Goal: Task Accomplishment & Management: Use online tool/utility

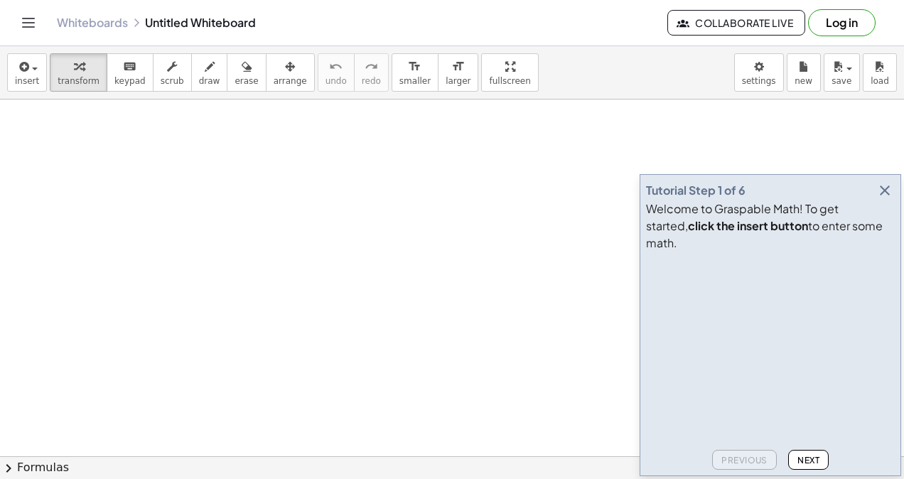
click at [849, 26] on button "Log in" at bounding box center [842, 22] width 68 height 27
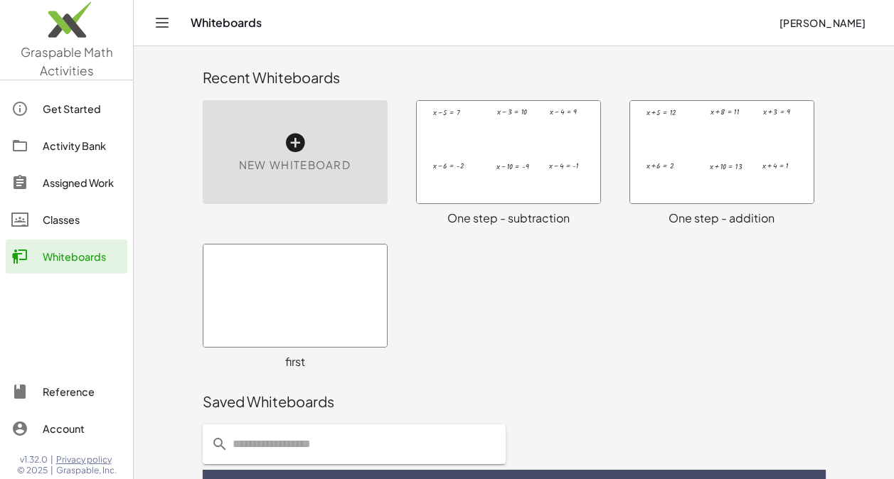
click at [297, 137] on icon at bounding box center [295, 143] width 23 height 23
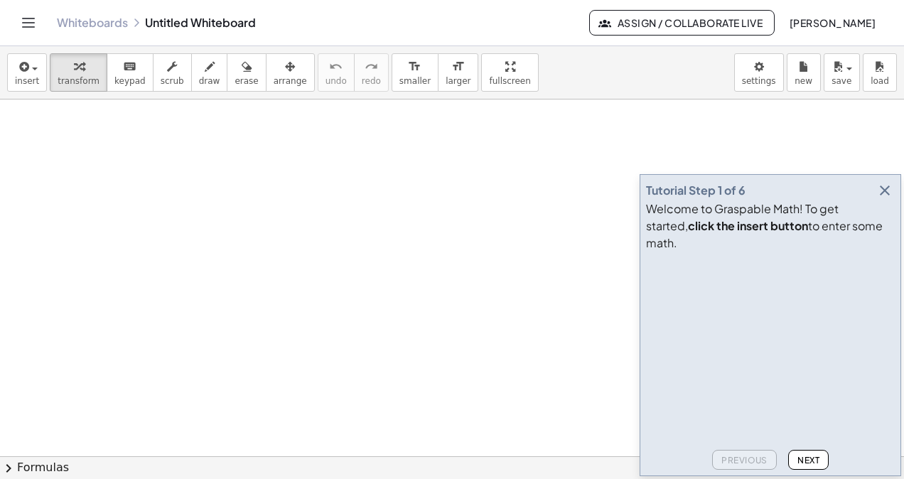
click at [887, 199] on icon "button" at bounding box center [884, 190] width 17 height 17
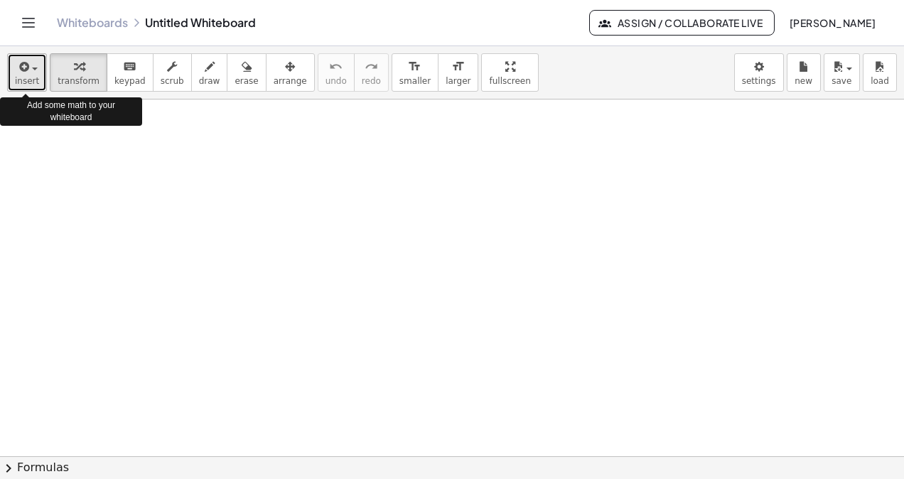
click at [36, 82] on span "insert" at bounding box center [27, 81] width 24 height 10
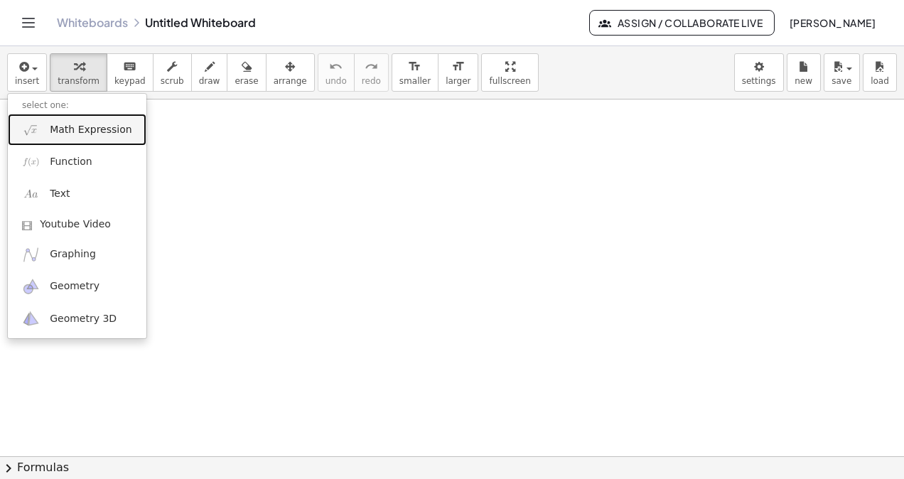
click at [67, 130] on span "Math Expression" at bounding box center [91, 130] width 82 height 14
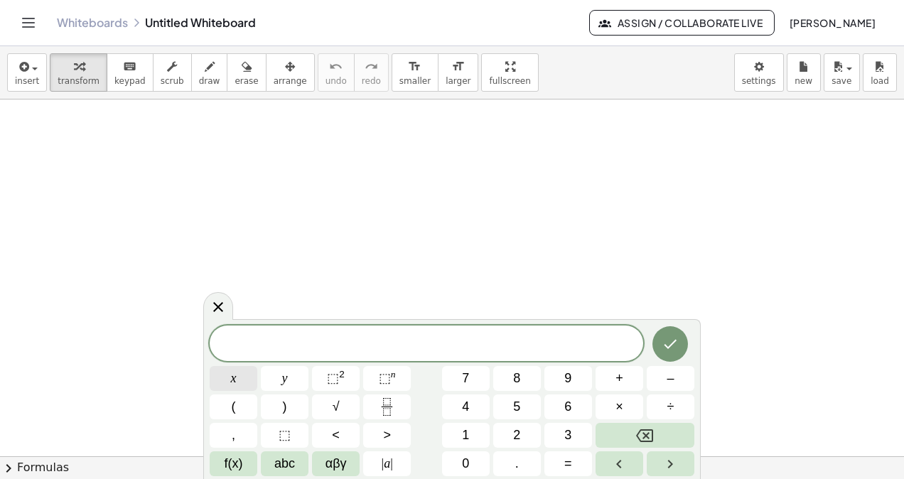
click at [235, 379] on span "x" at bounding box center [234, 378] width 6 height 19
click at [672, 405] on span "÷" at bounding box center [671, 406] width 7 height 19
click at [516, 436] on span "2" at bounding box center [516, 435] width 7 height 19
click at [574, 467] on button "=" at bounding box center [569, 463] width 48 height 25
click at [522, 408] on button "5" at bounding box center [517, 407] width 48 height 25
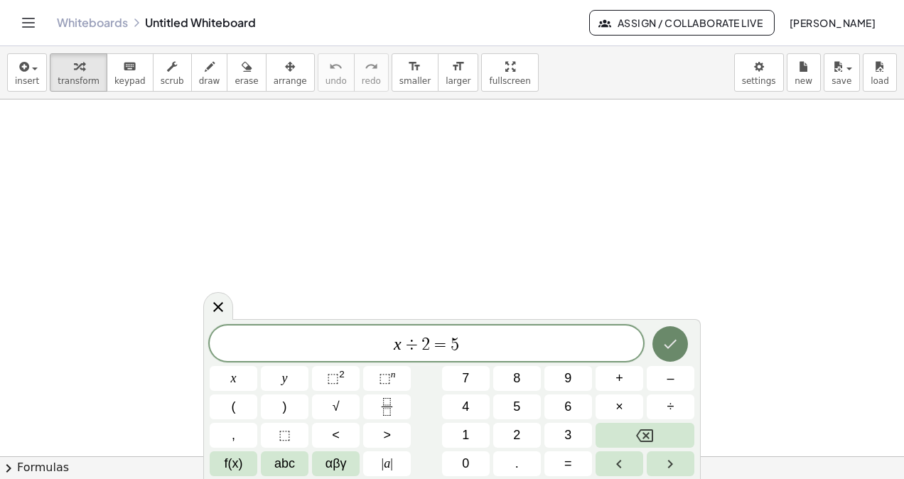
click at [672, 341] on icon "Done" at bounding box center [670, 344] width 17 height 17
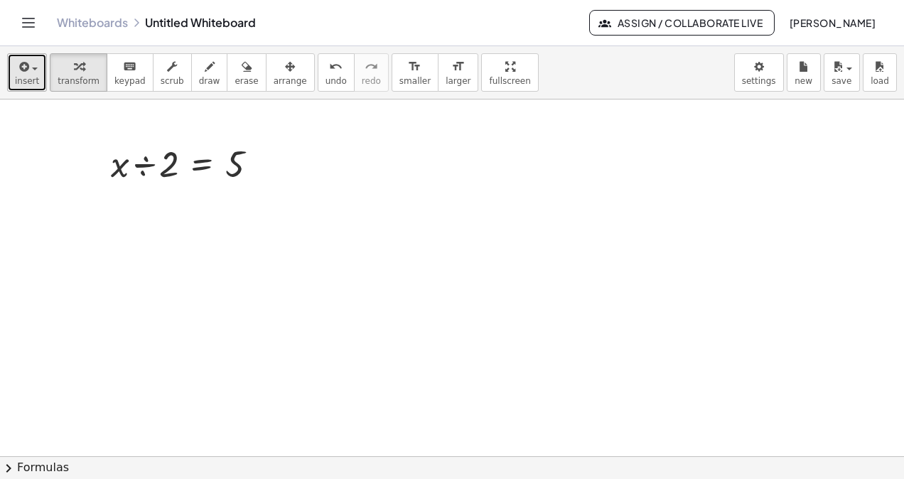
click at [28, 74] on div "button" at bounding box center [27, 66] width 24 height 17
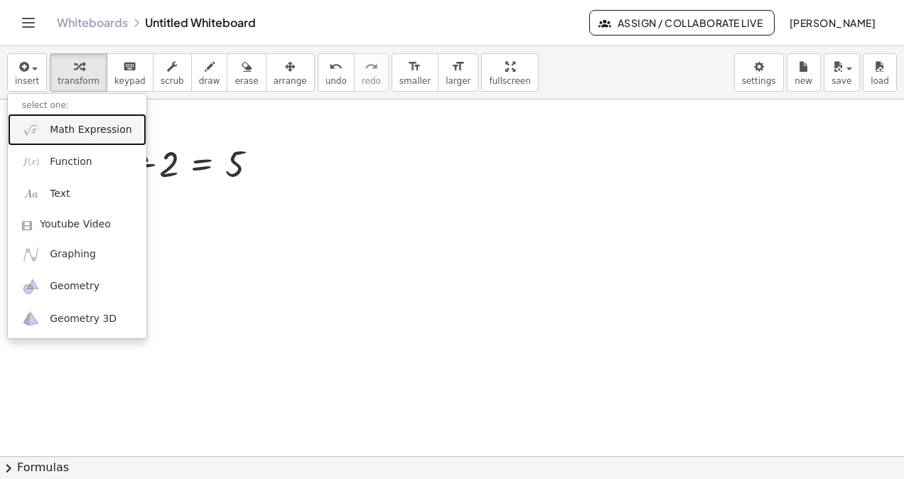
click at [58, 126] on span "Math Expression" at bounding box center [91, 130] width 82 height 14
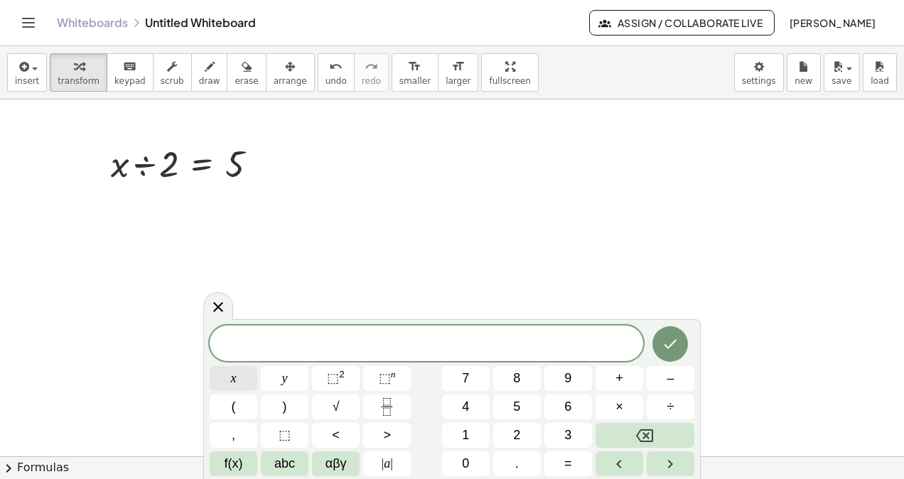
click at [231, 378] on span "x" at bounding box center [234, 378] width 6 height 19
click at [673, 406] on span "÷" at bounding box center [671, 406] width 7 height 19
click at [566, 434] on span "3" at bounding box center [567, 435] width 7 height 19
click at [567, 468] on span "=" at bounding box center [568, 463] width 8 height 19
click at [468, 408] on span "4" at bounding box center [465, 406] width 7 height 19
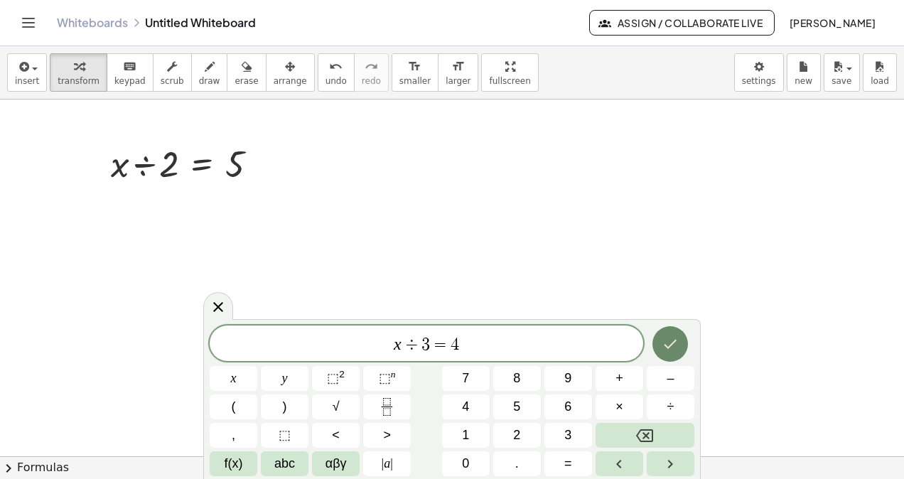
click at [665, 349] on icon "Done" at bounding box center [670, 344] width 17 height 17
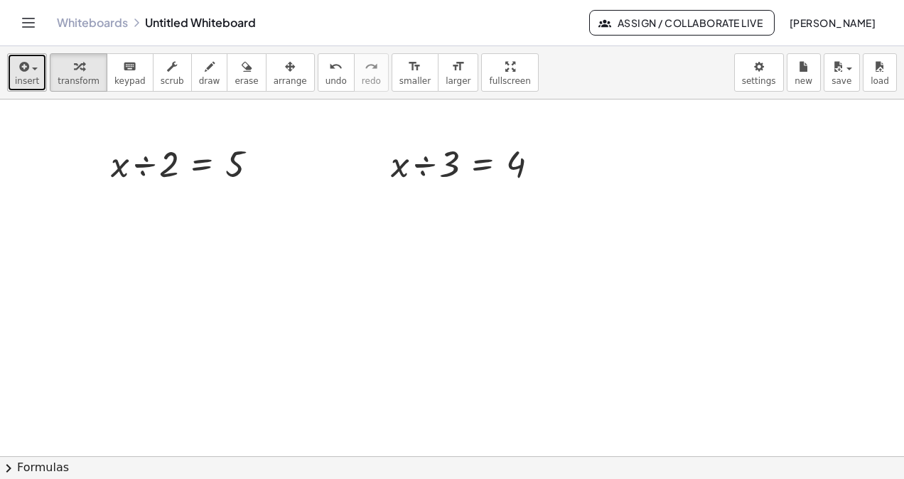
click at [29, 68] on span "button" at bounding box center [30, 68] width 3 height 10
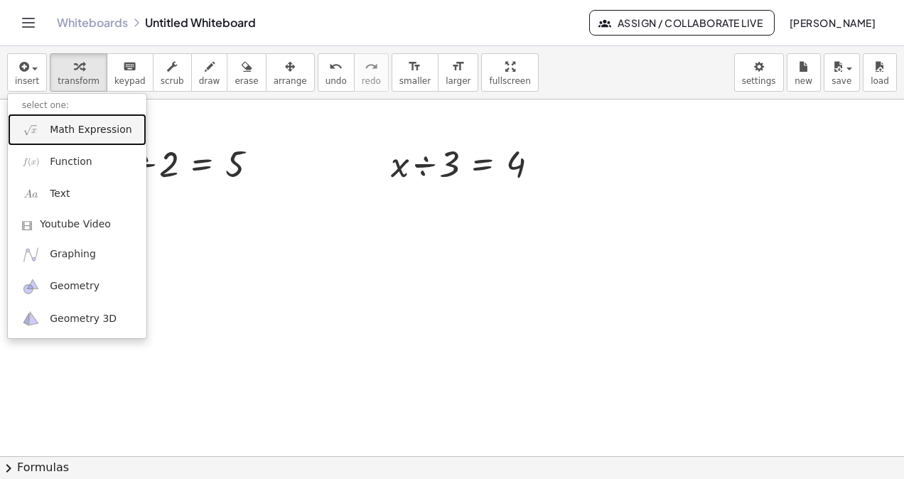
click at [64, 130] on span "Math Expression" at bounding box center [91, 130] width 82 height 14
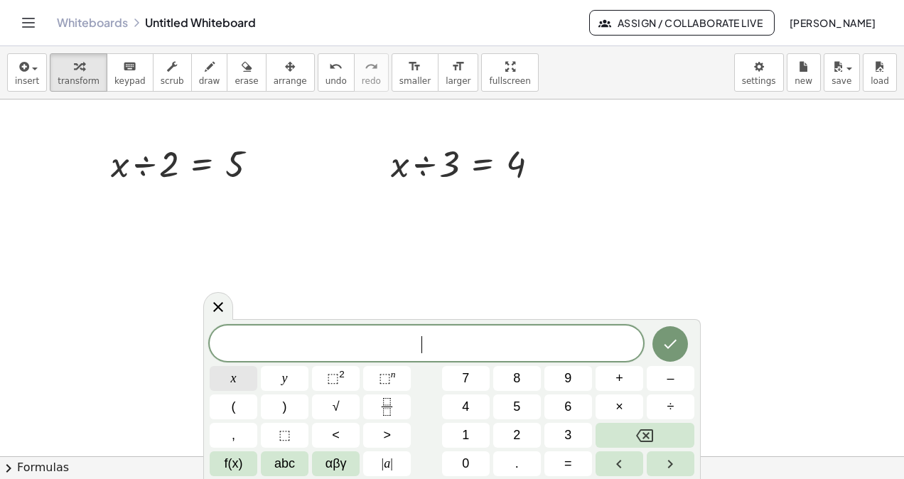
click at [229, 378] on button "x" at bounding box center [234, 378] width 48 height 25
click at [670, 406] on span "÷" at bounding box center [671, 406] width 7 height 19
click at [514, 407] on span "5" at bounding box center [516, 406] width 7 height 19
click at [566, 461] on span "=" at bounding box center [568, 463] width 8 height 19
click at [529, 434] on button "2" at bounding box center [517, 435] width 48 height 25
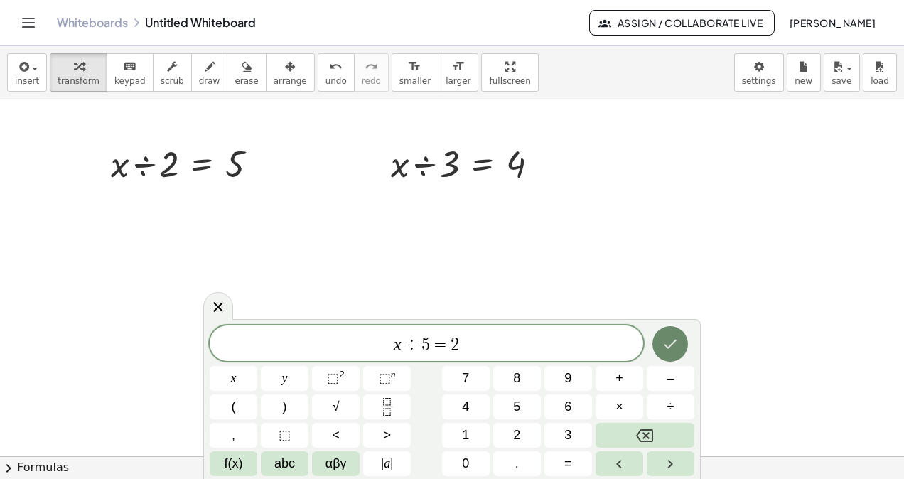
click at [665, 341] on icon "Done" at bounding box center [670, 344] width 17 height 17
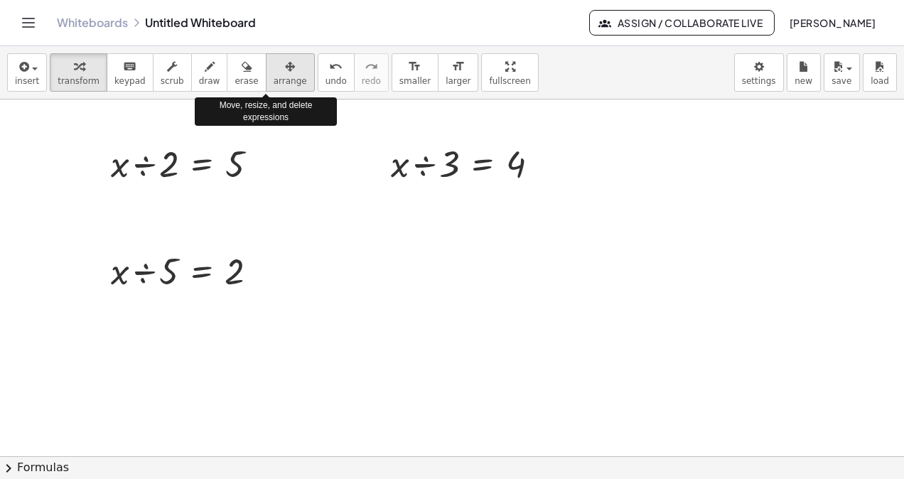
click at [274, 76] on span "arrange" at bounding box center [290, 81] width 33 height 10
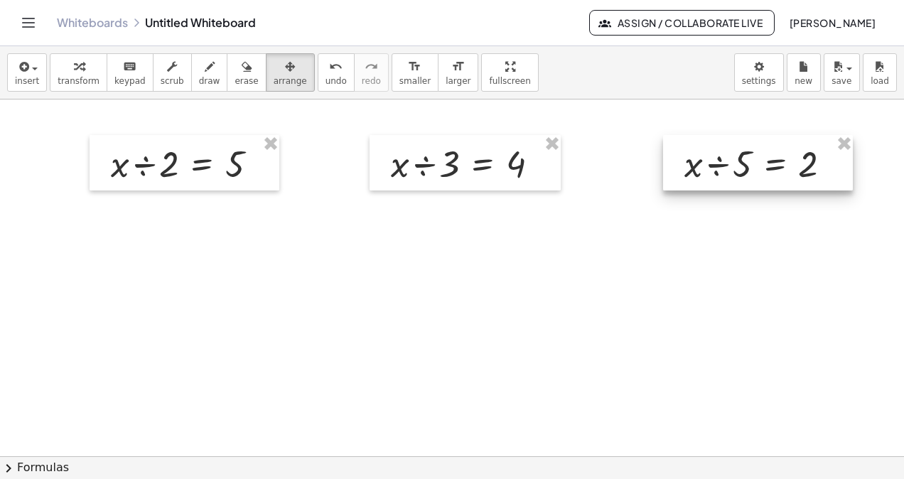
drag, startPoint x: 182, startPoint y: 274, endPoint x: 756, endPoint y: 167, distance: 584.3
click at [756, 167] on div at bounding box center [758, 162] width 190 height 55
click at [23, 77] on span "insert" at bounding box center [27, 81] width 24 height 10
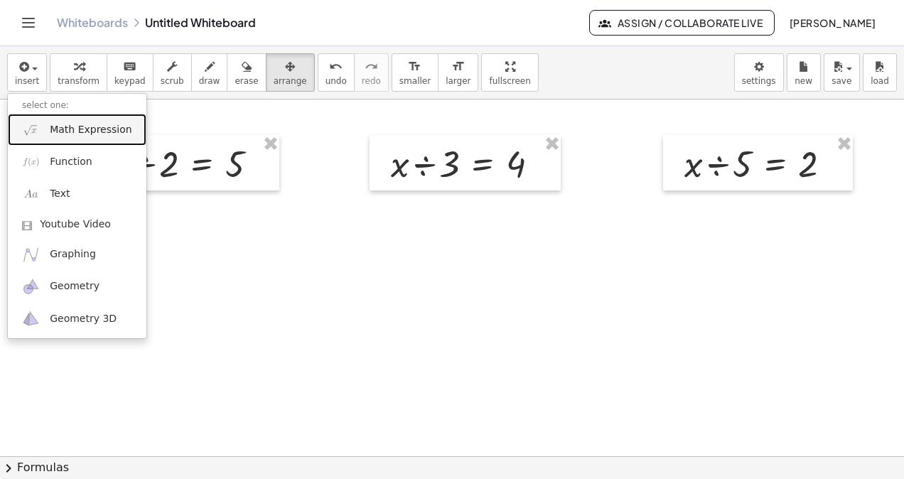
click at [86, 137] on link "Math Expression" at bounding box center [77, 130] width 139 height 32
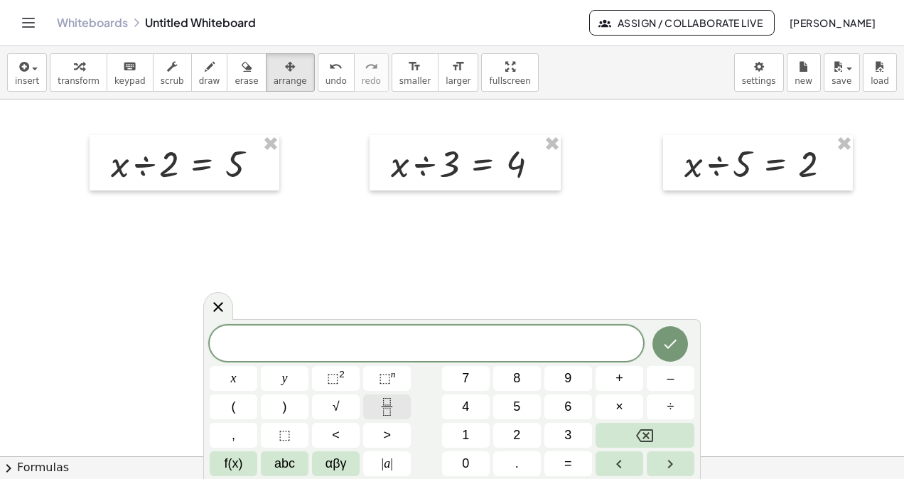
click at [384, 406] on icon "Fraction" at bounding box center [387, 407] width 18 height 18
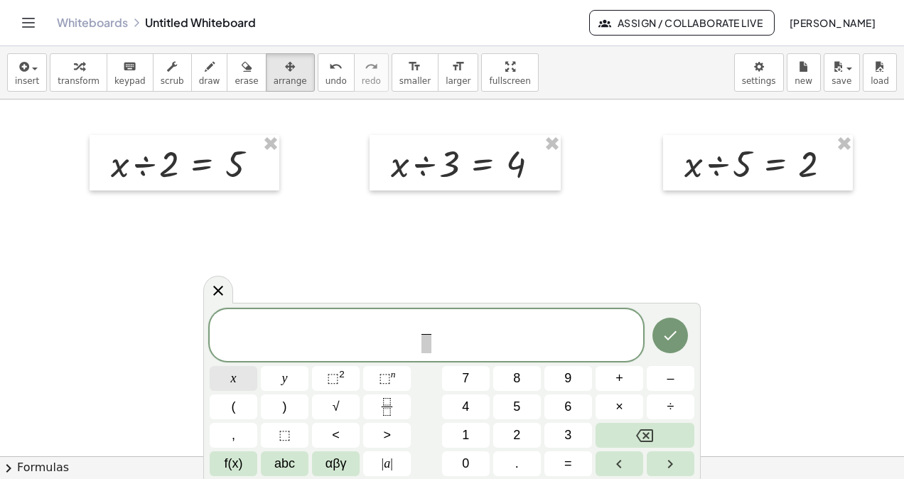
click at [234, 381] on span "x" at bounding box center [234, 378] width 6 height 19
click at [675, 408] on button "÷" at bounding box center [671, 407] width 48 height 25
click at [441, 329] on span "x ÷ ​ ​" at bounding box center [426, 336] width 34 height 35
click at [437, 323] on span "÷" at bounding box center [430, 327] width 18 height 16
click at [429, 350] on span at bounding box center [427, 343] width 10 height 19
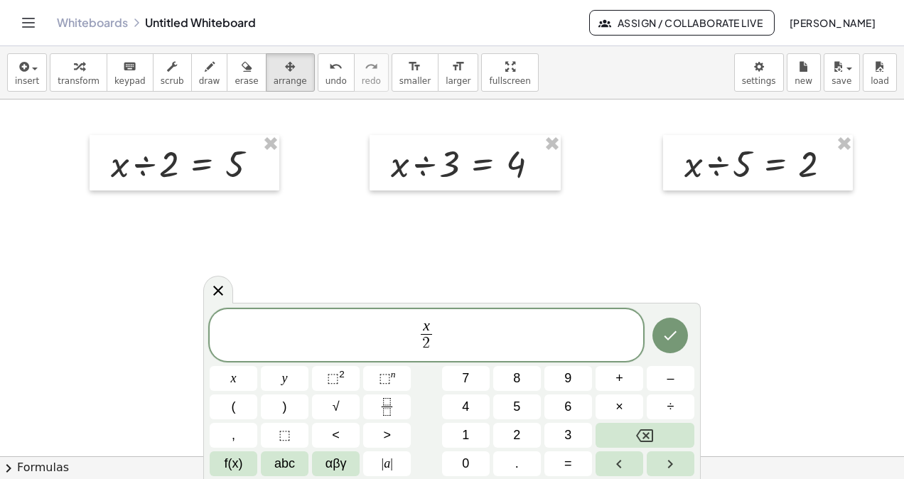
click at [438, 333] on span "x 2 ​ ​" at bounding box center [427, 337] width 434 height 38
click at [675, 328] on icon "Done" at bounding box center [670, 335] width 17 height 17
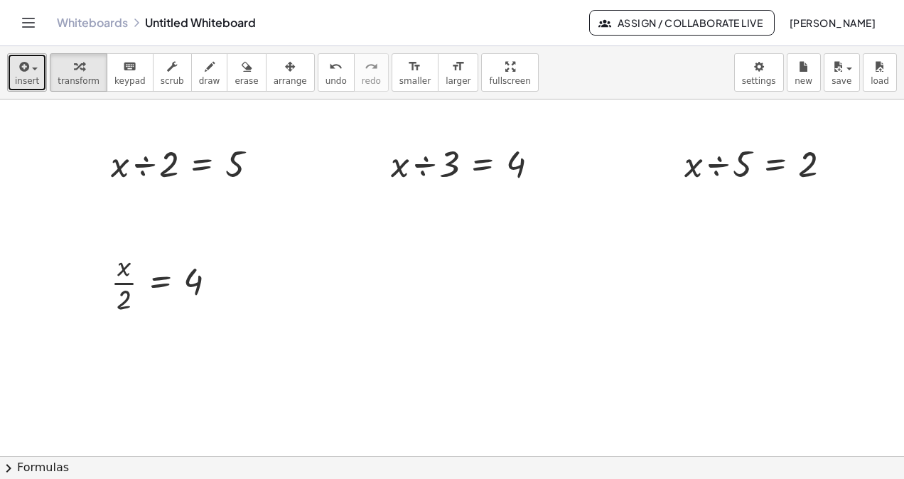
click at [29, 75] on button "insert" at bounding box center [27, 72] width 40 height 38
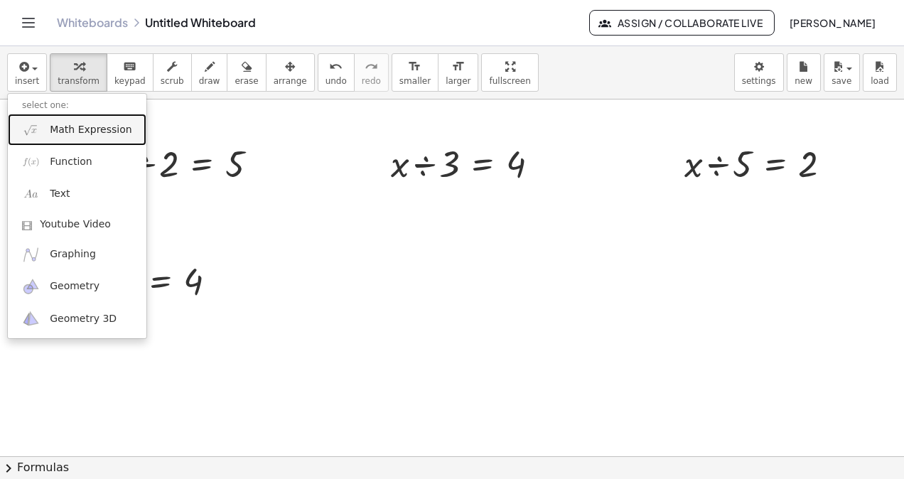
click at [76, 127] on span "Math Expression" at bounding box center [91, 130] width 82 height 14
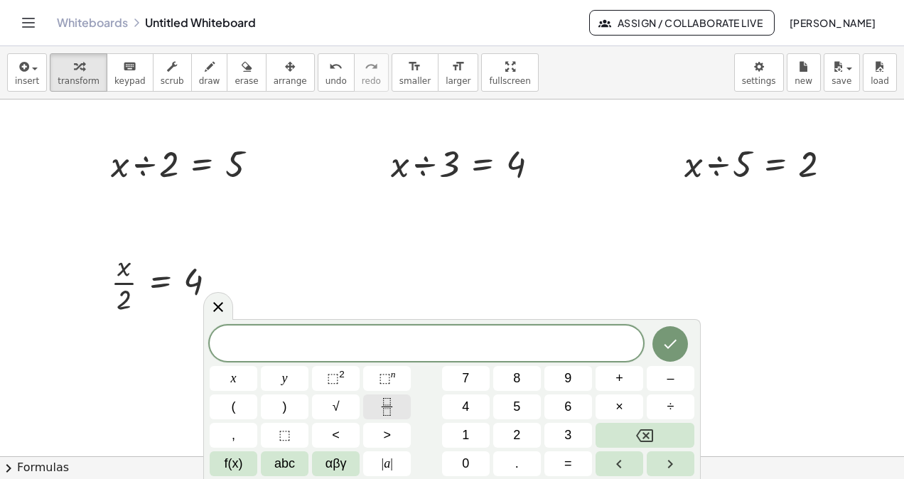
click at [385, 407] on icon "Fraction" at bounding box center [387, 407] width 18 height 18
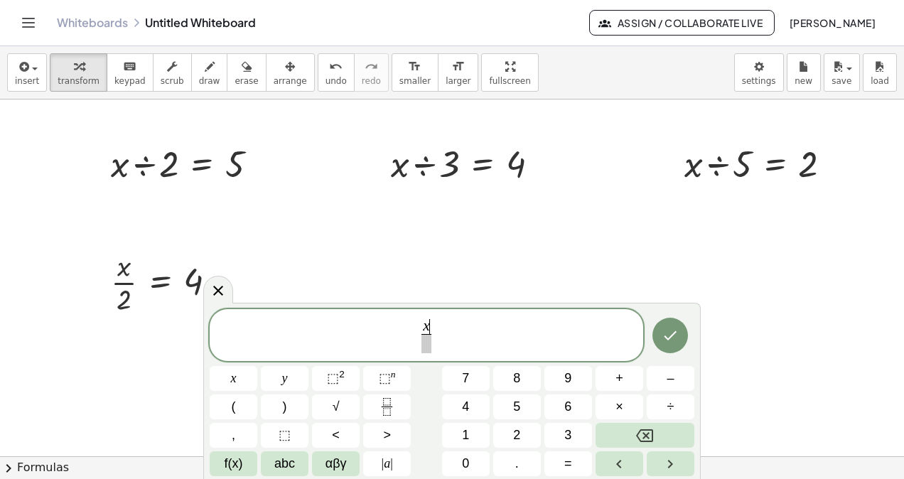
click at [424, 349] on span at bounding box center [427, 343] width 10 height 19
click at [439, 333] on span "x 5 ​ ​" at bounding box center [427, 337] width 434 height 38
click at [569, 461] on span "=" at bounding box center [568, 463] width 8 height 19
click at [678, 329] on icon "Done" at bounding box center [670, 335] width 17 height 17
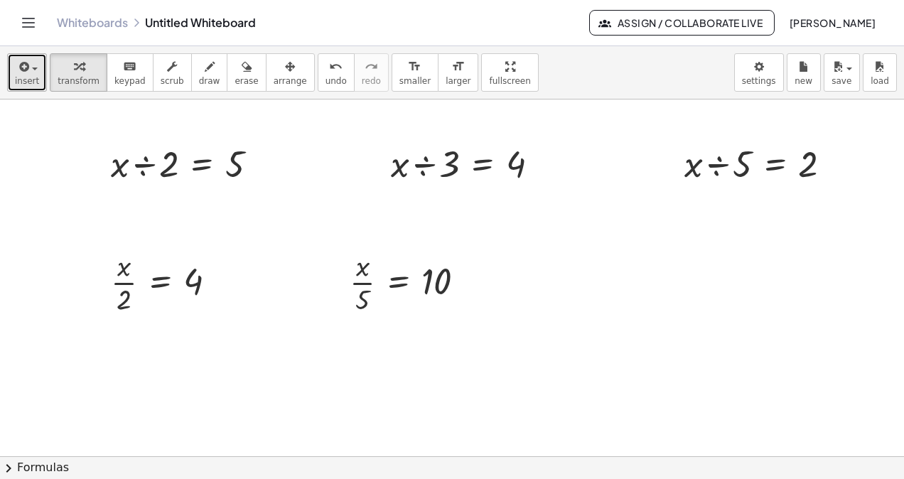
click at [28, 80] on span "insert" at bounding box center [27, 81] width 24 height 10
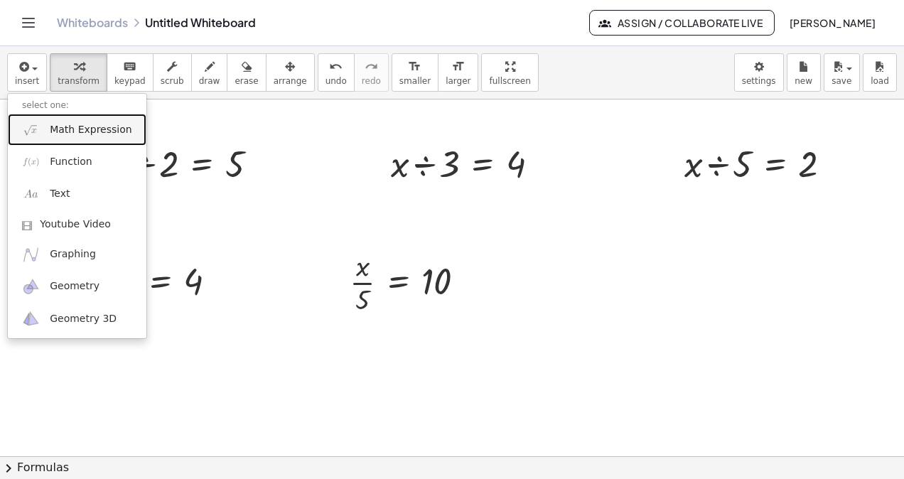
click at [71, 127] on span "Math Expression" at bounding box center [91, 130] width 82 height 14
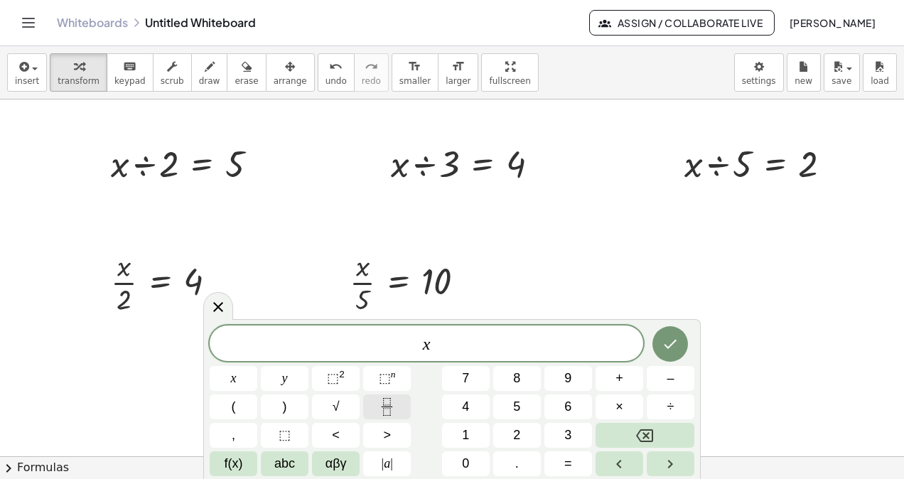
click at [390, 408] on icon "Fraction" at bounding box center [387, 407] width 18 height 18
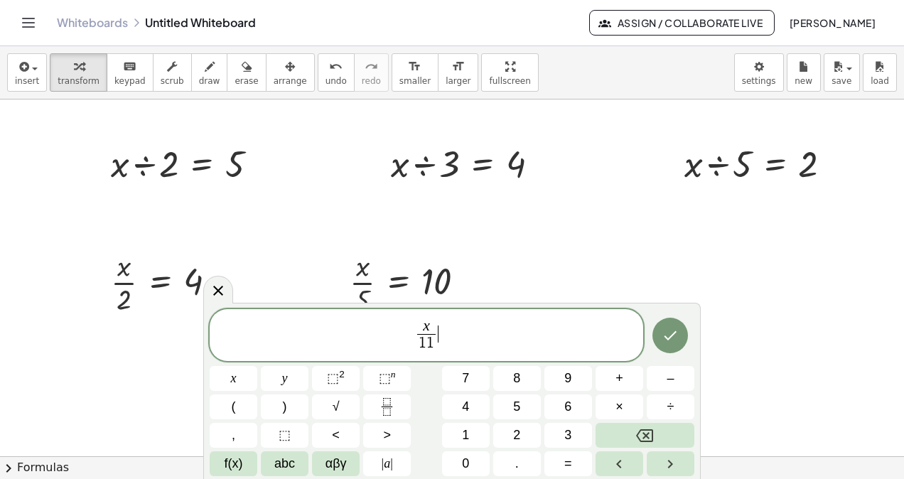
click at [493, 327] on span "x 1 1 ​ ​" at bounding box center [427, 337] width 434 height 38
click at [574, 465] on button "=" at bounding box center [569, 463] width 48 height 25
click at [675, 338] on icon "Done" at bounding box center [670, 335] width 17 height 17
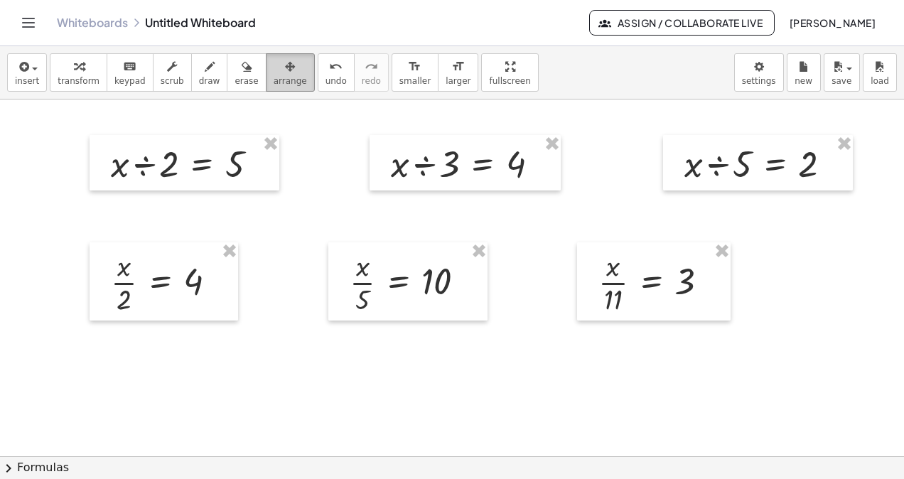
click at [274, 70] on div "button" at bounding box center [290, 66] width 33 height 17
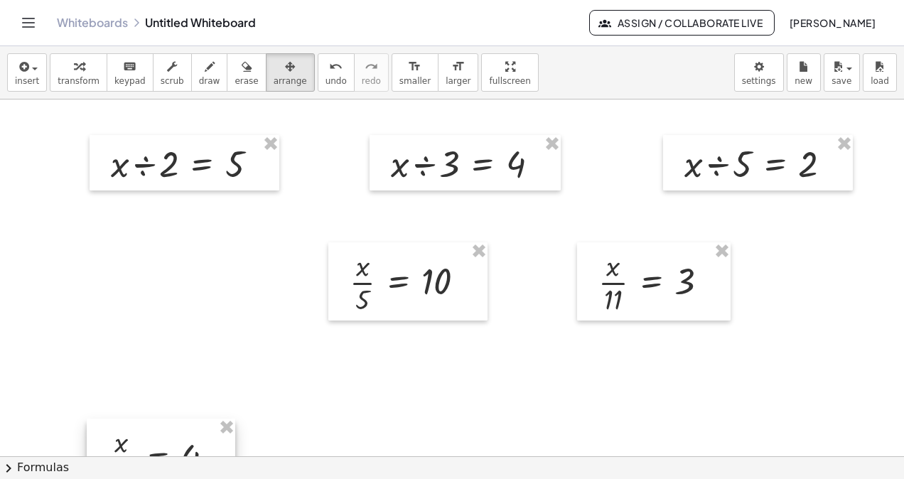
drag, startPoint x: 168, startPoint y: 284, endPoint x: 166, endPoint y: 457, distance: 172.8
click at [166, 460] on div "insert select one: Math Expression Function Text Youtube Video Graphing Geometr…" at bounding box center [452, 262] width 904 height 433
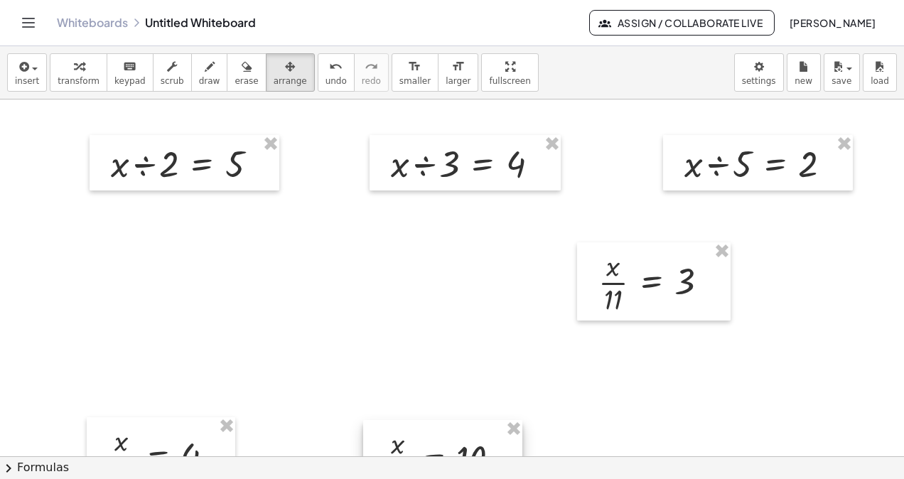
drag, startPoint x: 422, startPoint y: 290, endPoint x: 456, endPoint y: 468, distance: 181.1
click at [456, 468] on div "insert select one: Math Expression Function Text Youtube Video Graphing Geometr…" at bounding box center [452, 262] width 904 height 433
drag, startPoint x: 163, startPoint y: 441, endPoint x: 374, endPoint y: 388, distance: 217.1
click at [166, 444] on div at bounding box center [164, 460] width 149 height 78
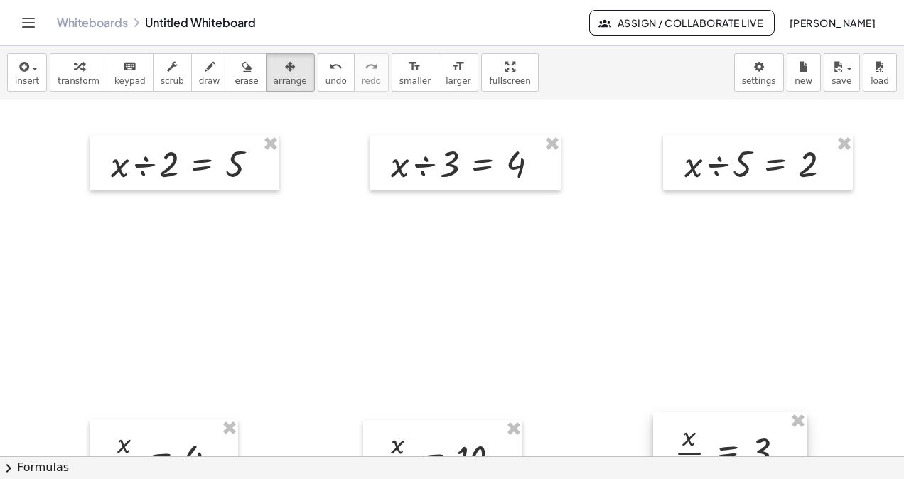
drag, startPoint x: 664, startPoint y: 286, endPoint x: 734, endPoint y: 445, distance: 173.2
click at [734, 445] on div at bounding box center [730, 451] width 154 height 78
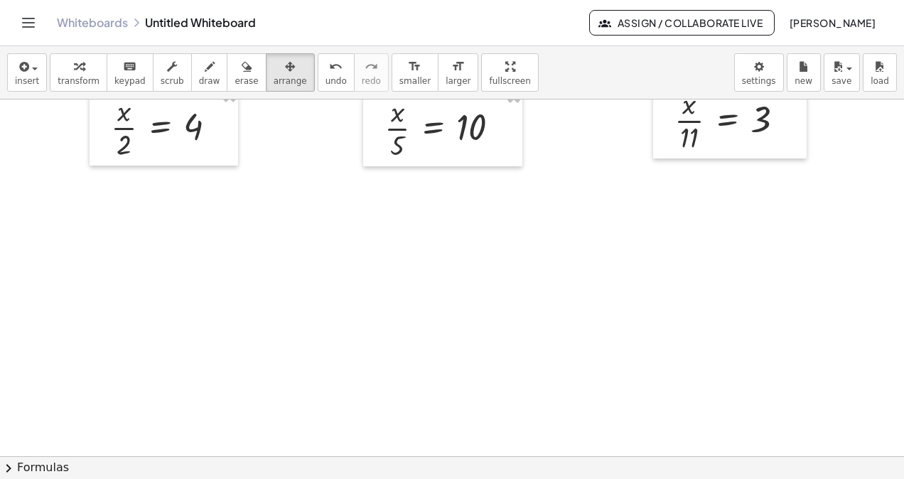
scroll to position [299, 0]
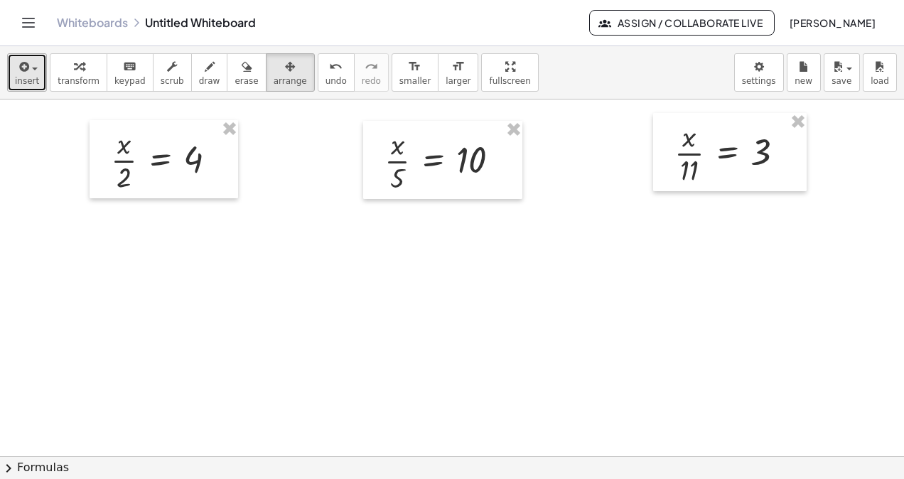
click at [28, 73] on div "button" at bounding box center [27, 66] width 24 height 17
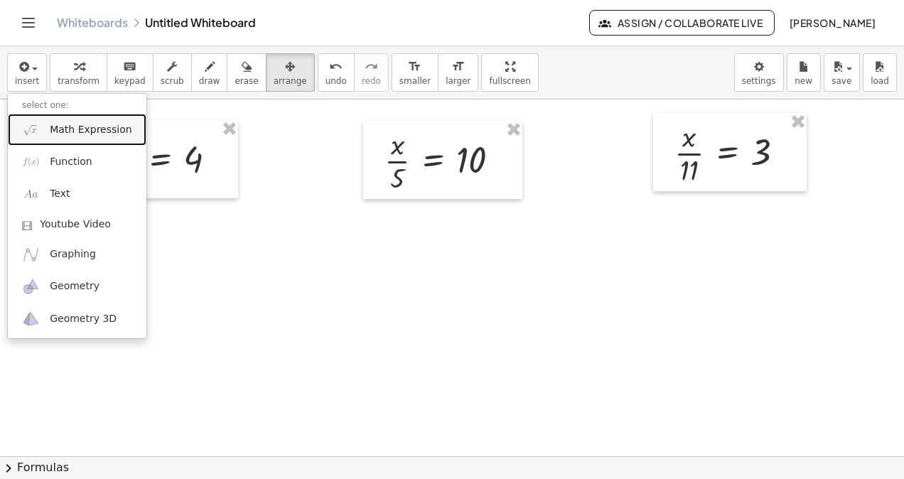
click at [107, 128] on span "Math Expression" at bounding box center [91, 130] width 82 height 14
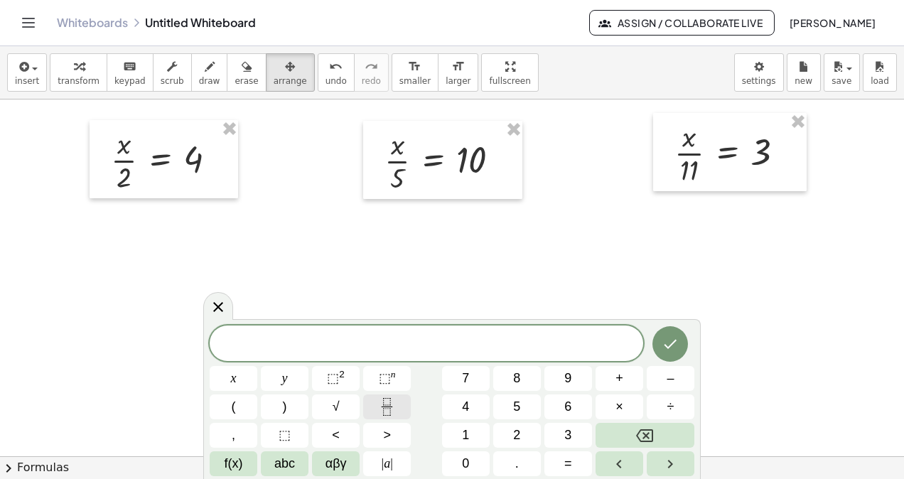
click at [386, 405] on icon "Fraction" at bounding box center [386, 401] width 7 height 7
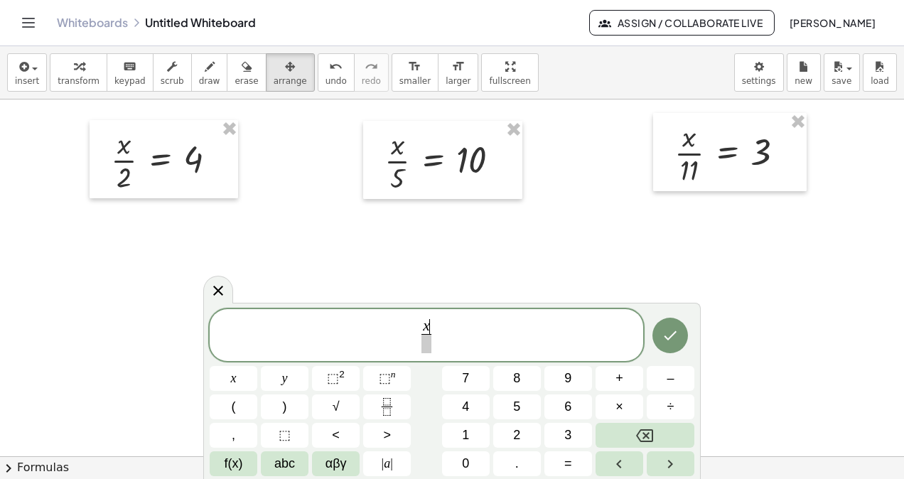
click at [428, 341] on span at bounding box center [427, 343] width 10 height 19
click at [572, 434] on button "3" at bounding box center [569, 435] width 48 height 25
click at [477, 336] on span "x 3 ​ ​" at bounding box center [427, 337] width 434 height 38
click at [572, 463] on button "=" at bounding box center [569, 463] width 48 height 25
click at [677, 379] on button "–" at bounding box center [671, 378] width 48 height 25
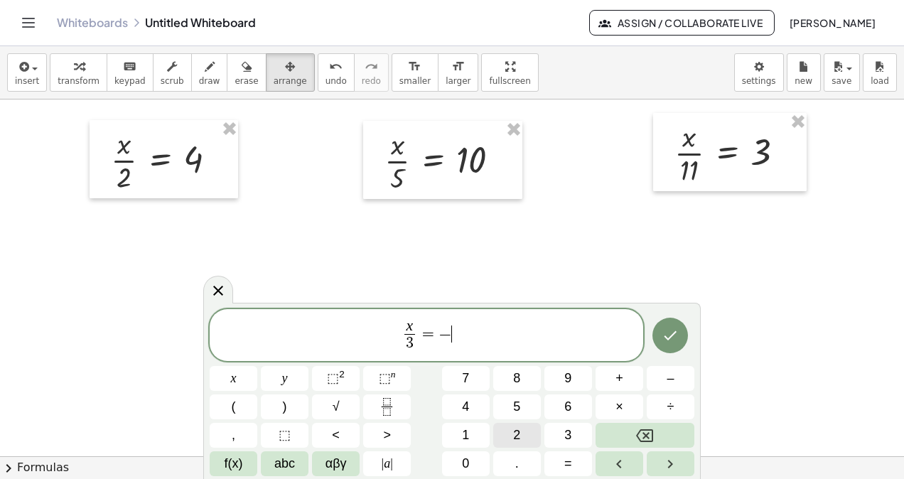
click at [530, 434] on button "2" at bounding box center [517, 435] width 48 height 25
click at [677, 333] on icon "Done" at bounding box center [670, 335] width 17 height 17
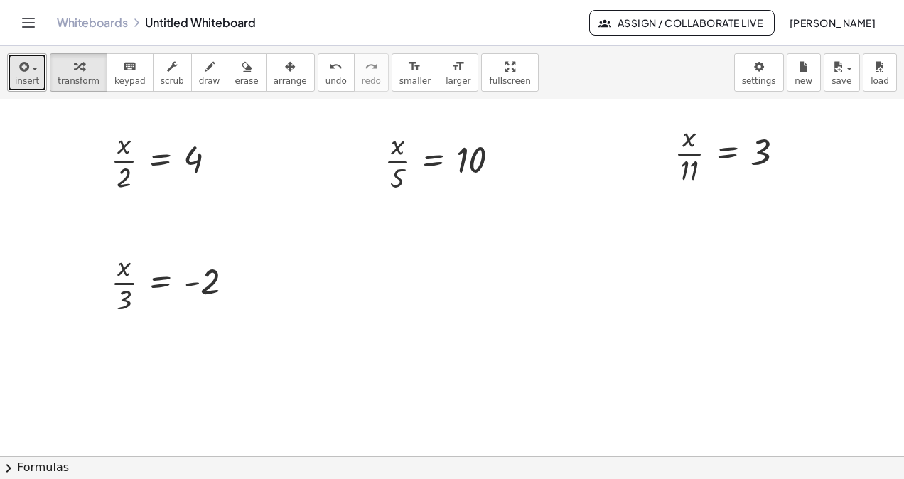
click at [31, 73] on div "button" at bounding box center [27, 66] width 24 height 17
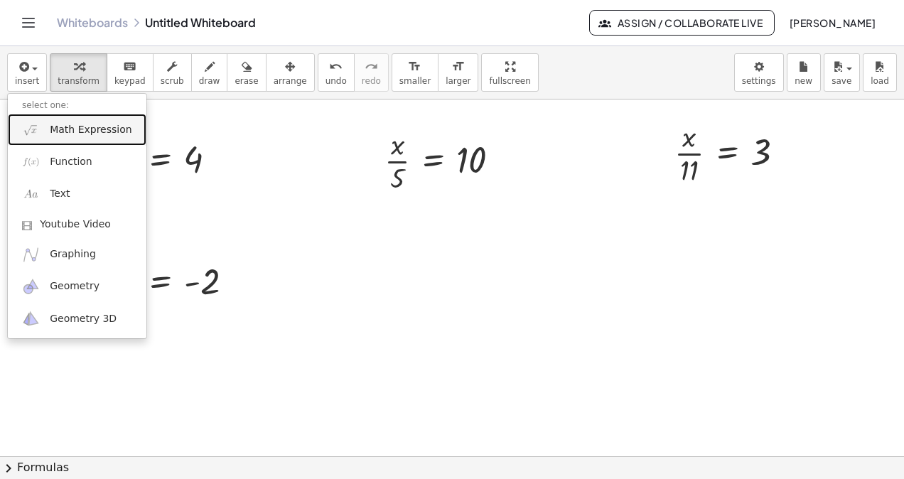
click at [83, 128] on span "Math Expression" at bounding box center [91, 130] width 82 height 14
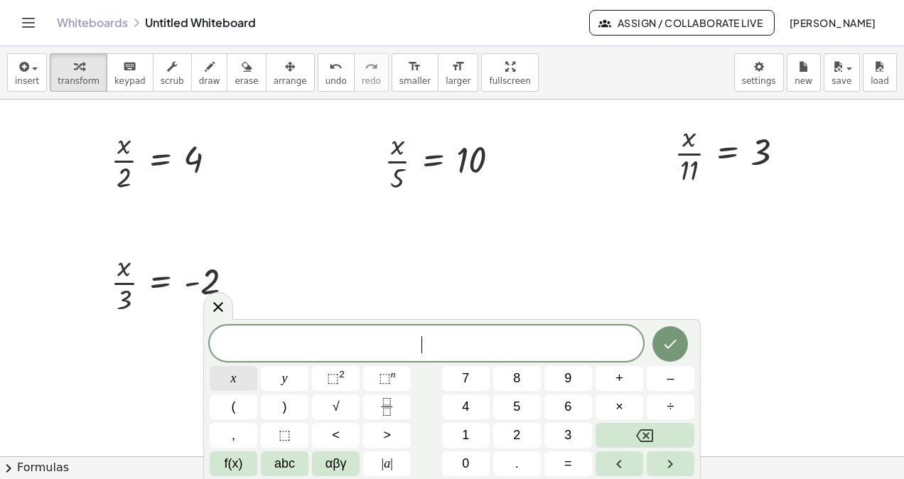
click at [236, 380] on span "x" at bounding box center [234, 378] width 6 height 19
click at [393, 404] on icon "Fraction" at bounding box center [387, 407] width 18 height 18
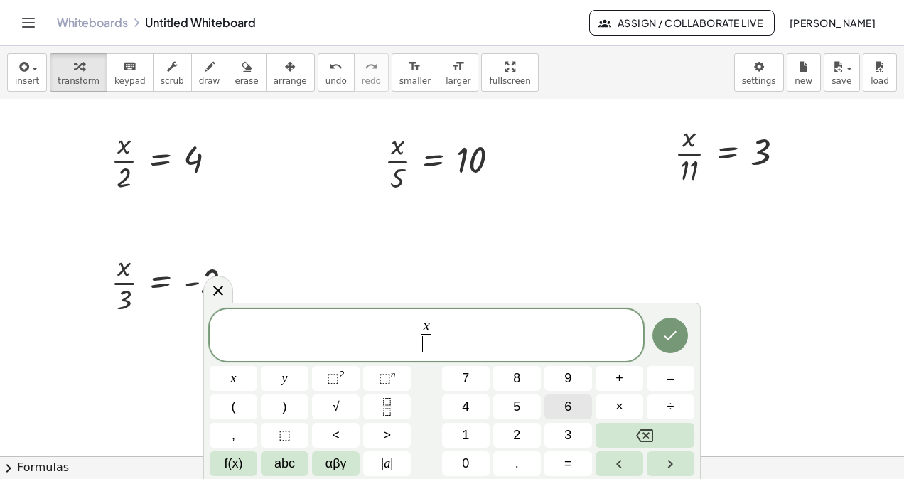
click at [572, 404] on span "6" at bounding box center [567, 406] width 7 height 19
click at [448, 331] on span "x 6 ​ ​" at bounding box center [427, 337] width 434 height 38
click at [558, 461] on button "=" at bounding box center [569, 463] width 48 height 25
click at [522, 401] on button "5" at bounding box center [517, 407] width 48 height 25
click at [440, 330] on span "x 6 ​ = ​ 5" at bounding box center [427, 337] width 434 height 38
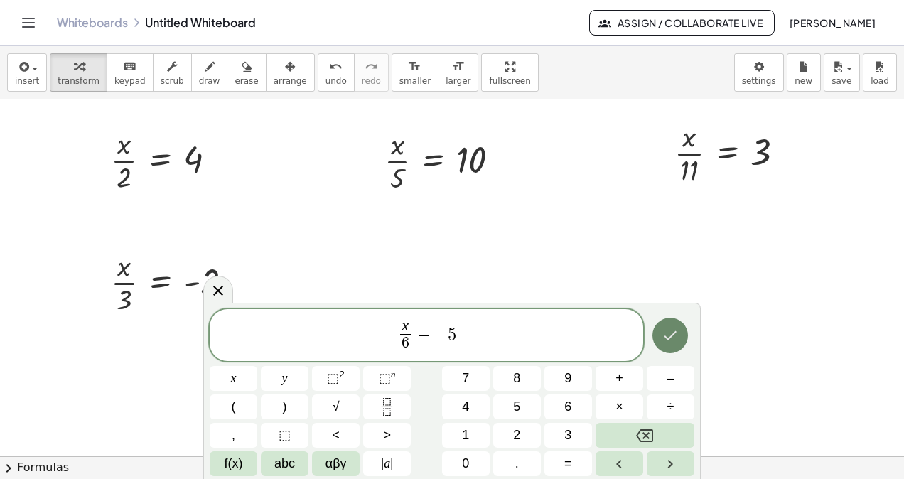
click at [668, 328] on icon "Done" at bounding box center [670, 335] width 17 height 17
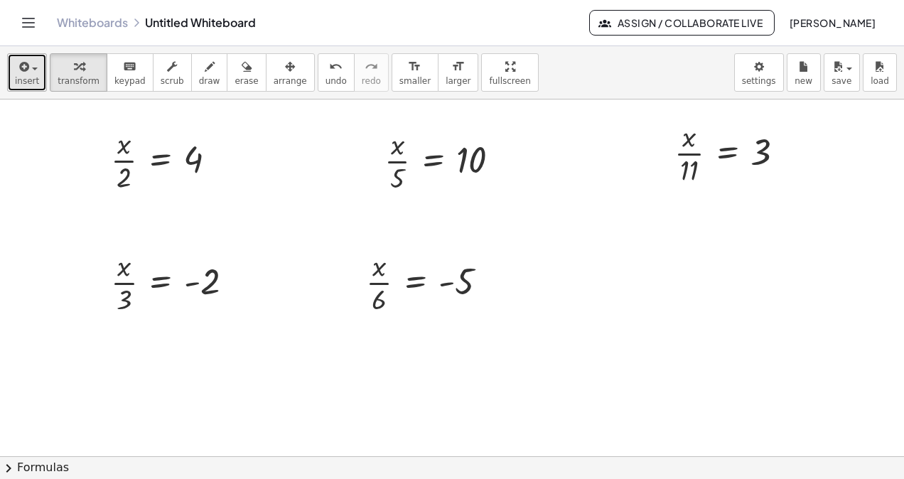
click at [33, 69] on span "button" at bounding box center [35, 69] width 6 height 3
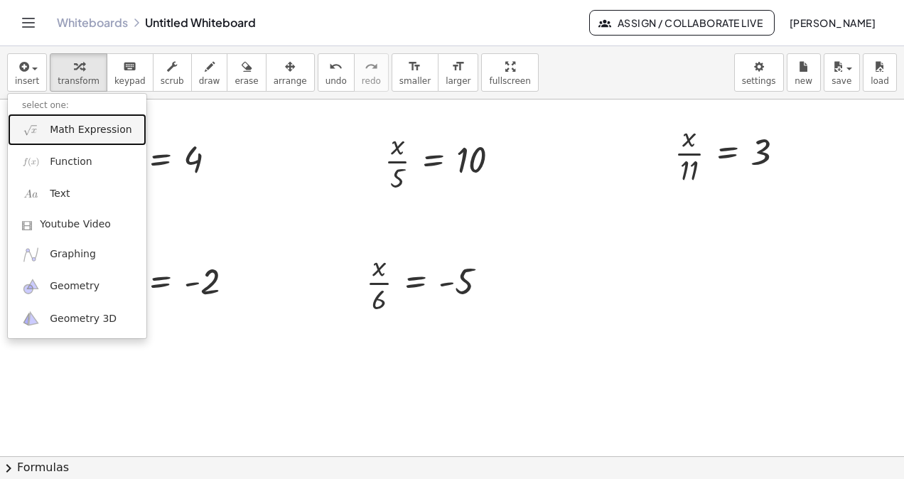
click at [71, 125] on span "Math Expression" at bounding box center [91, 130] width 82 height 14
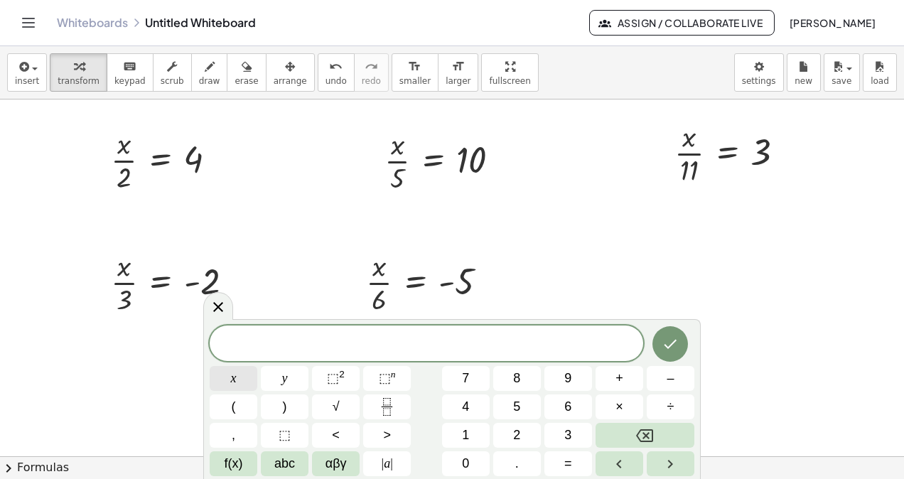
click at [231, 375] on span "x" at bounding box center [234, 378] width 6 height 19
click at [382, 404] on icon "Fraction" at bounding box center [387, 407] width 18 height 18
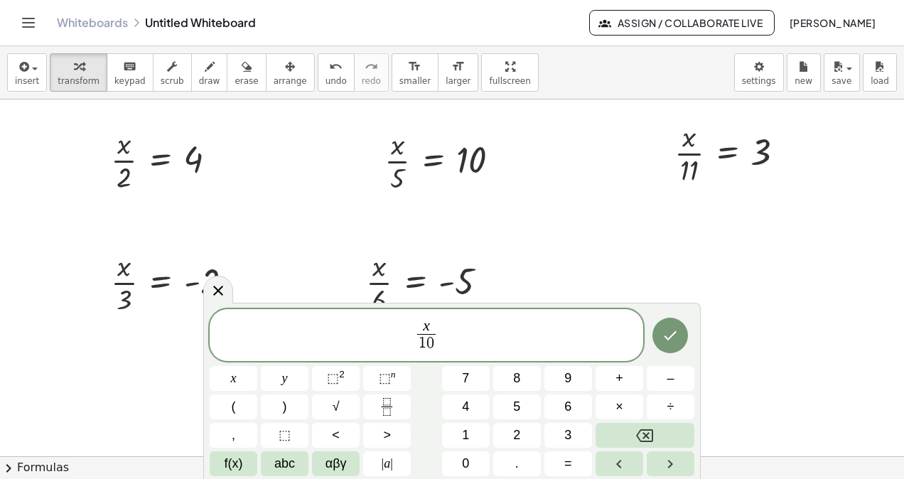
click at [458, 338] on span "x 1 0 ​ ​" at bounding box center [427, 337] width 434 height 38
click at [579, 468] on button "=" at bounding box center [569, 463] width 48 height 25
click at [654, 333] on button "Done" at bounding box center [671, 336] width 36 height 36
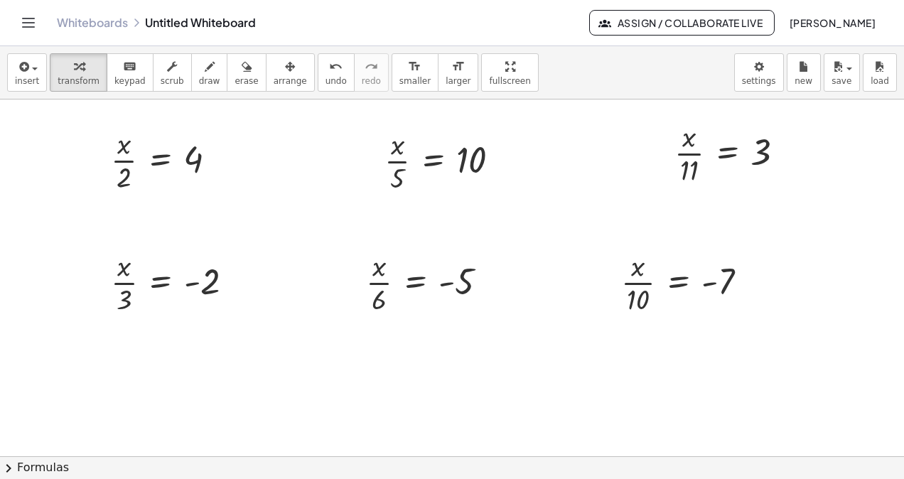
scroll to position [357, 0]
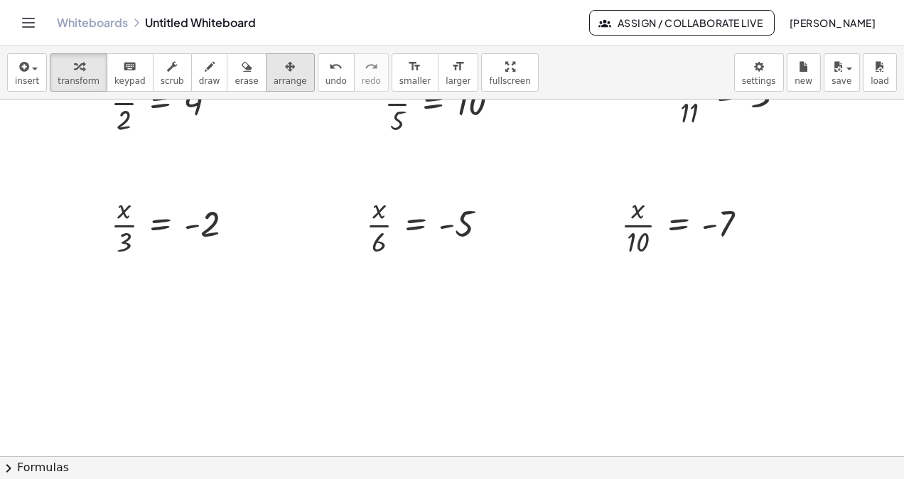
click at [274, 76] on span "arrange" at bounding box center [290, 81] width 33 height 10
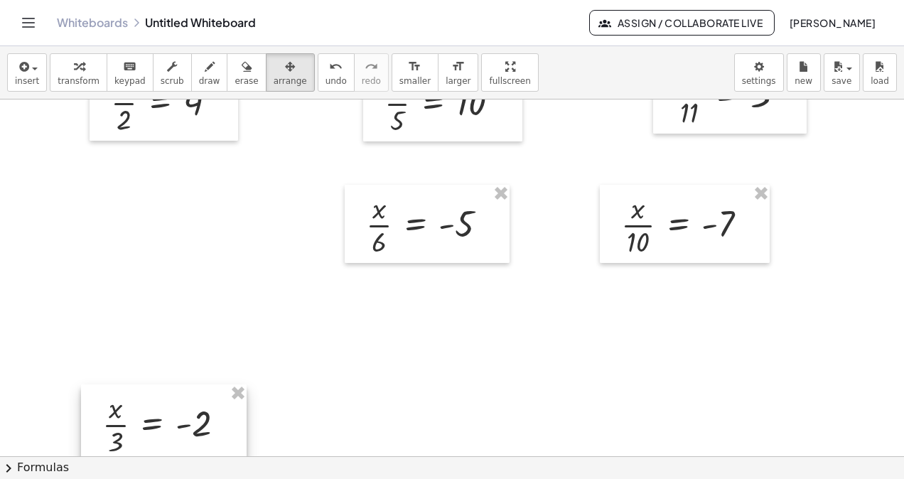
drag, startPoint x: 182, startPoint y: 235, endPoint x: 173, endPoint y: 434, distance: 199.9
click at [173, 434] on div at bounding box center [164, 424] width 166 height 78
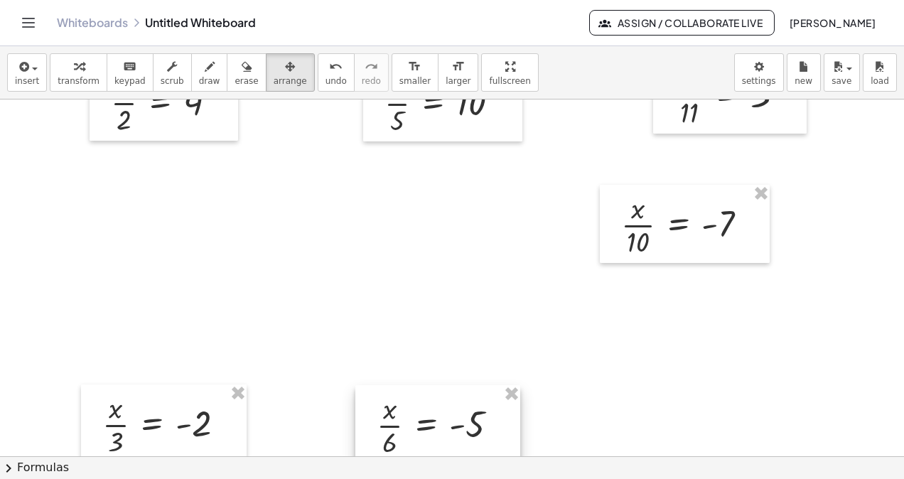
drag, startPoint x: 424, startPoint y: 235, endPoint x: 433, endPoint y: 437, distance: 202.1
click at [433, 437] on div at bounding box center [437, 424] width 165 height 78
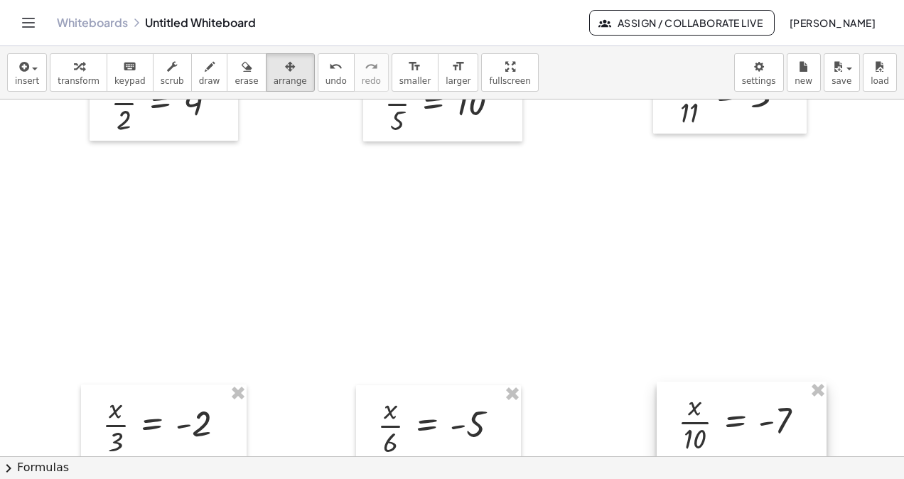
drag, startPoint x: 672, startPoint y: 227, endPoint x: 730, endPoint y: 424, distance: 205.2
click at [730, 424] on div at bounding box center [742, 421] width 170 height 78
click at [847, 72] on div "button" at bounding box center [842, 66] width 21 height 17
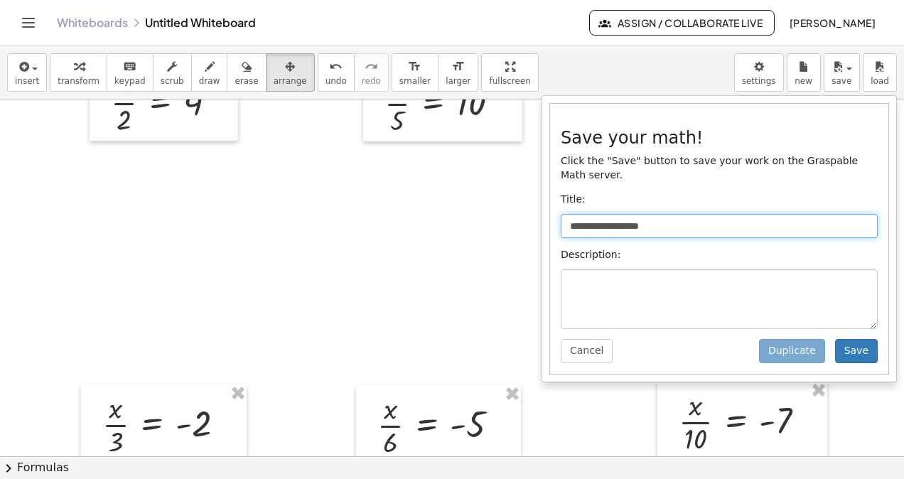
click at [597, 214] on input "**********" at bounding box center [719, 226] width 317 height 24
click at [621, 214] on input "**********" at bounding box center [719, 226] width 317 height 24
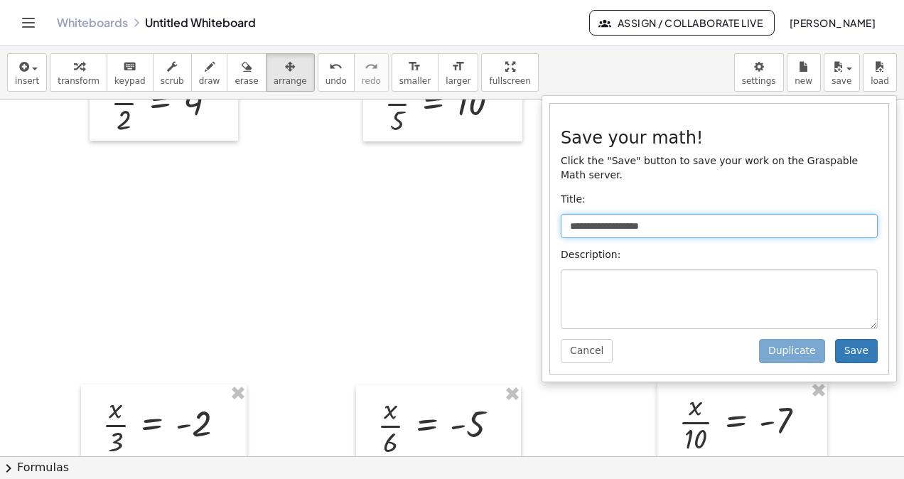
drag, startPoint x: 657, startPoint y: 210, endPoint x: 530, endPoint y: 227, distance: 127.8
click at [530, 227] on div "**********" at bounding box center [452, 262] width 904 height 433
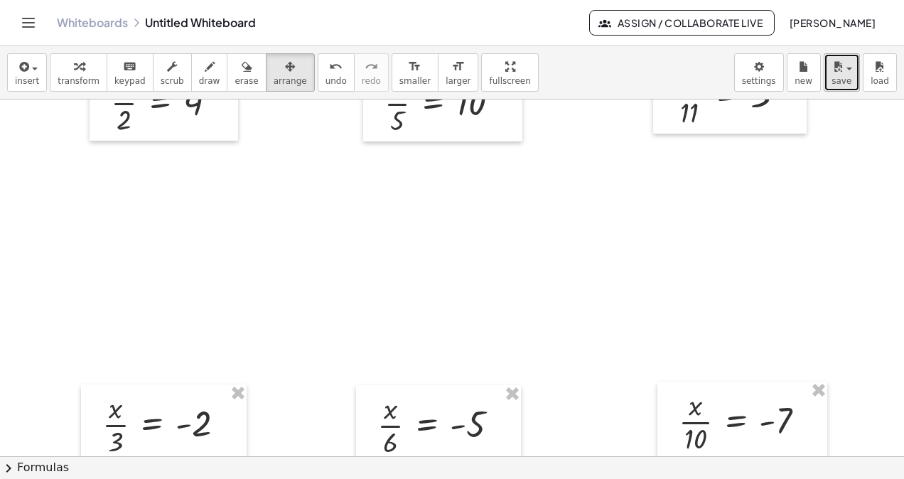
click at [847, 66] on div "button" at bounding box center [842, 66] width 21 height 17
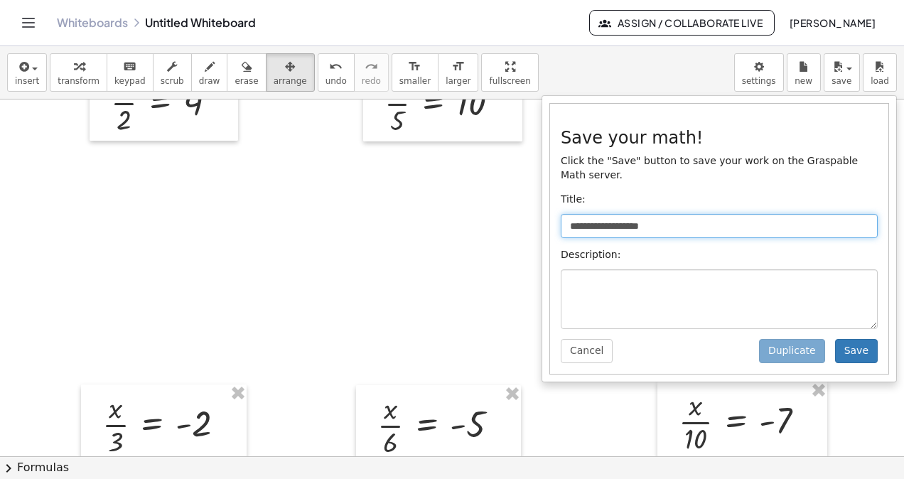
click at [686, 214] on input "**********" at bounding box center [719, 226] width 317 height 24
click at [633, 214] on input "**********" at bounding box center [719, 226] width 317 height 24
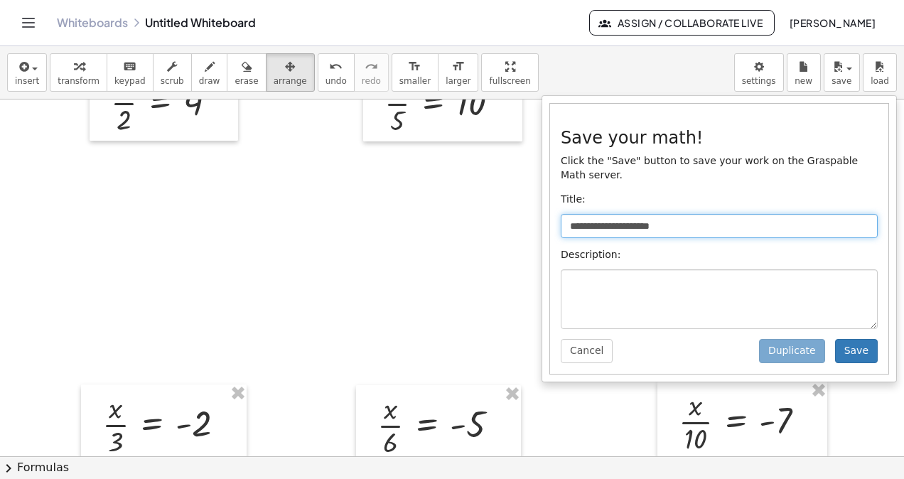
drag, startPoint x: 670, startPoint y: 210, endPoint x: 618, endPoint y: 220, distance: 52.1
click at [618, 220] on input "**********" at bounding box center [719, 226] width 317 height 24
type input "**********"
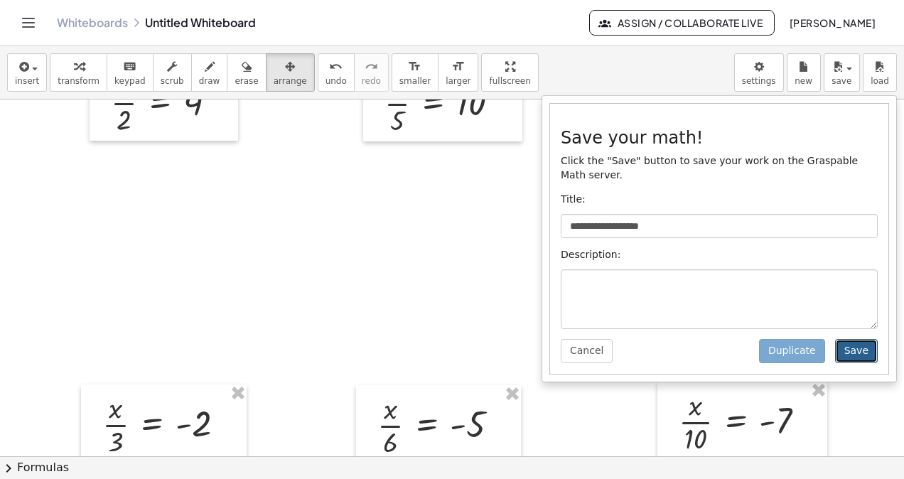
click at [862, 339] on button "Save" at bounding box center [856, 351] width 43 height 24
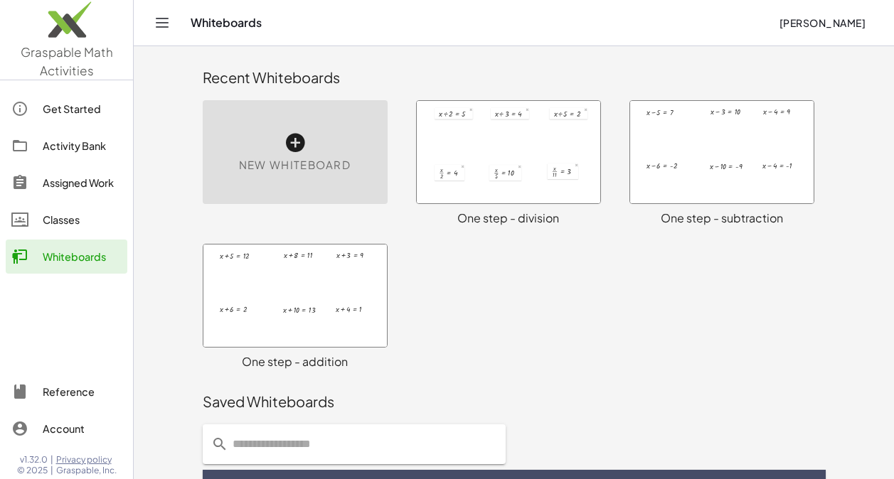
click at [291, 137] on icon at bounding box center [295, 143] width 23 height 23
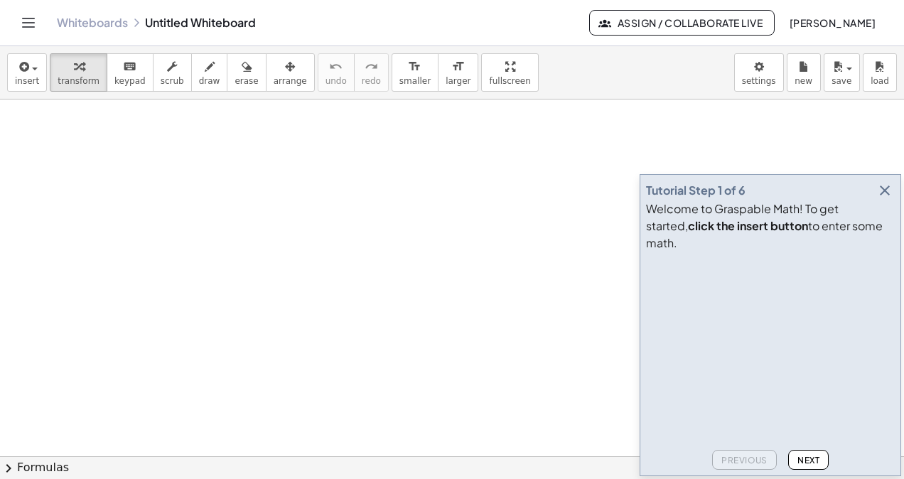
click at [891, 199] on icon "button" at bounding box center [884, 190] width 17 height 17
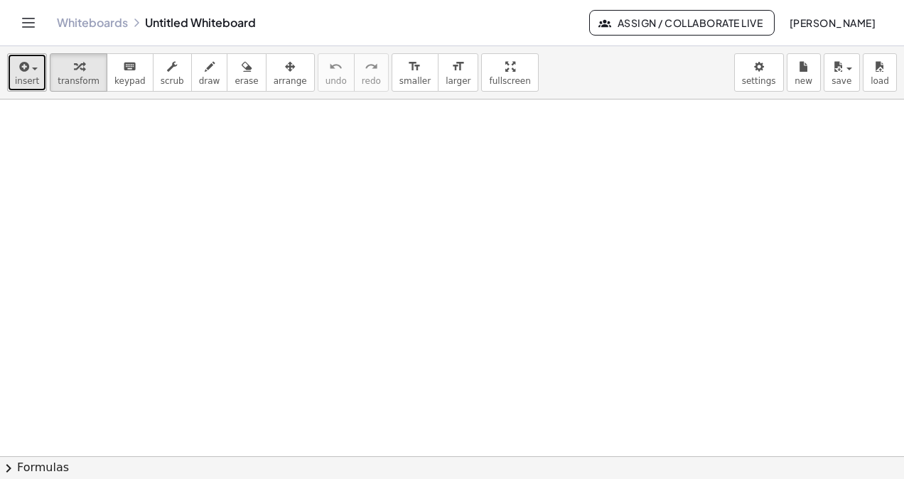
click at [29, 73] on span "button" at bounding box center [30, 68] width 3 height 10
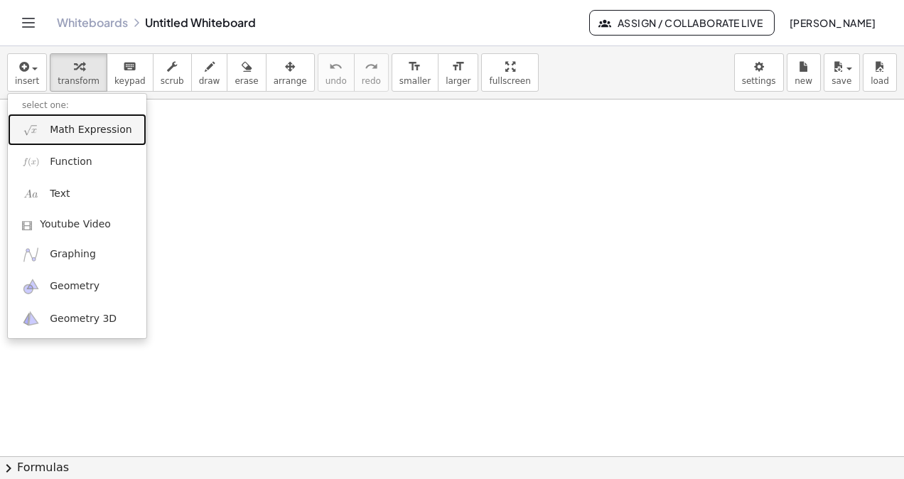
click at [78, 134] on span "Math Expression" at bounding box center [91, 130] width 82 height 14
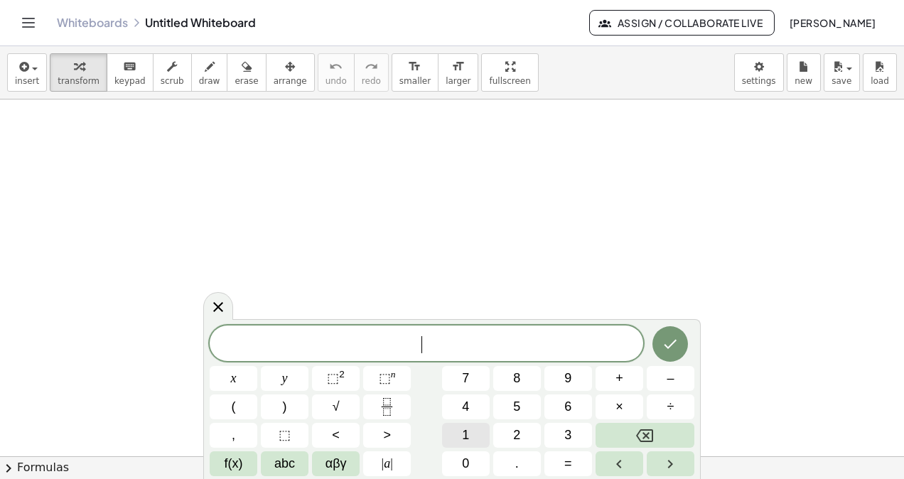
click at [463, 434] on span "1" at bounding box center [465, 435] width 7 height 19
click at [465, 463] on span "0" at bounding box center [465, 463] width 7 height 19
click at [233, 380] on span "x" at bounding box center [234, 378] width 6 height 19
click at [649, 436] on icon "Backspace" at bounding box center [644, 435] width 17 height 17
click at [235, 375] on span "x" at bounding box center [234, 378] width 6 height 19
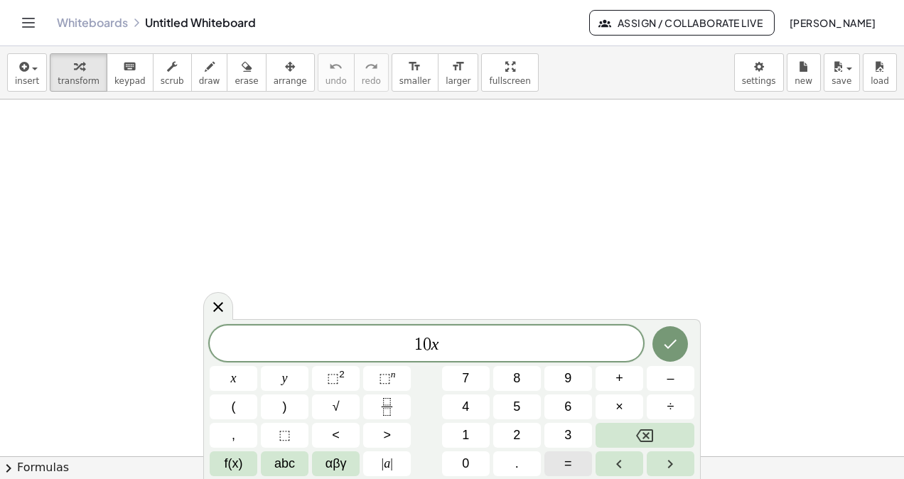
click at [567, 463] on span "=" at bounding box center [568, 463] width 8 height 19
click at [512, 404] on button "5" at bounding box center [517, 407] width 48 height 25
click at [481, 468] on button "0" at bounding box center [466, 463] width 48 height 25
click at [668, 345] on icon "Done" at bounding box center [670, 344] width 17 height 17
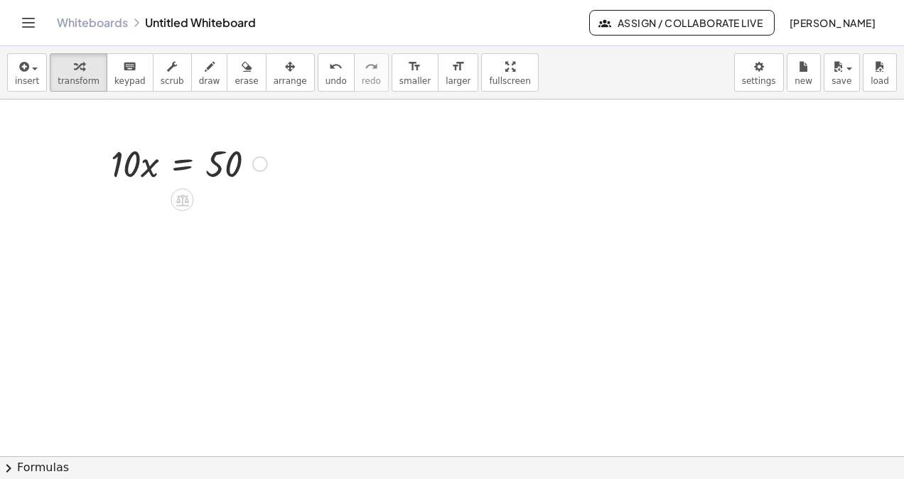
click at [140, 169] on div at bounding box center [189, 163] width 171 height 48
click at [262, 163] on div at bounding box center [260, 164] width 16 height 16
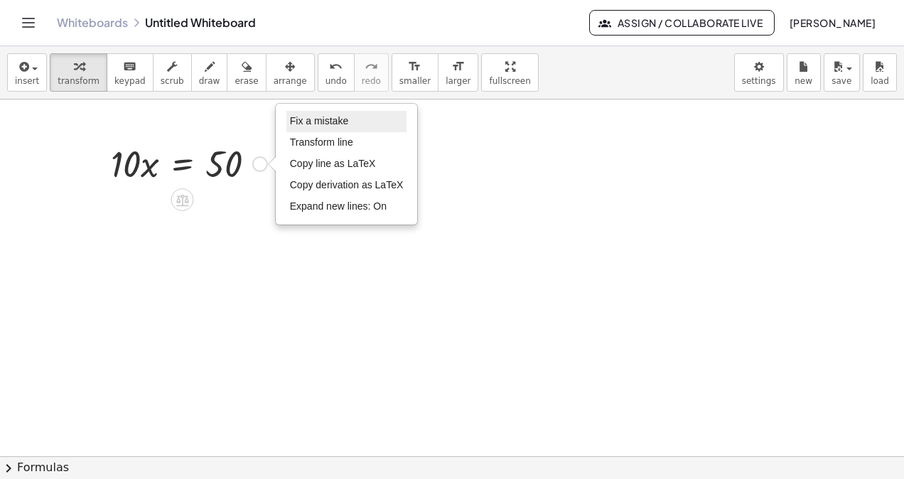
click at [338, 124] on span "Fix a mistake" at bounding box center [319, 120] width 58 height 11
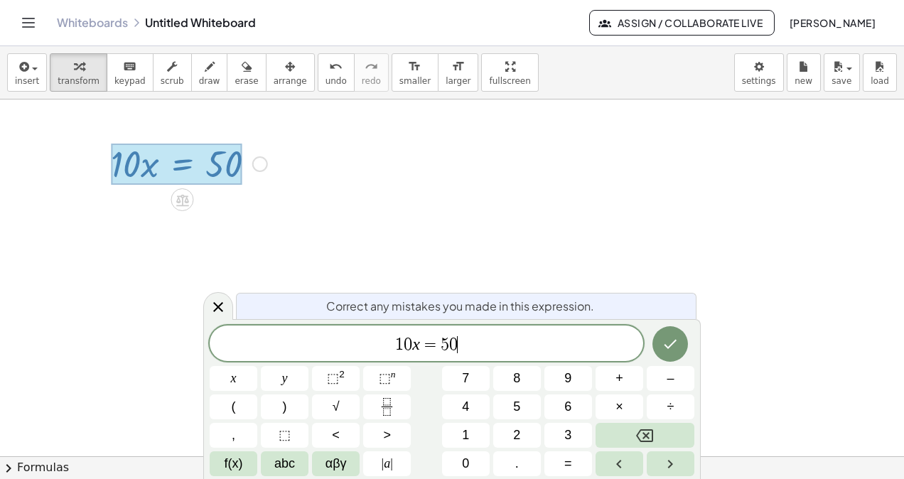
click at [407, 343] on span "0" at bounding box center [408, 344] width 9 height 17
click at [411, 338] on span "0" at bounding box center [408, 344] width 9 height 17
click at [620, 405] on span "×" at bounding box center [620, 406] width 8 height 19
click at [668, 346] on icon "Done" at bounding box center [670, 344] width 17 height 17
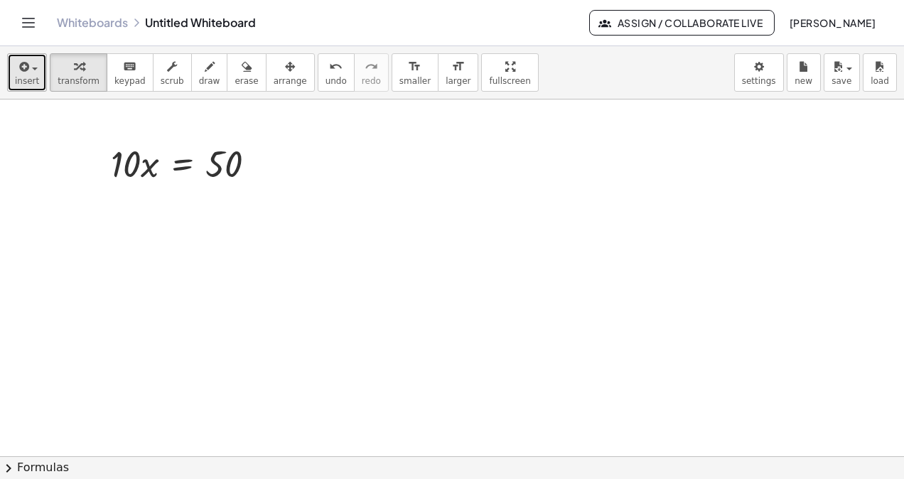
click at [26, 80] on span "insert" at bounding box center [27, 81] width 24 height 10
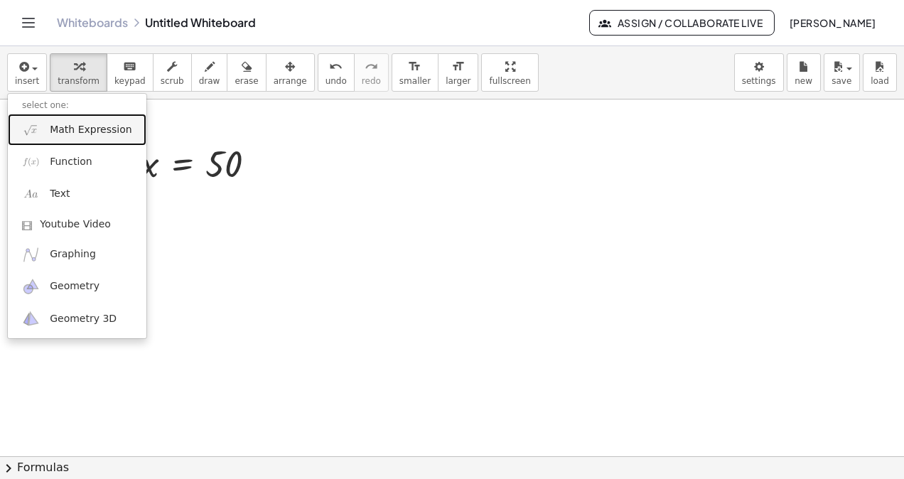
click at [90, 134] on span "Math Expression" at bounding box center [91, 130] width 82 height 14
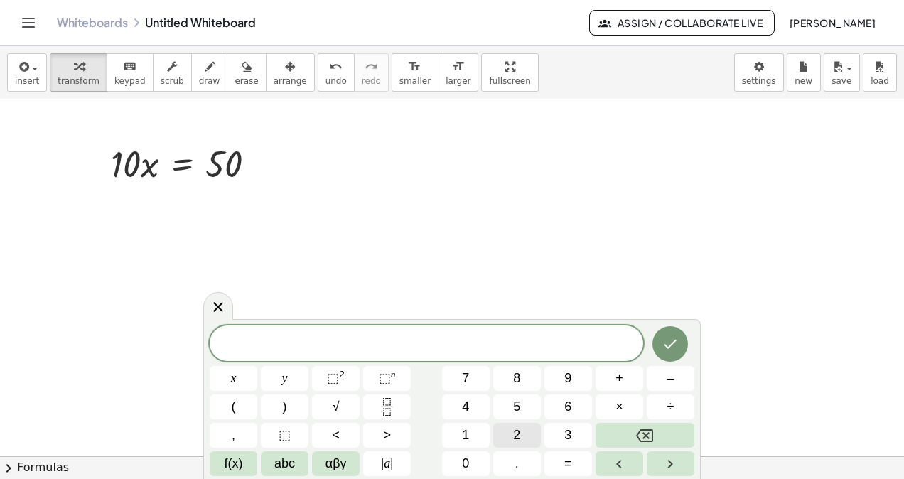
click at [519, 435] on span "2" at bounding box center [516, 435] width 7 height 19
click at [231, 381] on span "x" at bounding box center [234, 378] width 6 height 19
click at [569, 464] on span "=" at bounding box center [568, 463] width 8 height 19
click at [470, 436] on button "1" at bounding box center [466, 435] width 48 height 25
click at [473, 466] on button "0" at bounding box center [466, 463] width 48 height 25
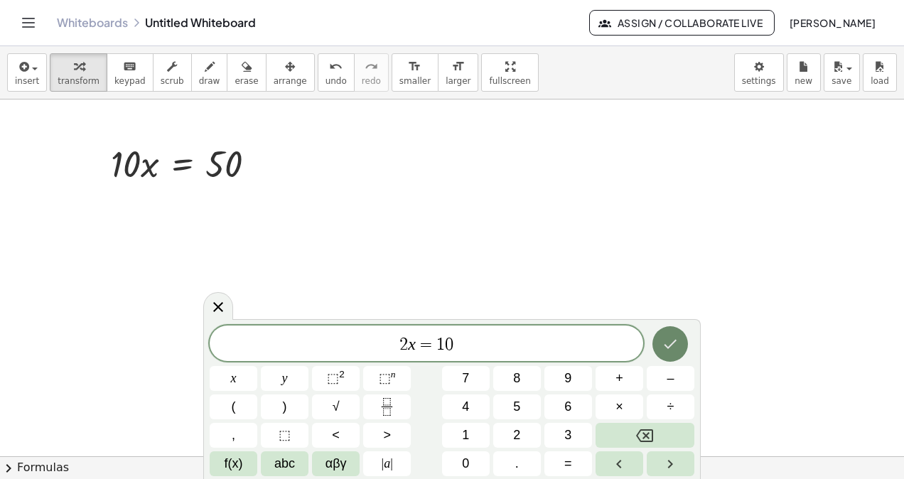
click at [665, 346] on icon "Done" at bounding box center [670, 344] width 17 height 17
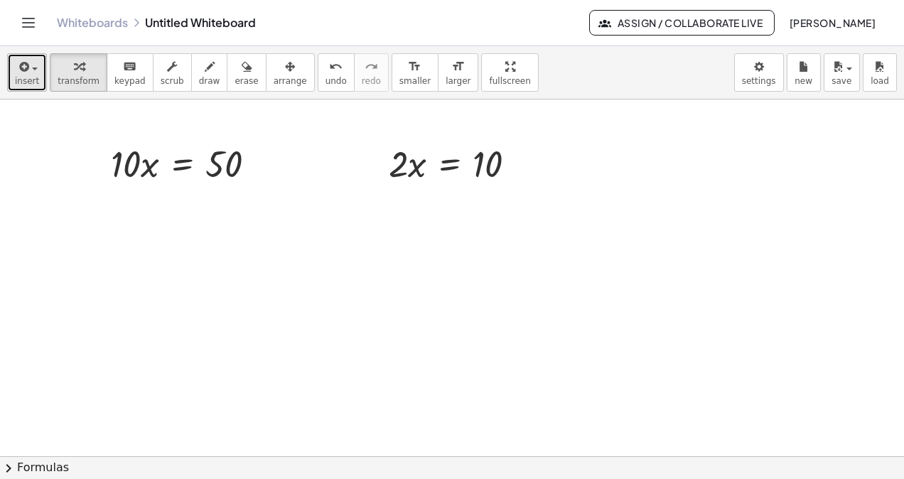
click at [24, 70] on icon "button" at bounding box center [22, 66] width 13 height 17
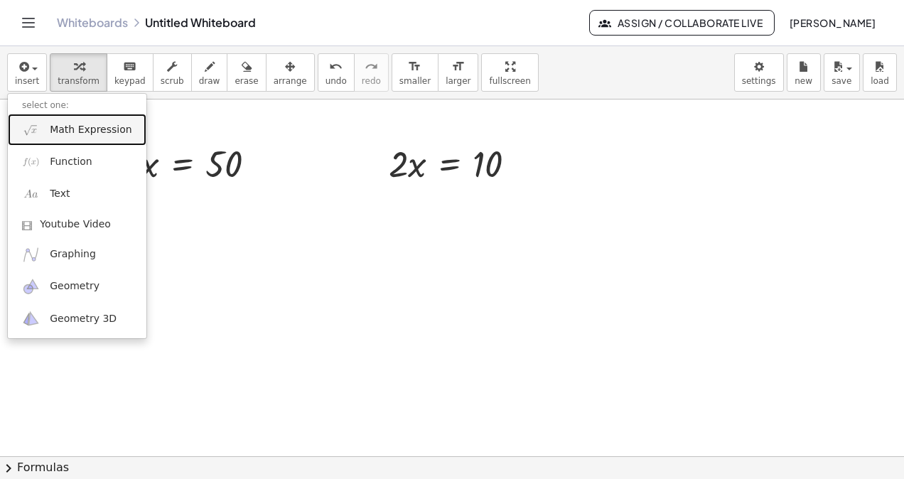
click at [85, 128] on span "Math Expression" at bounding box center [91, 130] width 82 height 14
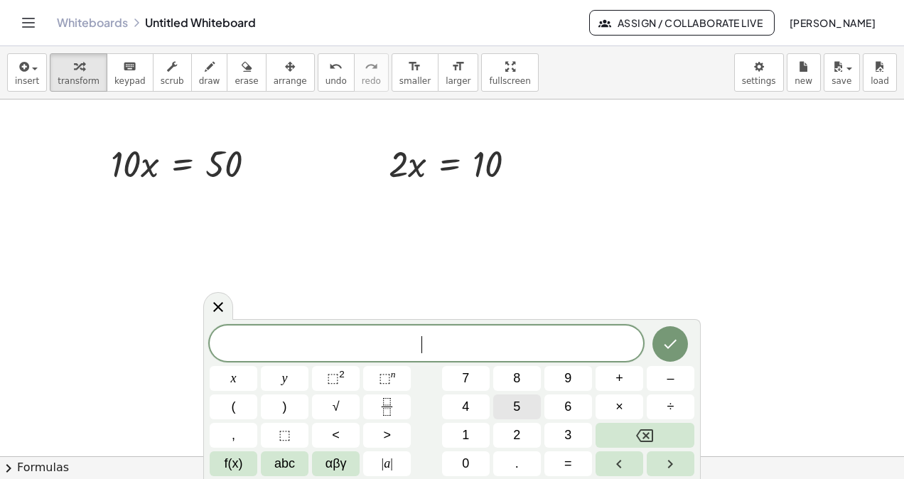
click at [521, 406] on button "5" at bounding box center [517, 407] width 48 height 25
click at [240, 381] on button "x" at bounding box center [234, 378] width 48 height 25
click at [564, 468] on span "=" at bounding box center [568, 463] width 8 height 19
click at [463, 435] on span "1" at bounding box center [465, 435] width 7 height 19
click at [463, 469] on span "0" at bounding box center [465, 463] width 7 height 19
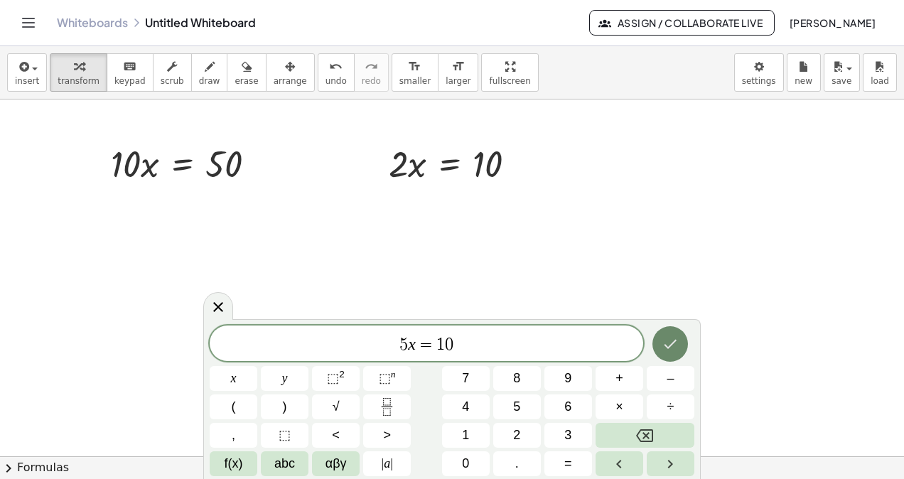
click at [653, 343] on button "Done" at bounding box center [671, 344] width 36 height 36
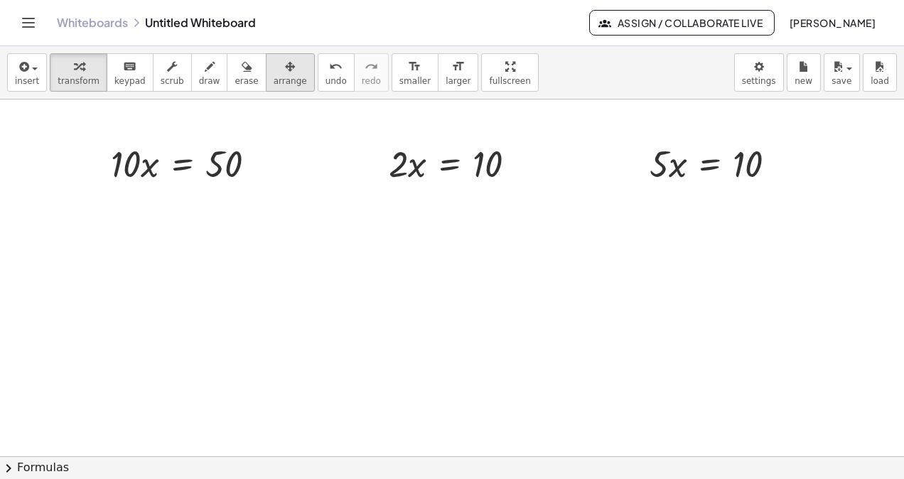
click at [274, 67] on div "button" at bounding box center [290, 66] width 33 height 17
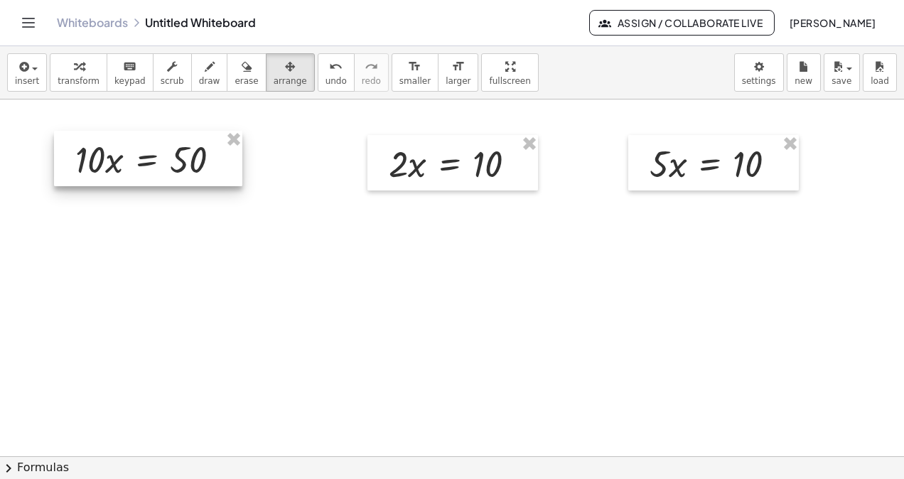
drag, startPoint x: 196, startPoint y: 163, endPoint x: 161, endPoint y: 159, distance: 35.8
click at [161, 159] on div at bounding box center [148, 158] width 188 height 55
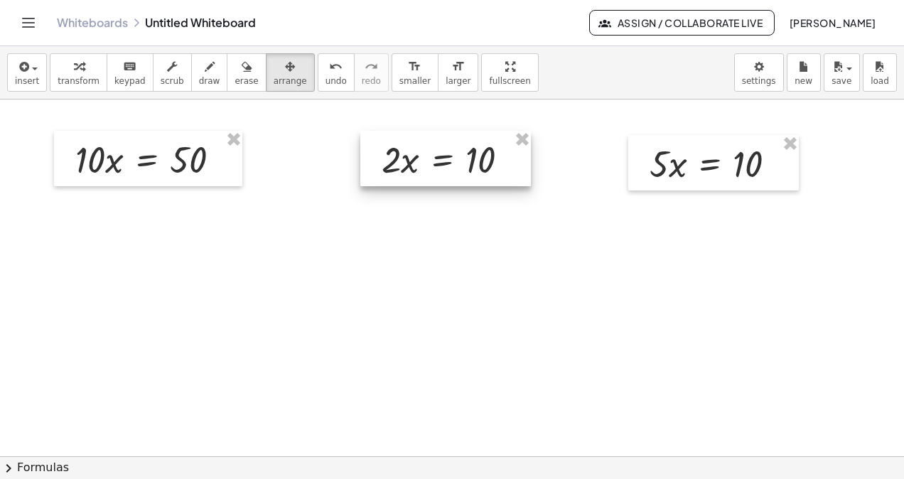
click at [418, 164] on div at bounding box center [445, 158] width 171 height 55
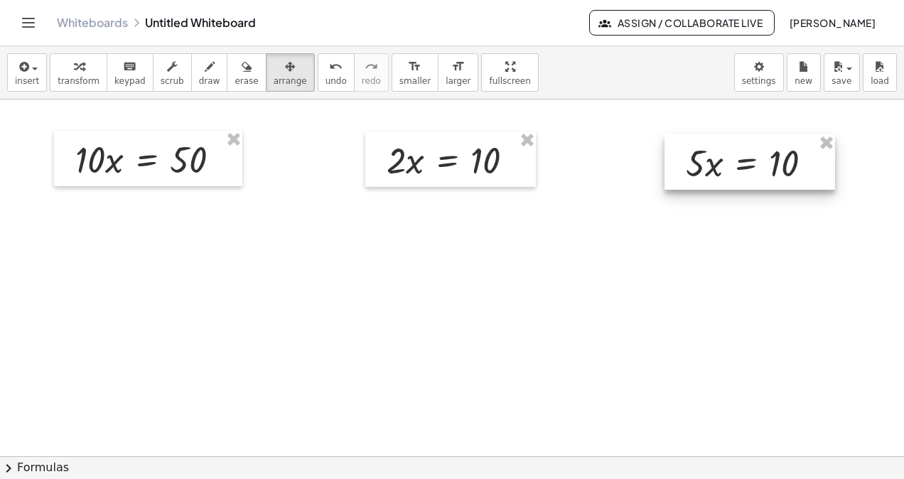
drag, startPoint x: 713, startPoint y: 173, endPoint x: 736, endPoint y: 173, distance: 22.7
click at [736, 173] on div at bounding box center [750, 161] width 171 height 55
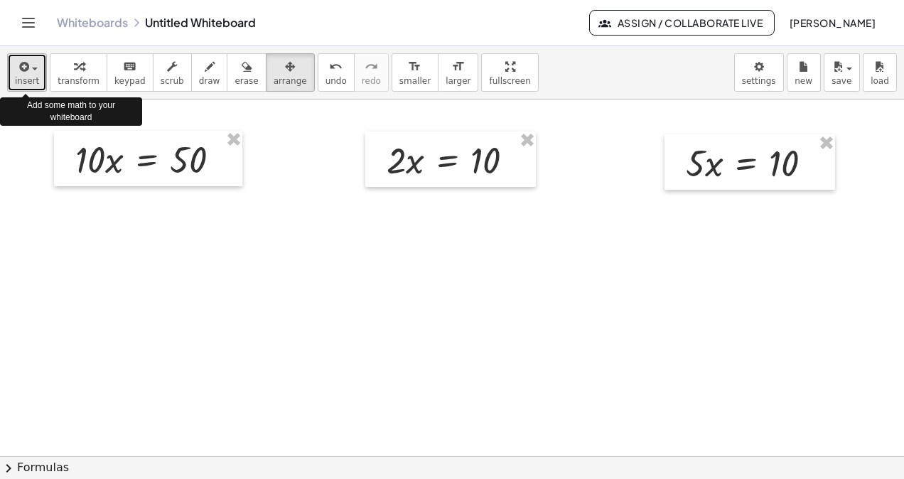
click at [25, 73] on icon "button" at bounding box center [22, 66] width 13 height 17
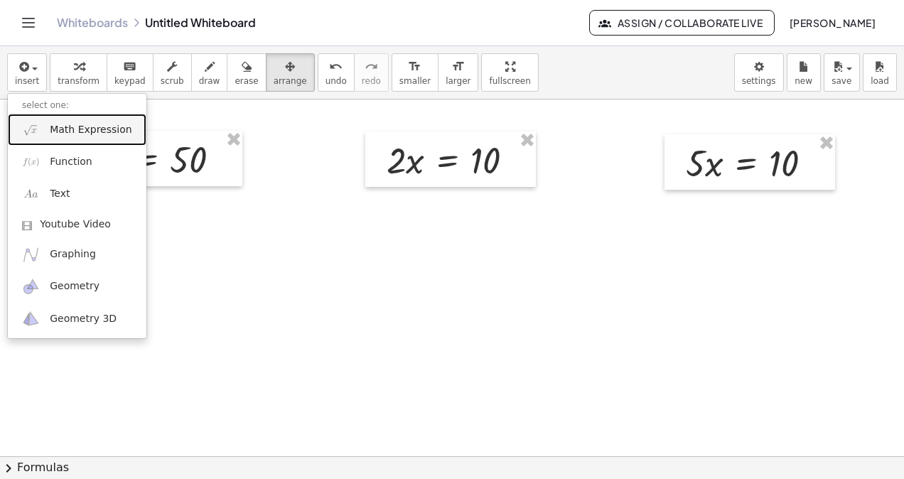
click at [77, 132] on span "Math Expression" at bounding box center [91, 130] width 82 height 14
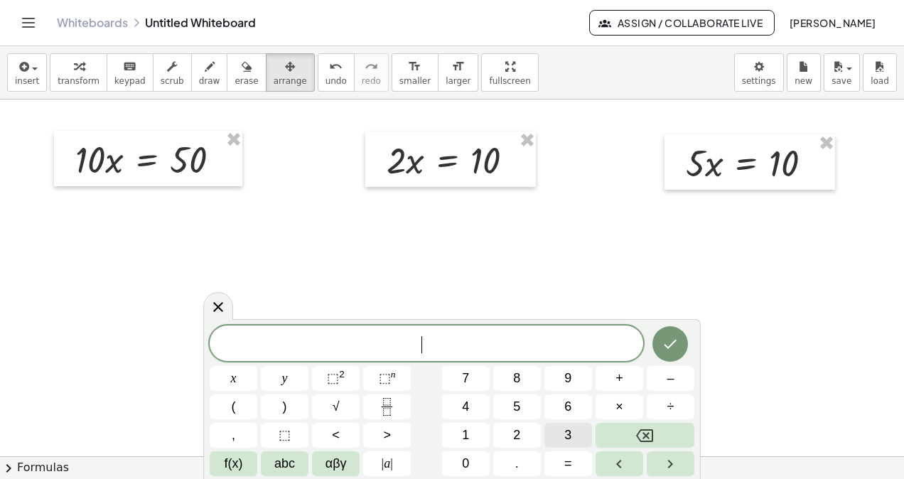
click at [569, 434] on span "3" at bounding box center [567, 435] width 7 height 19
click at [237, 380] on button "x" at bounding box center [234, 378] width 48 height 25
click at [564, 461] on span "=" at bounding box center [568, 463] width 8 height 19
click at [675, 377] on button "–" at bounding box center [671, 378] width 48 height 25
click at [569, 436] on span "3" at bounding box center [567, 435] width 7 height 19
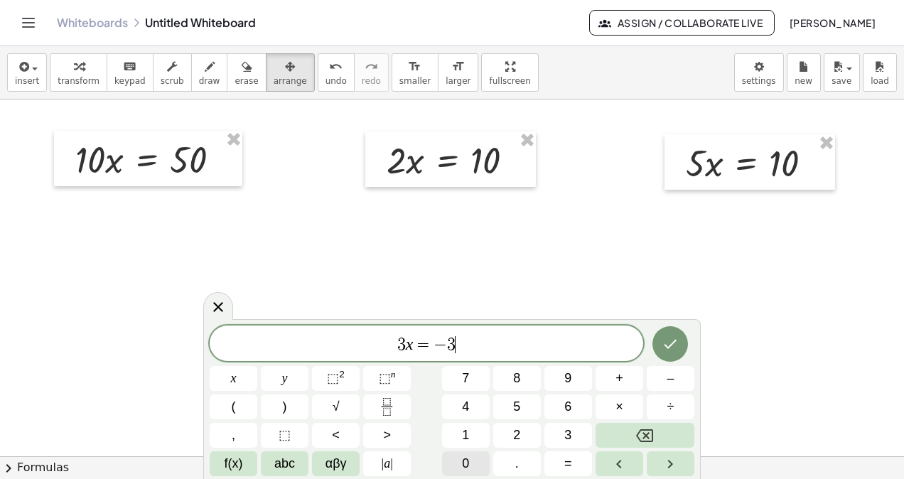
click at [478, 466] on button "0" at bounding box center [466, 463] width 48 height 25
click at [677, 341] on icon "Done" at bounding box center [671, 344] width 13 height 9
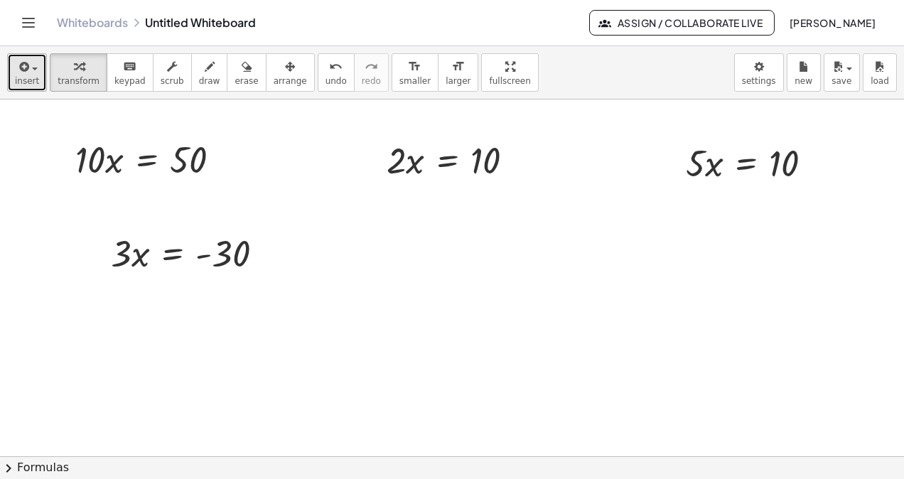
click at [27, 73] on icon "button" at bounding box center [22, 66] width 13 height 17
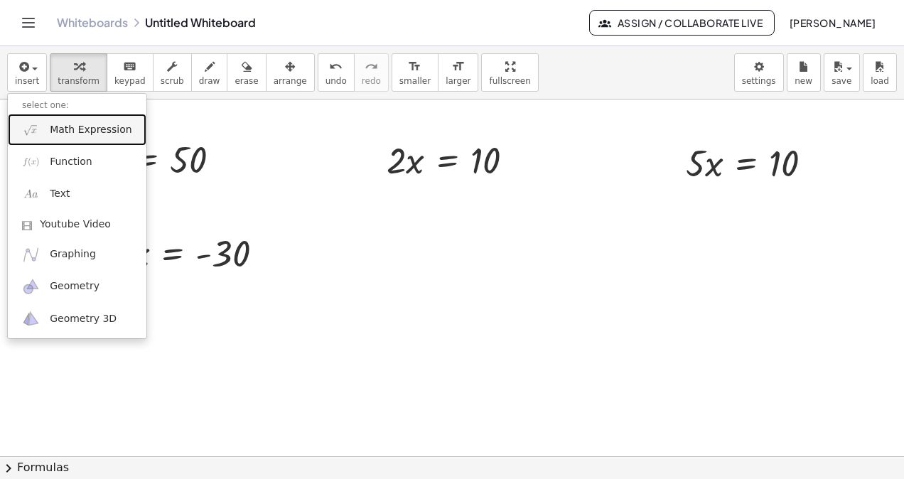
click at [87, 126] on span "Math Expression" at bounding box center [91, 130] width 82 height 14
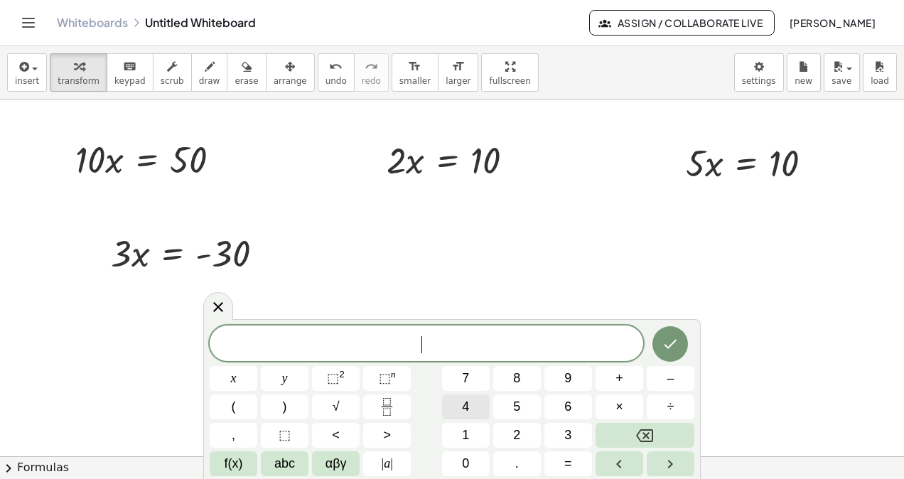
click at [468, 405] on span "4" at bounding box center [465, 406] width 7 height 19
click at [232, 382] on span "x" at bounding box center [234, 378] width 6 height 19
click at [569, 463] on span "=" at bounding box center [568, 463] width 8 height 19
click at [671, 377] on span "–" at bounding box center [670, 378] width 7 height 19
click at [526, 381] on button "8" at bounding box center [517, 378] width 48 height 25
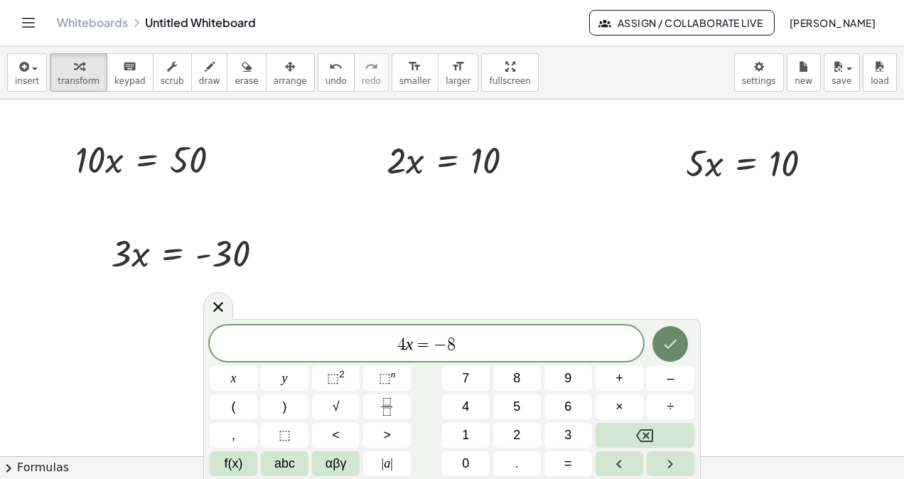
click at [674, 339] on icon "Done" at bounding box center [670, 344] width 17 height 17
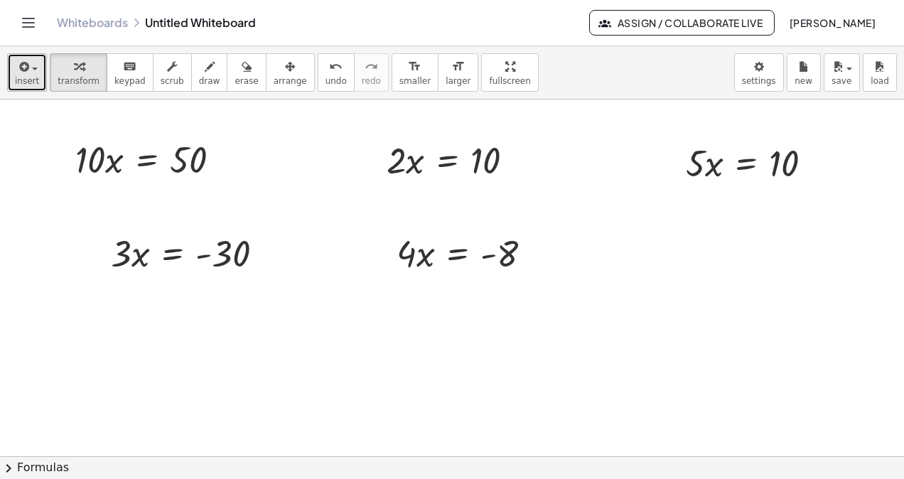
click at [31, 75] on button "insert" at bounding box center [27, 72] width 40 height 38
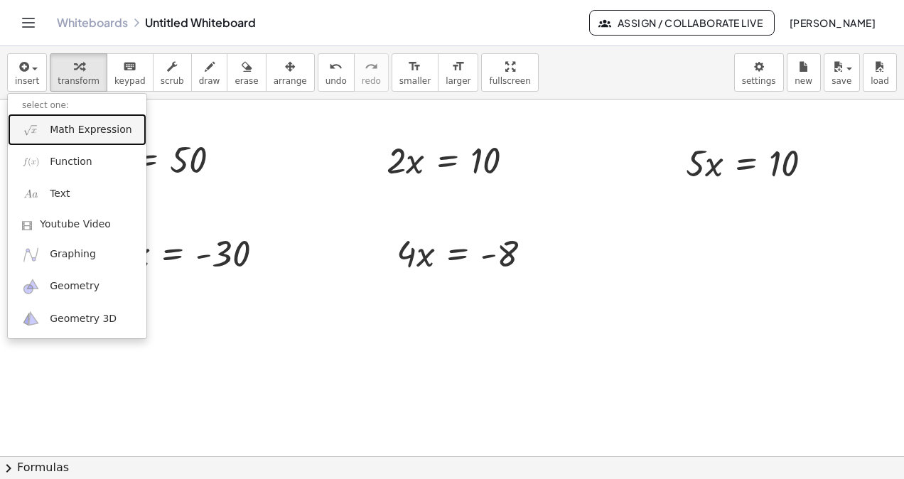
click at [88, 126] on span "Math Expression" at bounding box center [91, 130] width 82 height 14
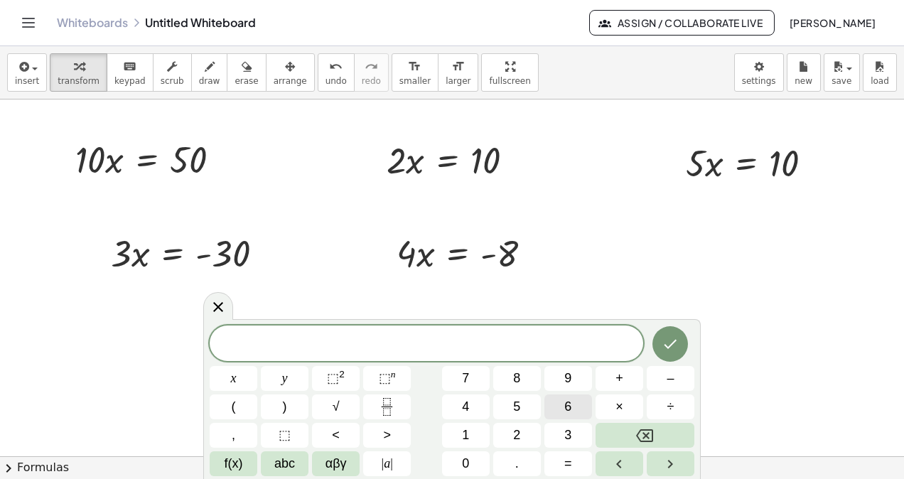
click at [577, 407] on button "6" at bounding box center [569, 407] width 48 height 25
click at [232, 380] on span "x" at bounding box center [234, 378] width 6 height 19
click at [571, 464] on span "=" at bounding box center [568, 463] width 8 height 19
click at [673, 375] on span "–" at bounding box center [670, 378] width 7 height 19
click at [478, 437] on button "1" at bounding box center [466, 435] width 48 height 25
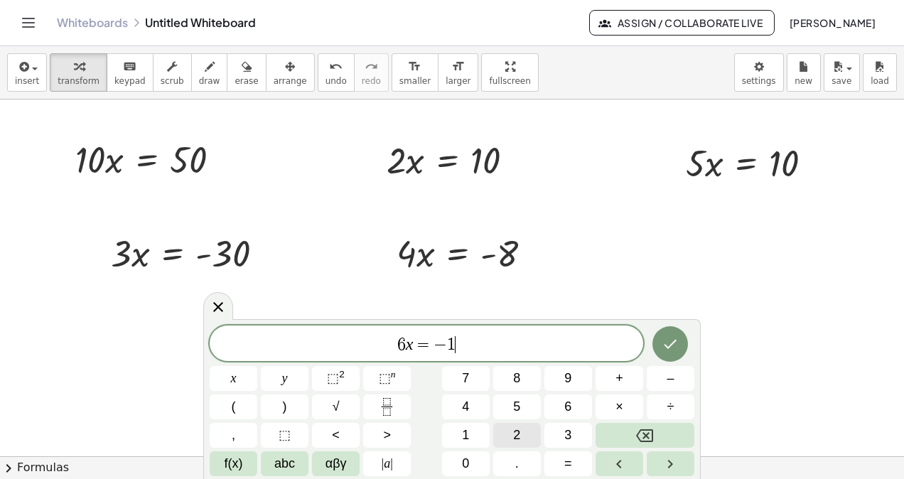
click at [522, 436] on button "2" at bounding box center [517, 435] width 48 height 25
click at [679, 345] on icon "Done" at bounding box center [670, 344] width 17 height 17
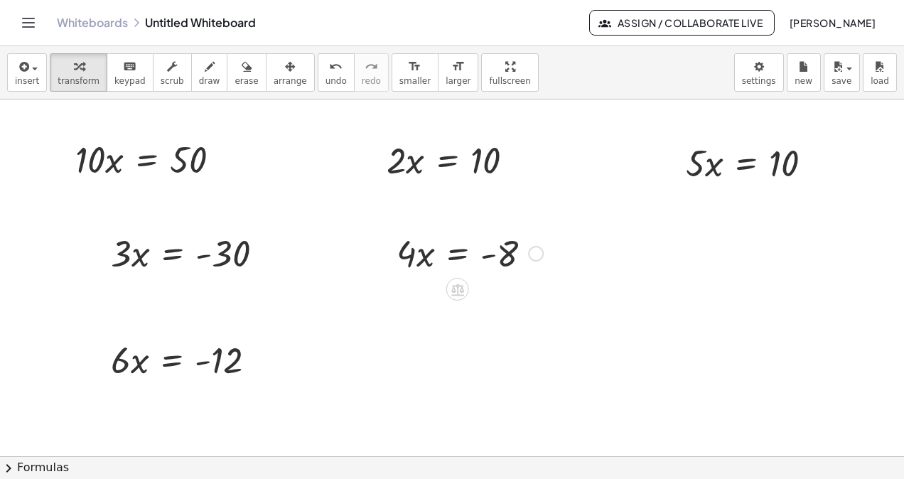
click at [427, 257] on div at bounding box center [470, 252] width 161 height 48
click at [532, 251] on div at bounding box center [536, 254] width 16 height 16
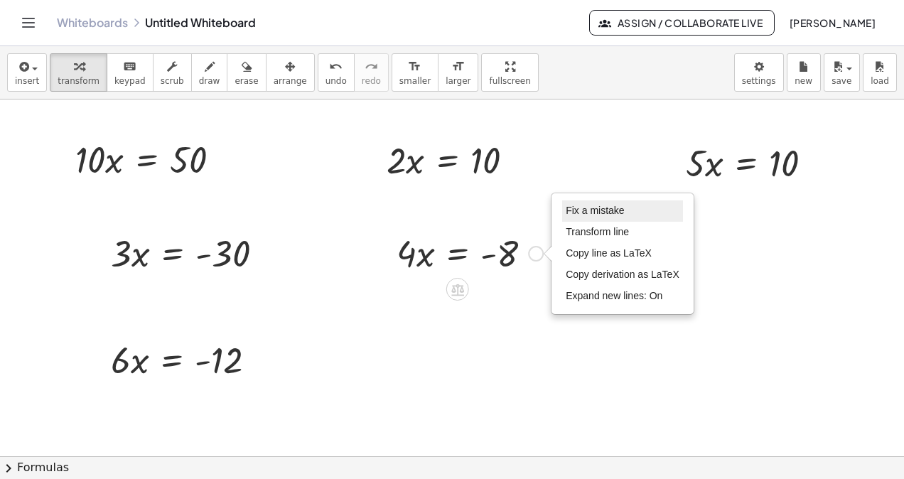
click at [601, 207] on span "Fix a mistake" at bounding box center [595, 210] width 58 height 11
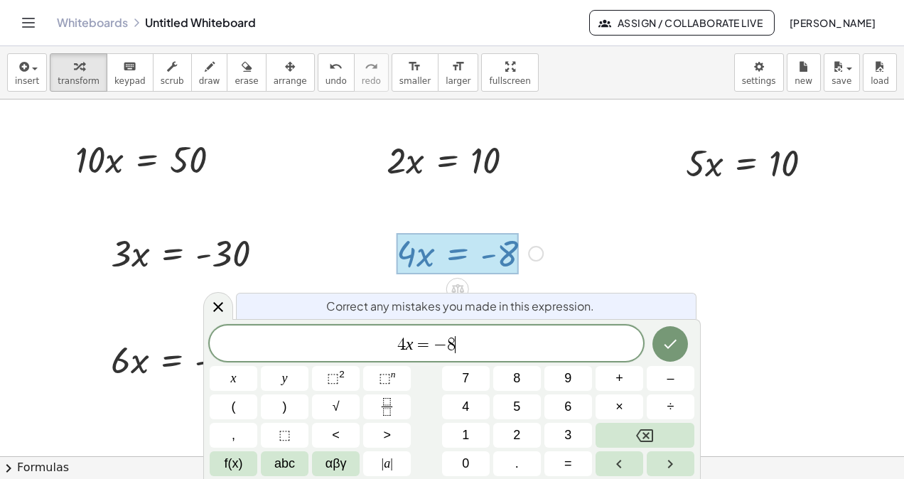
click at [454, 344] on span "4 x = − 8 ​" at bounding box center [427, 345] width 434 height 20
click at [672, 341] on icon "Done" at bounding box center [670, 344] width 17 height 17
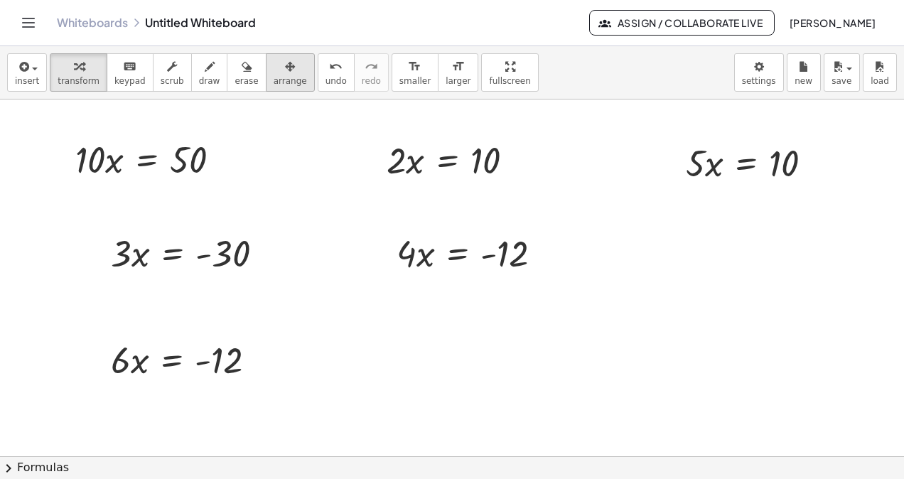
click at [277, 70] on div "button" at bounding box center [290, 66] width 33 height 17
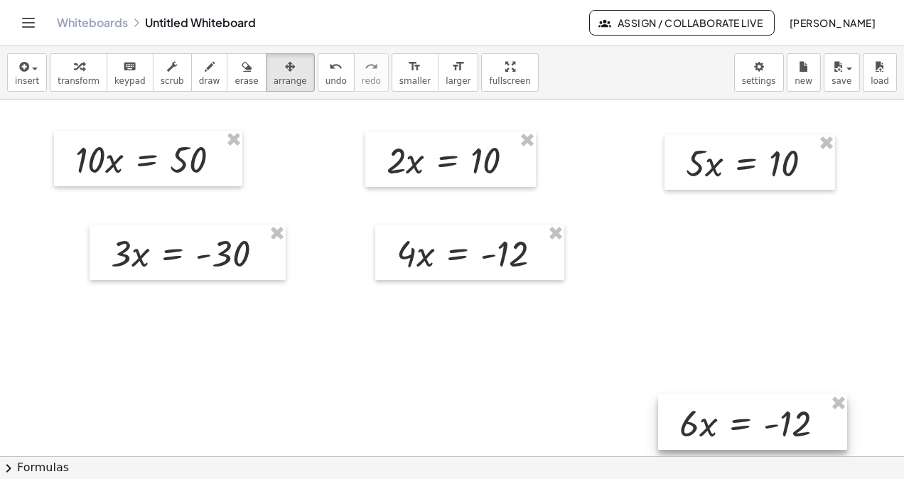
drag, startPoint x: 199, startPoint y: 350, endPoint x: 768, endPoint y: 414, distance: 572.9
click at [768, 414] on div at bounding box center [752, 422] width 189 height 55
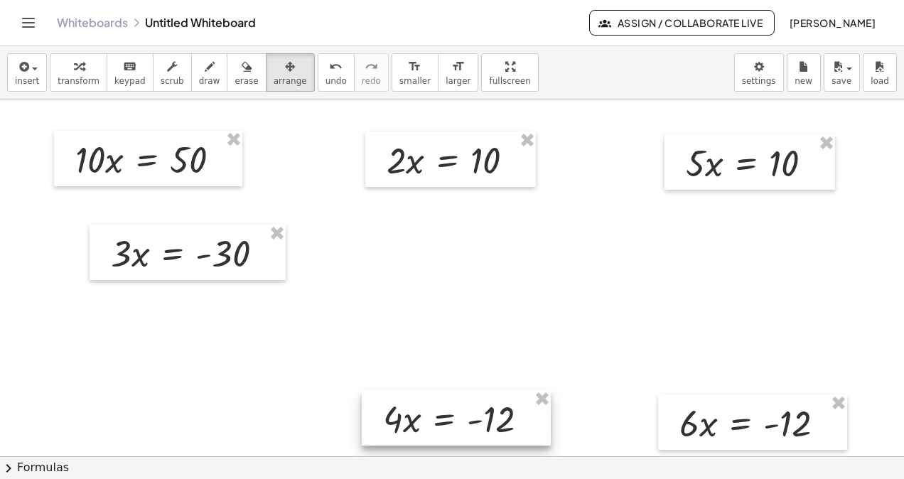
drag, startPoint x: 453, startPoint y: 247, endPoint x: 189, endPoint y: 289, distance: 266.9
click at [439, 409] on div at bounding box center [456, 417] width 189 height 55
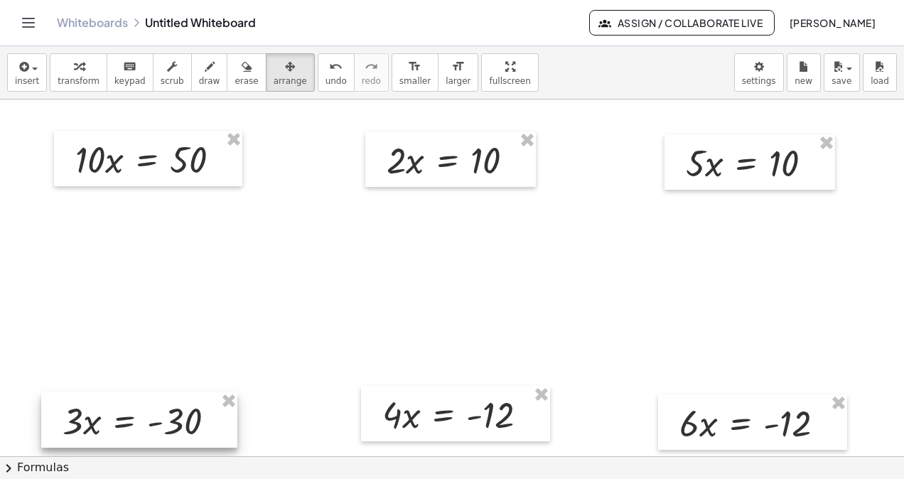
drag, startPoint x: 161, startPoint y: 264, endPoint x: 112, endPoint y: 431, distance: 174.6
click at [112, 431] on div at bounding box center [139, 419] width 196 height 55
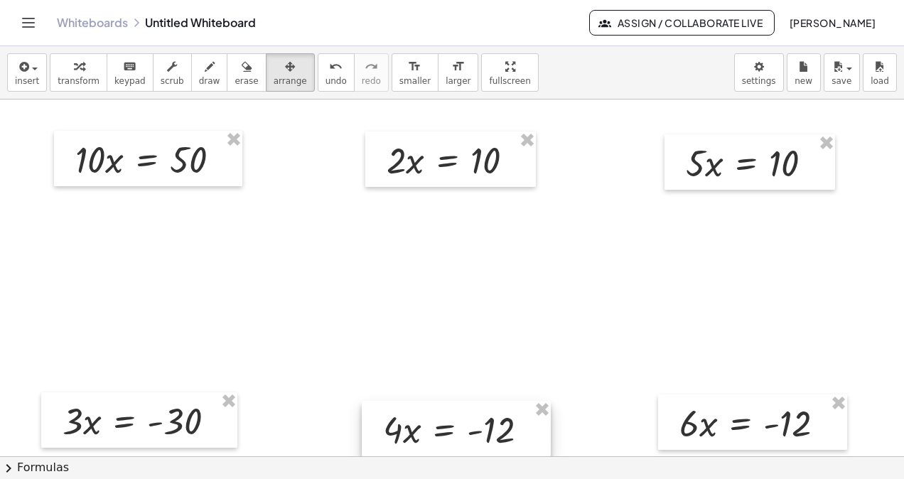
drag, startPoint x: 462, startPoint y: 413, endPoint x: 463, endPoint y: 428, distance: 14.9
click at [463, 428] on div at bounding box center [456, 428] width 189 height 55
drag, startPoint x: 186, startPoint y: 430, endPoint x: 186, endPoint y: 442, distance: 12.1
click at [186, 442] on div at bounding box center [139, 431] width 196 height 55
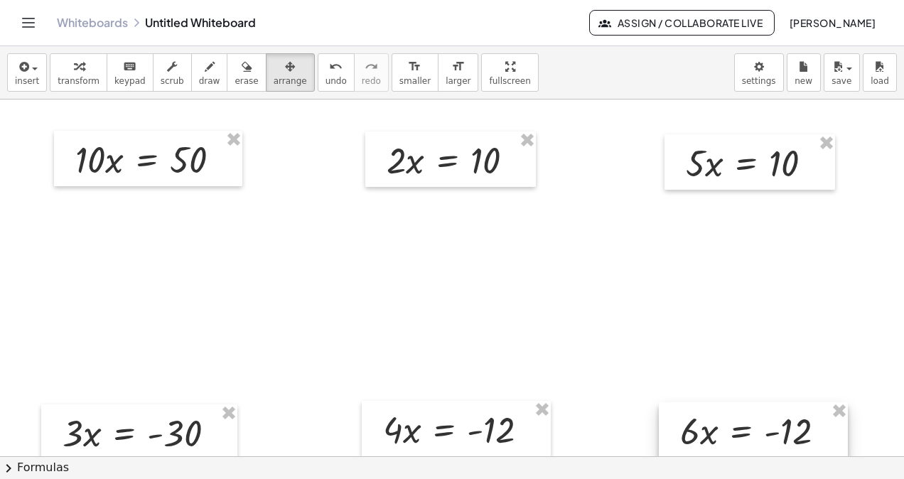
drag, startPoint x: 714, startPoint y: 437, endPoint x: 714, endPoint y: 445, distance: 7.9
click at [714, 445] on div at bounding box center [753, 429] width 189 height 55
click at [842, 74] on icon "button" at bounding box center [838, 66] width 13 height 17
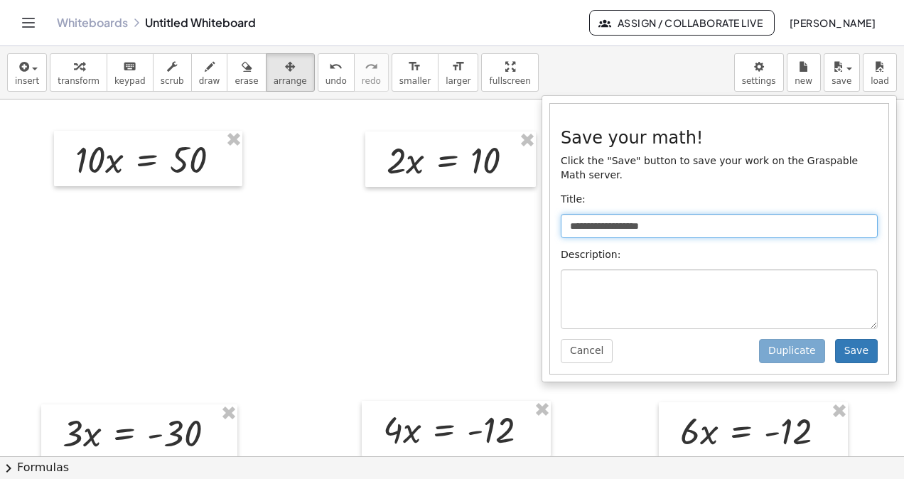
click at [656, 214] on input "**********" at bounding box center [719, 226] width 317 height 24
click at [708, 214] on input "**********" at bounding box center [719, 226] width 317 height 24
drag, startPoint x: 693, startPoint y: 210, endPoint x: 503, endPoint y: 210, distance: 189.8
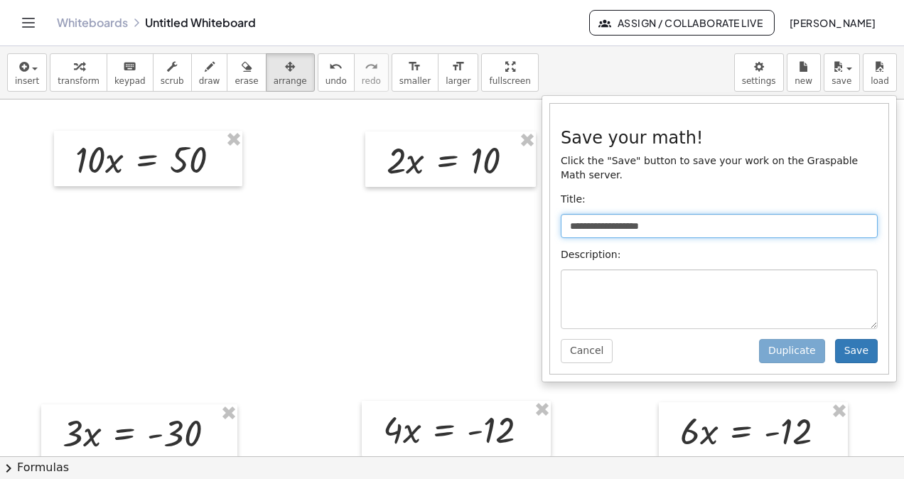
click at [503, 210] on div "**********" at bounding box center [452, 262] width 904 height 433
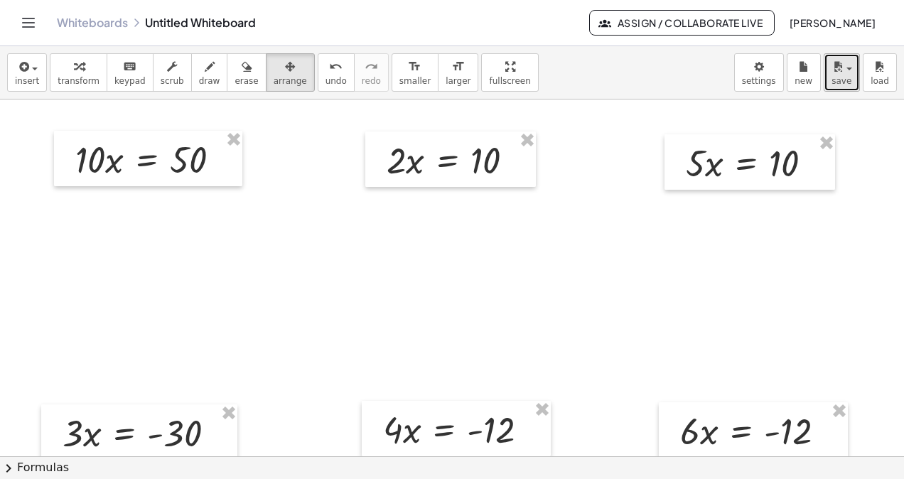
click at [842, 73] on icon "button" at bounding box center [838, 66] width 13 height 17
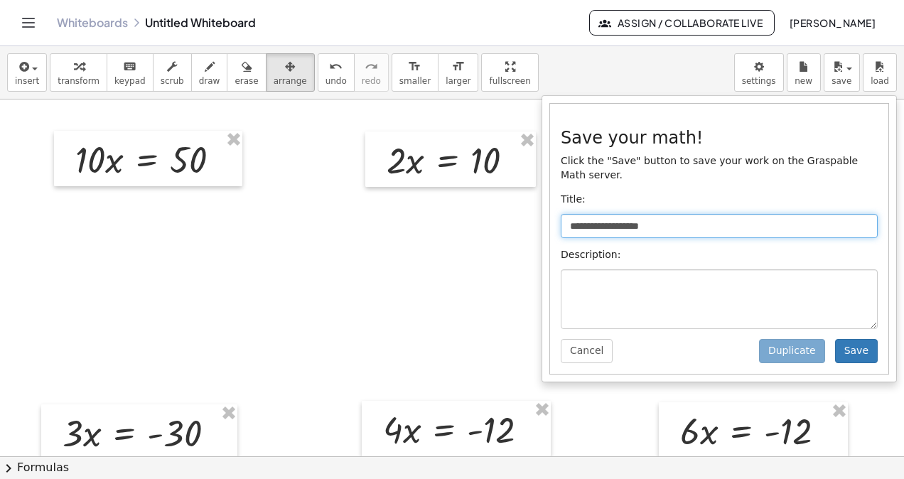
click at [577, 214] on input "**********" at bounding box center [719, 226] width 317 height 24
type input "**********"
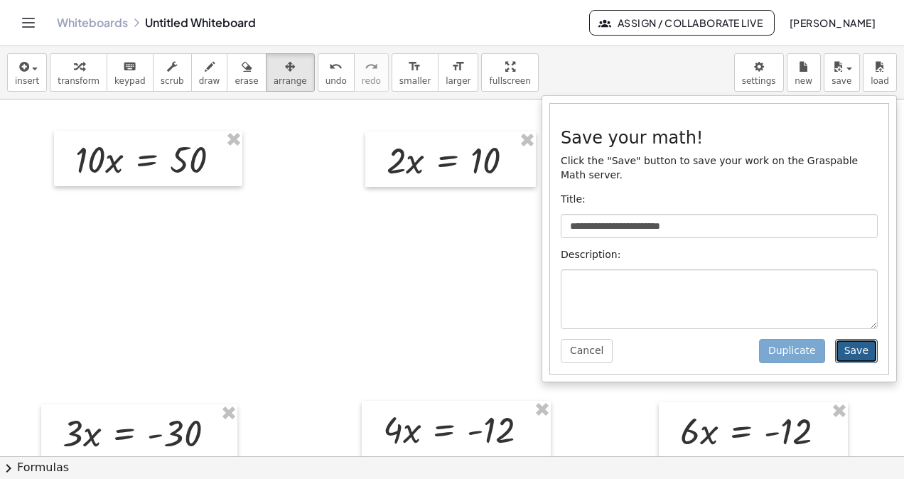
click at [854, 339] on button "Save" at bounding box center [856, 351] width 43 height 24
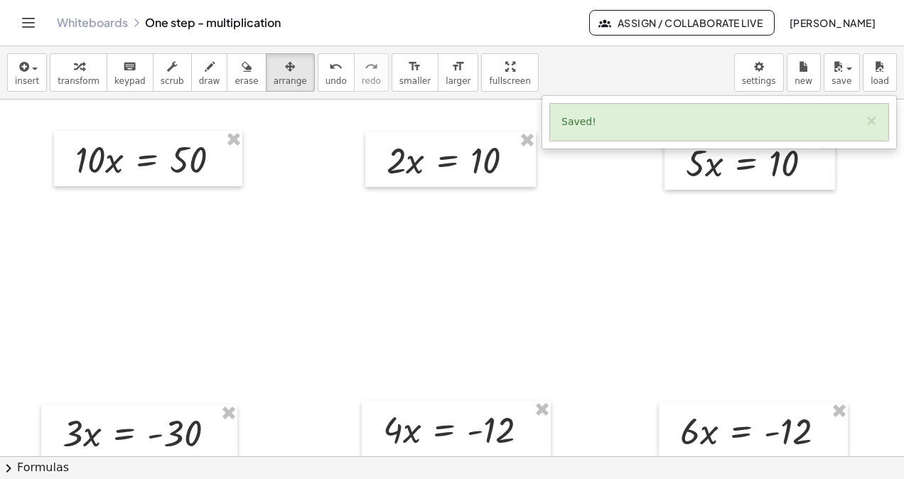
click at [829, 313] on div at bounding box center [452, 457] width 904 height 714
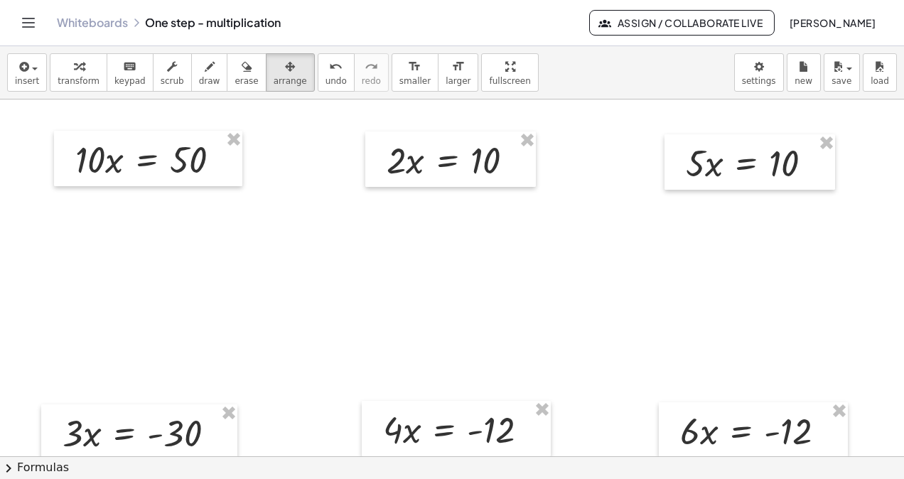
click at [213, 309] on div at bounding box center [452, 457] width 904 height 714
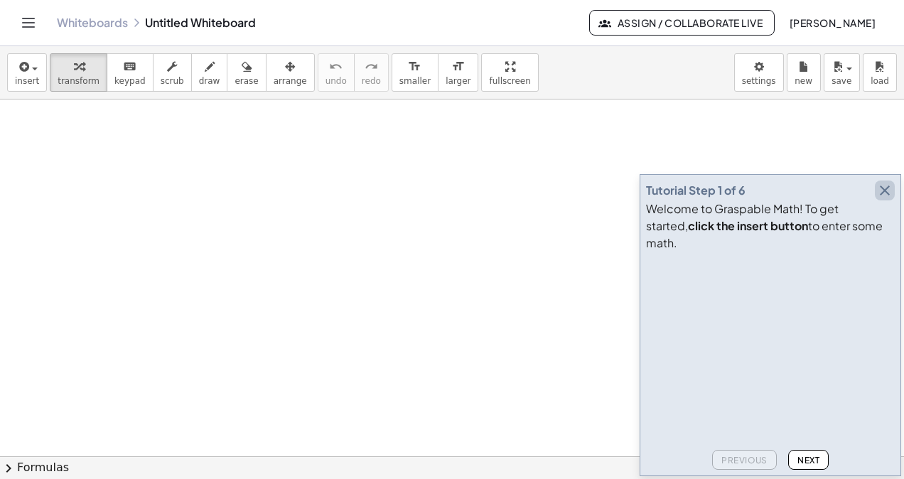
click at [884, 199] on icon "button" at bounding box center [884, 190] width 17 height 17
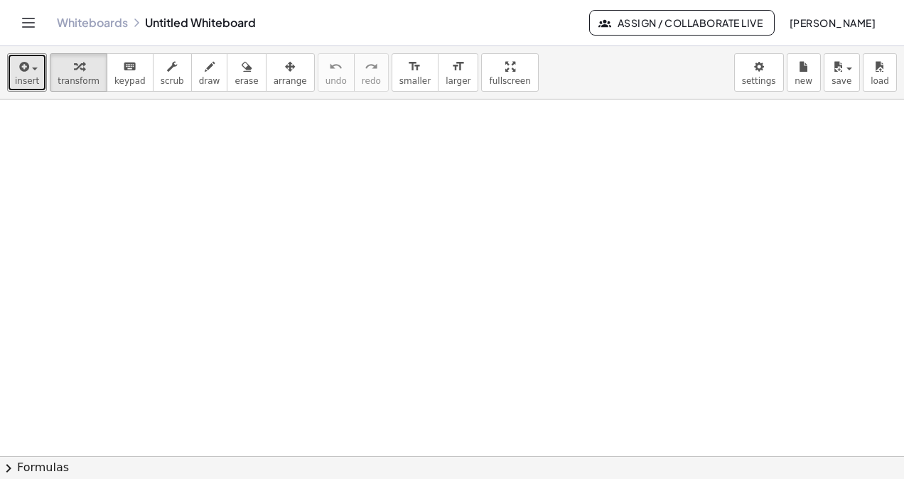
drag, startPoint x: 27, startPoint y: 76, endPoint x: 74, endPoint y: 143, distance: 81.6
click at [28, 76] on span "insert" at bounding box center [27, 81] width 24 height 10
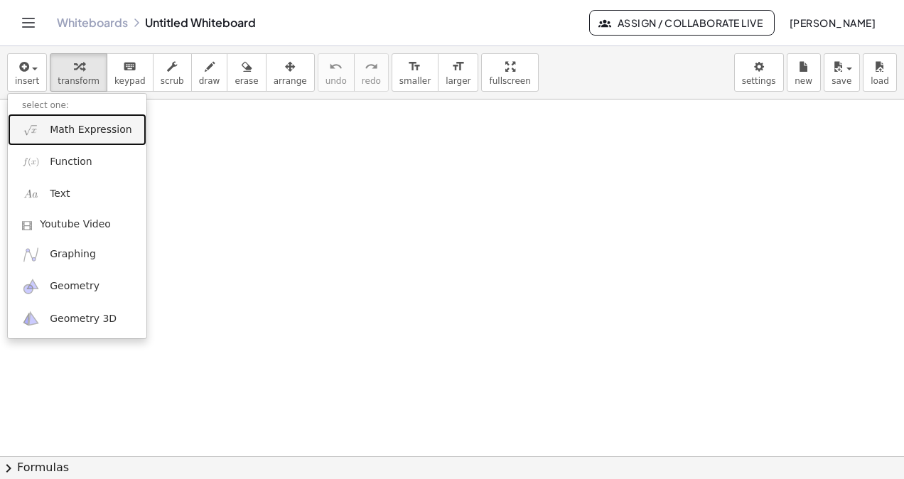
click at [104, 129] on span "Math Expression" at bounding box center [91, 130] width 82 height 14
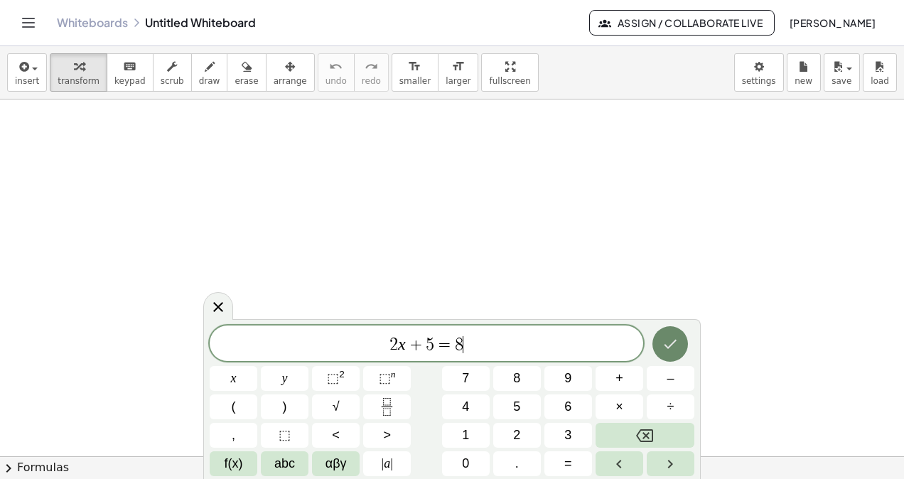
click at [670, 333] on button "Done" at bounding box center [671, 344] width 36 height 36
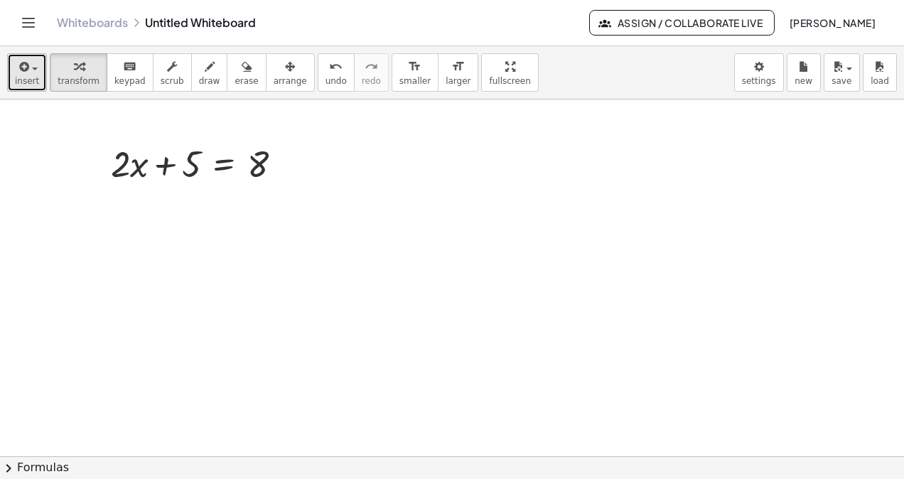
click at [22, 75] on icon "button" at bounding box center [22, 66] width 13 height 17
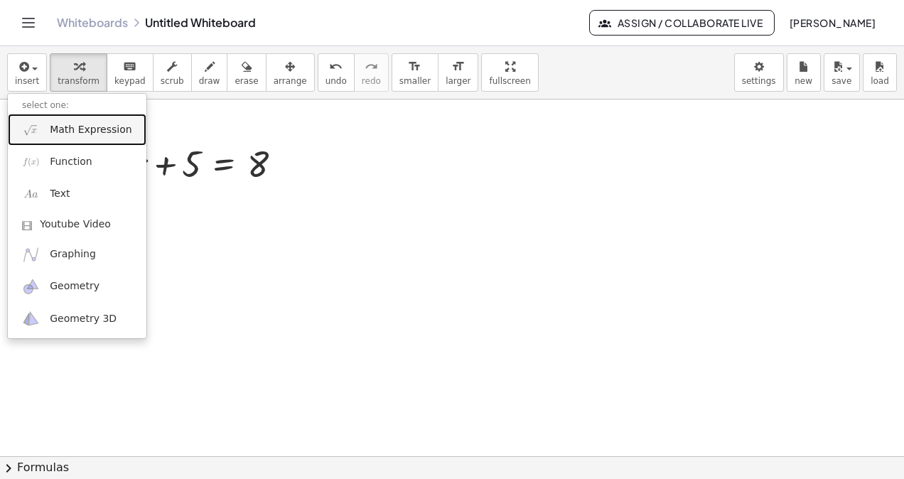
click at [92, 127] on span "Math Expression" at bounding box center [91, 130] width 82 height 14
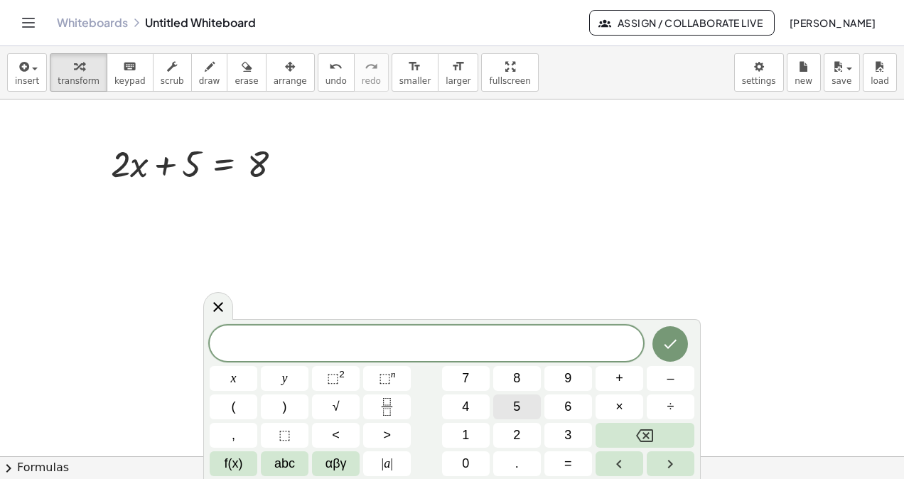
click at [520, 406] on span "5" at bounding box center [516, 406] width 7 height 19
click at [237, 378] on button "x" at bounding box center [234, 378] width 48 height 25
click at [628, 375] on button "+" at bounding box center [620, 378] width 48 height 25
click at [516, 404] on span "5" at bounding box center [516, 406] width 7 height 19
click at [569, 461] on span "=" at bounding box center [568, 463] width 8 height 19
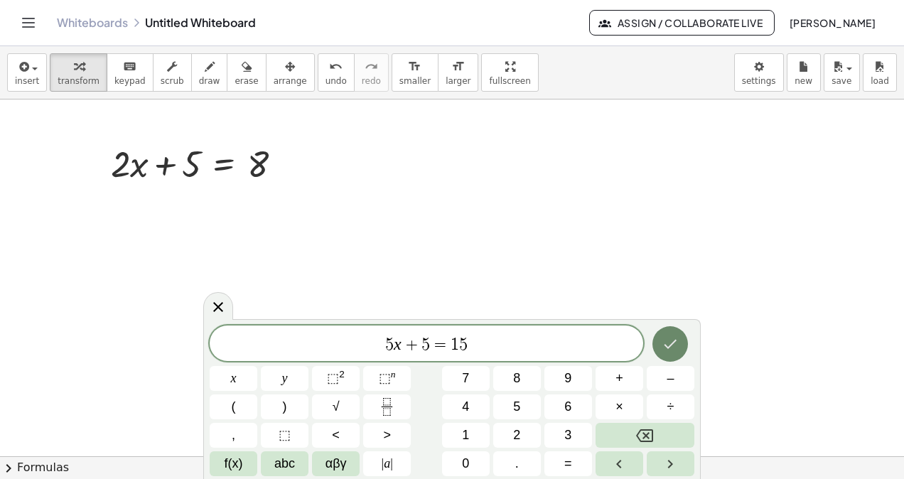
click at [670, 343] on icon "Done" at bounding box center [670, 344] width 17 height 17
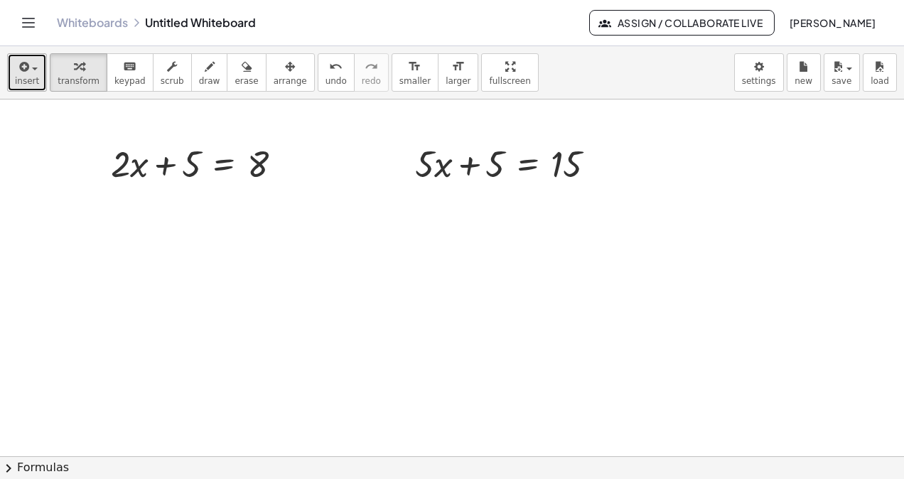
click at [23, 70] on icon "button" at bounding box center [22, 66] width 13 height 17
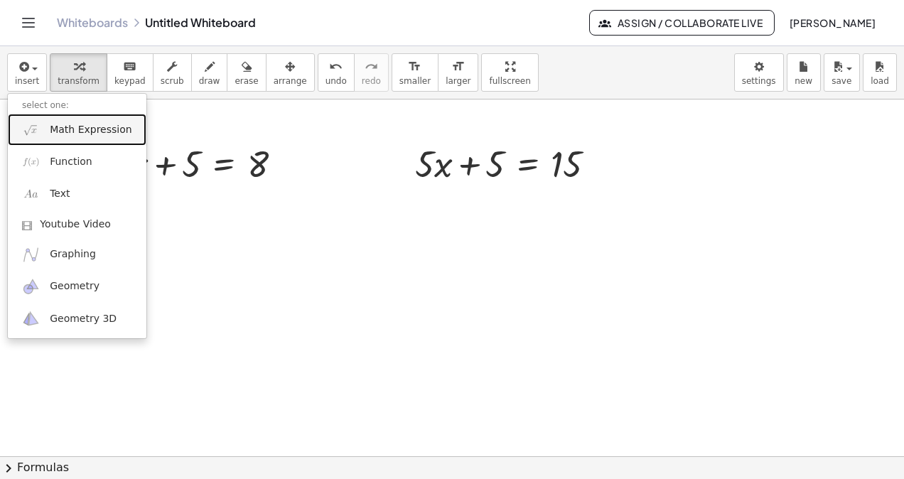
click at [66, 130] on span "Math Expression" at bounding box center [91, 130] width 82 height 14
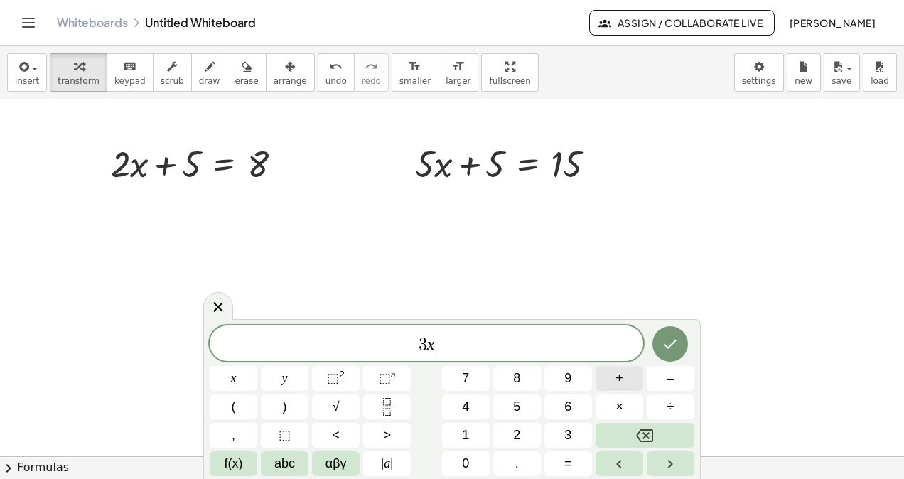
click at [618, 379] on span "+" at bounding box center [620, 378] width 8 height 19
click at [676, 345] on icon "Done" at bounding box center [670, 344] width 17 height 17
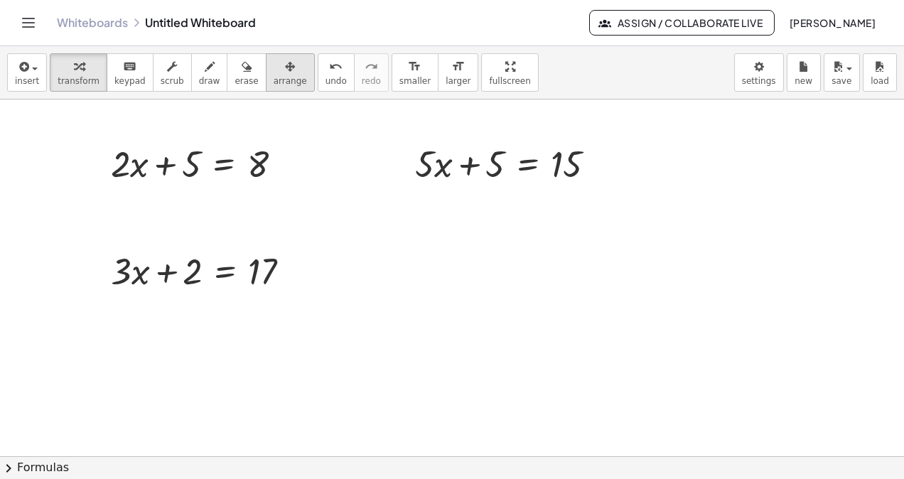
click at [285, 74] on icon "button" at bounding box center [290, 66] width 10 height 17
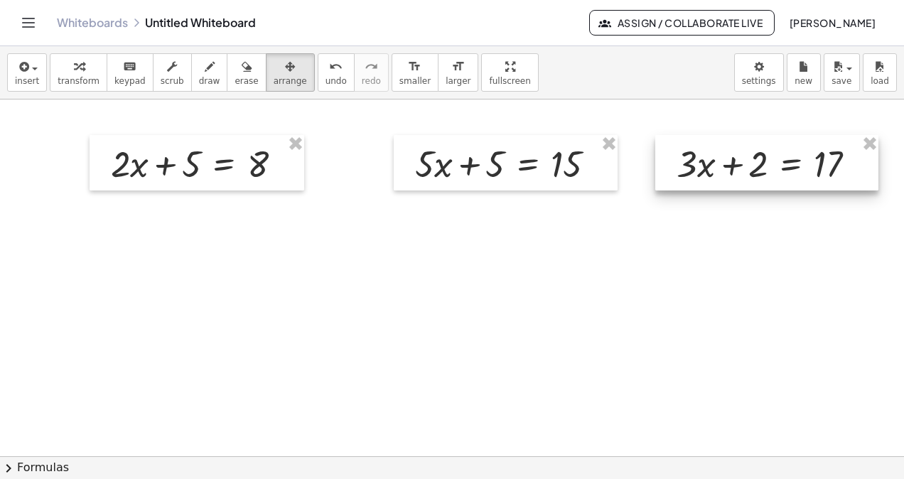
drag, startPoint x: 215, startPoint y: 278, endPoint x: 780, endPoint y: 171, distance: 575.2
click at [780, 171] on div at bounding box center [766, 162] width 223 height 55
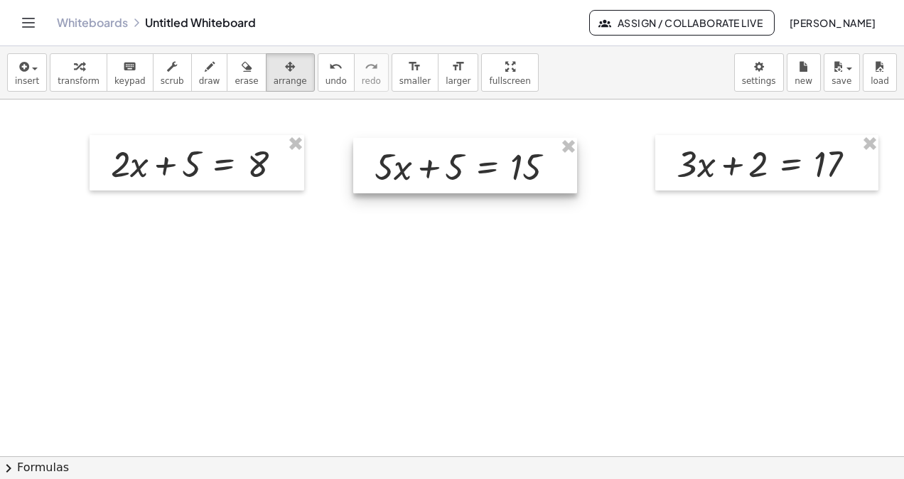
drag, startPoint x: 467, startPoint y: 186, endPoint x: 370, endPoint y: 186, distance: 96.7
click at [427, 187] on div at bounding box center [465, 165] width 224 height 55
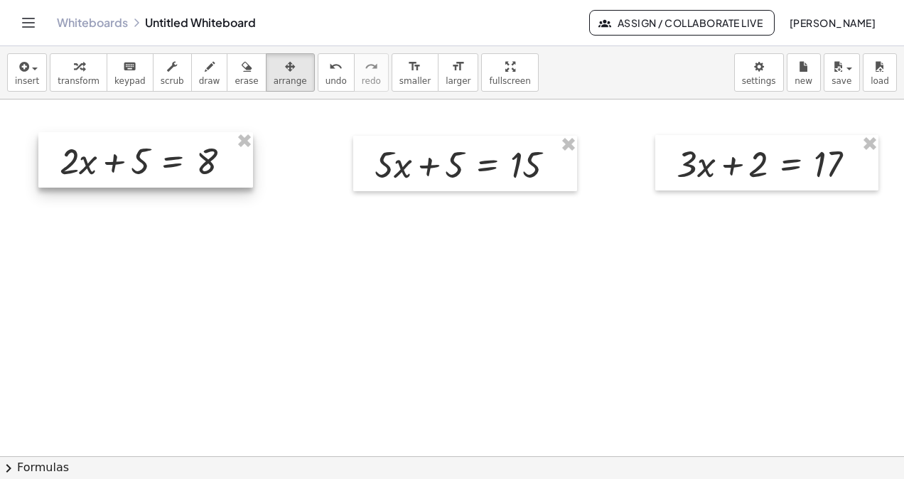
drag, startPoint x: 181, startPoint y: 178, endPoint x: 129, endPoint y: 175, distance: 51.3
click at [129, 175] on div at bounding box center [145, 159] width 215 height 55
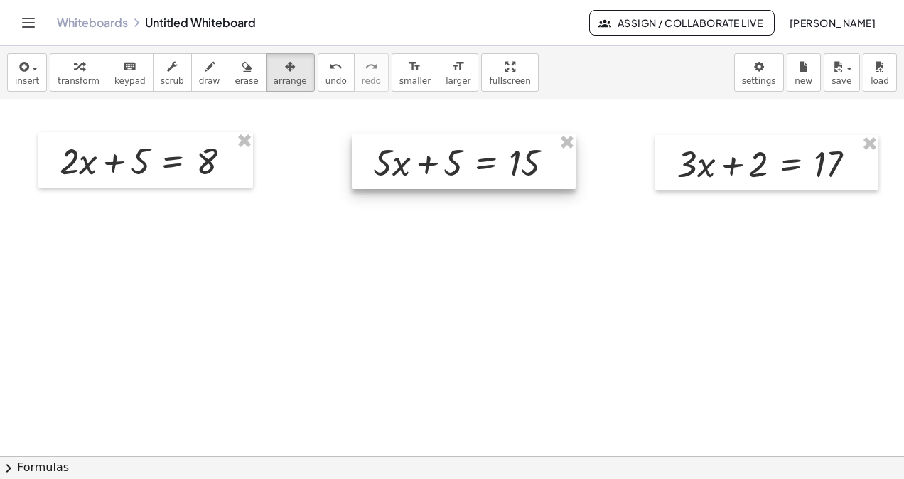
drag, startPoint x: 440, startPoint y: 188, endPoint x: 687, endPoint y: 199, distance: 247.6
click at [438, 186] on div at bounding box center [464, 161] width 224 height 55
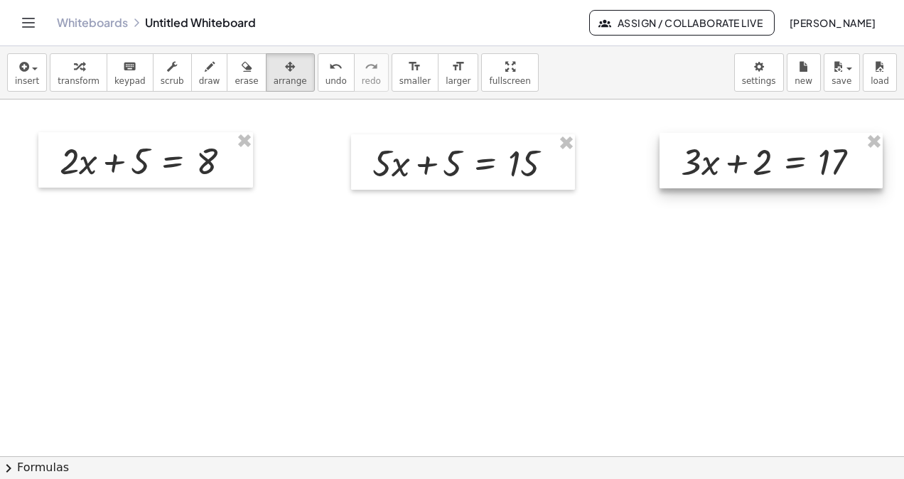
click at [723, 166] on div at bounding box center [771, 160] width 223 height 55
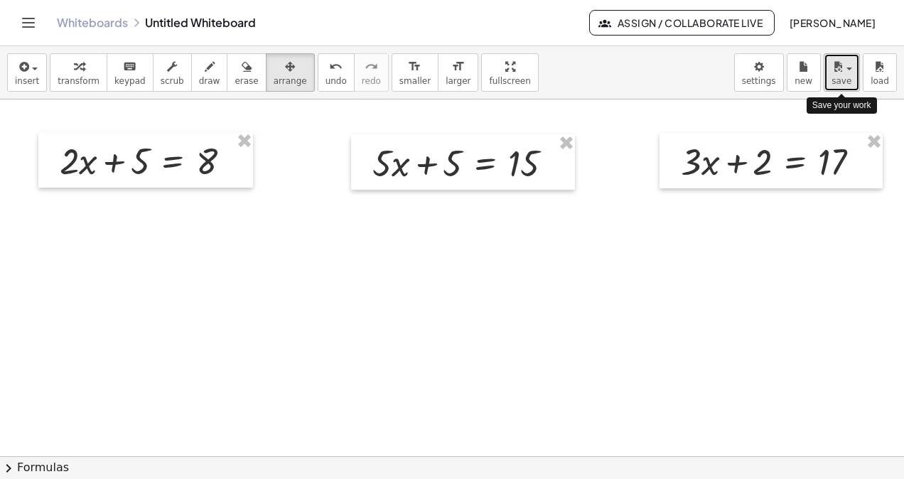
click at [849, 72] on div "button" at bounding box center [842, 66] width 21 height 17
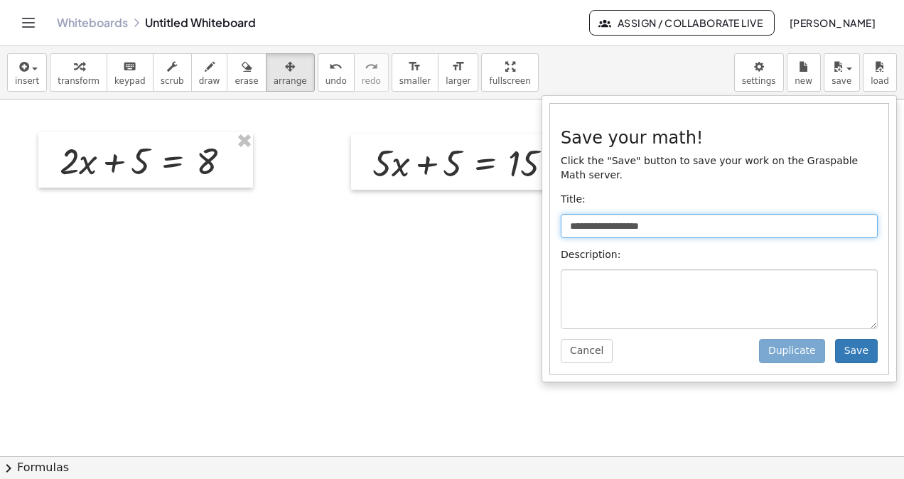
click at [630, 214] on input "**********" at bounding box center [719, 226] width 317 height 24
type input "*"
drag, startPoint x: 609, startPoint y: 213, endPoint x: 707, endPoint y: 208, distance: 98.2
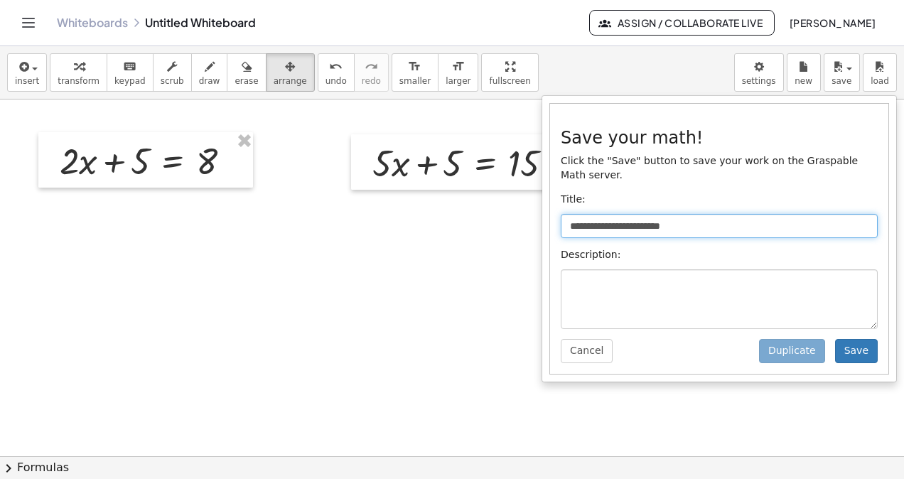
click at [707, 214] on input "**********" at bounding box center [719, 226] width 317 height 24
type input "**********"
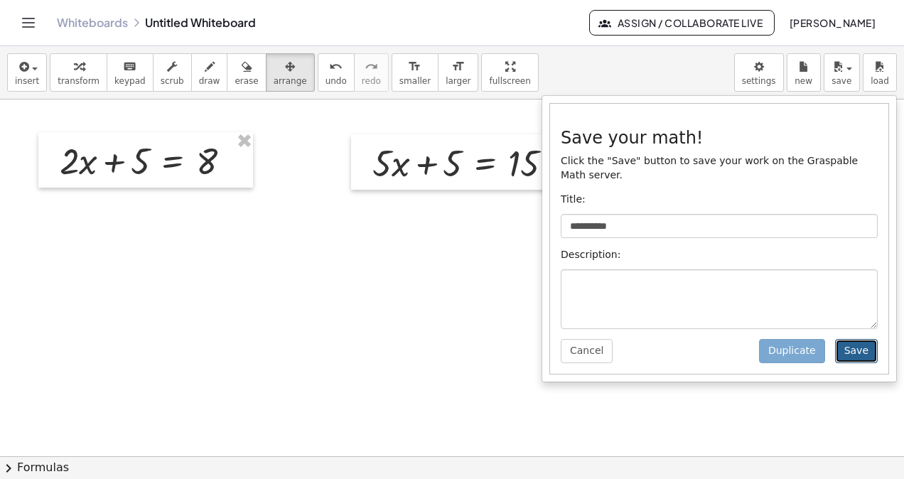
click at [861, 339] on button "Save" at bounding box center [856, 351] width 43 height 24
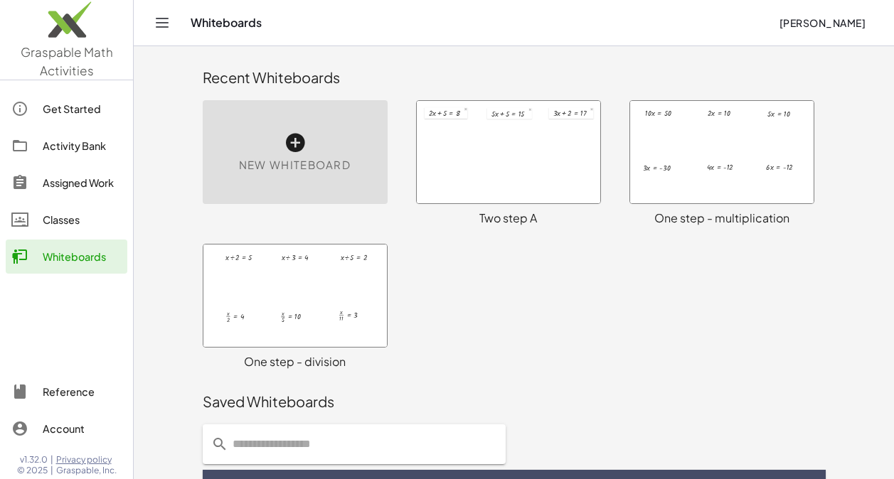
click at [306, 141] on div "New Whiteboard" at bounding box center [295, 152] width 185 height 104
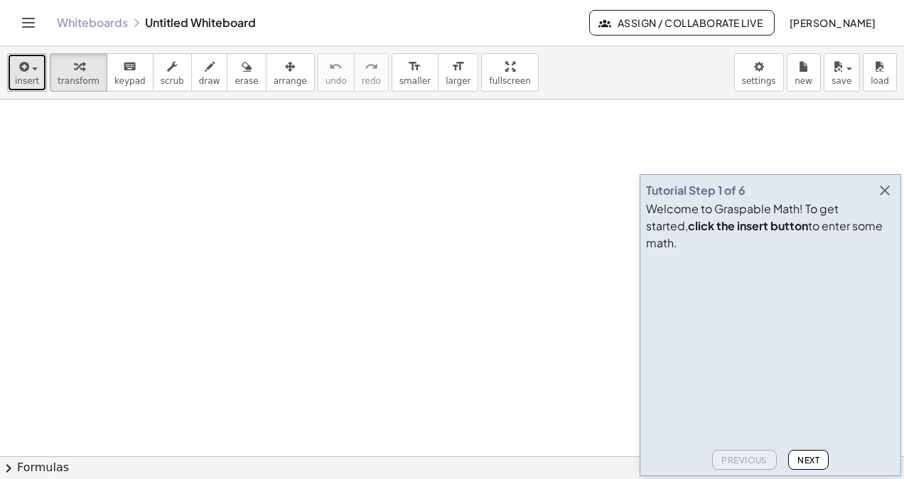
click at [34, 72] on div "button" at bounding box center [27, 66] width 24 height 17
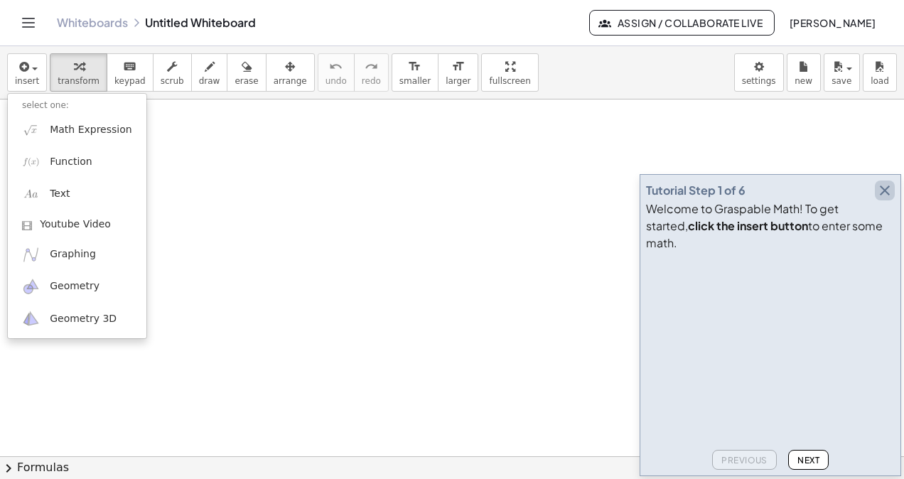
click at [887, 199] on icon "button" at bounding box center [884, 190] width 17 height 17
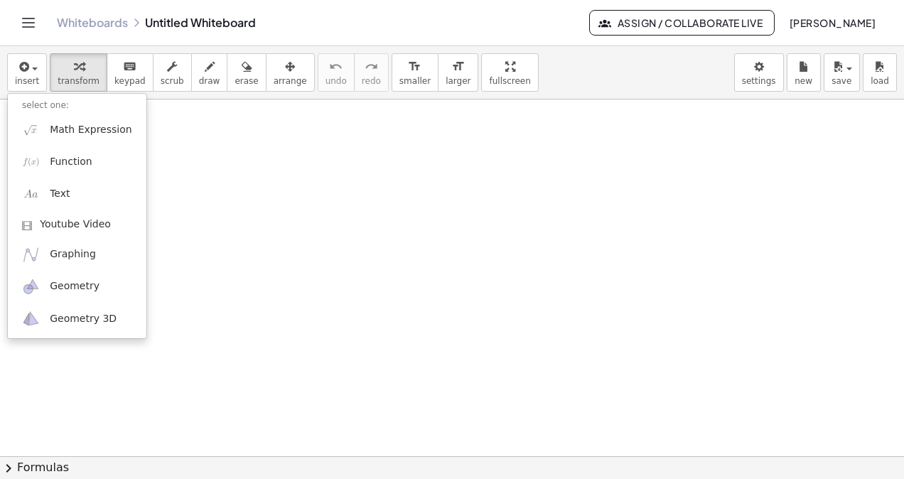
click at [236, 156] on div at bounding box center [452, 457] width 904 height 714
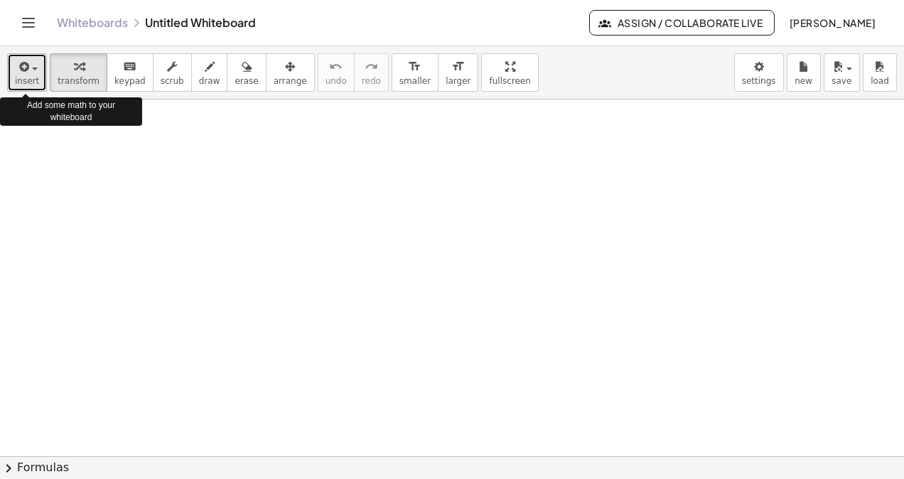
click at [14, 66] on button "insert" at bounding box center [27, 72] width 40 height 38
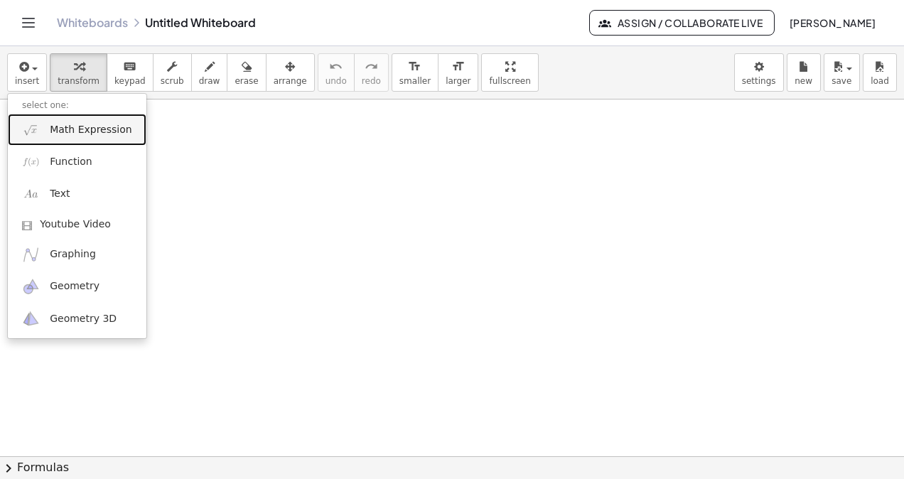
click at [63, 135] on span "Math Expression" at bounding box center [91, 130] width 82 height 14
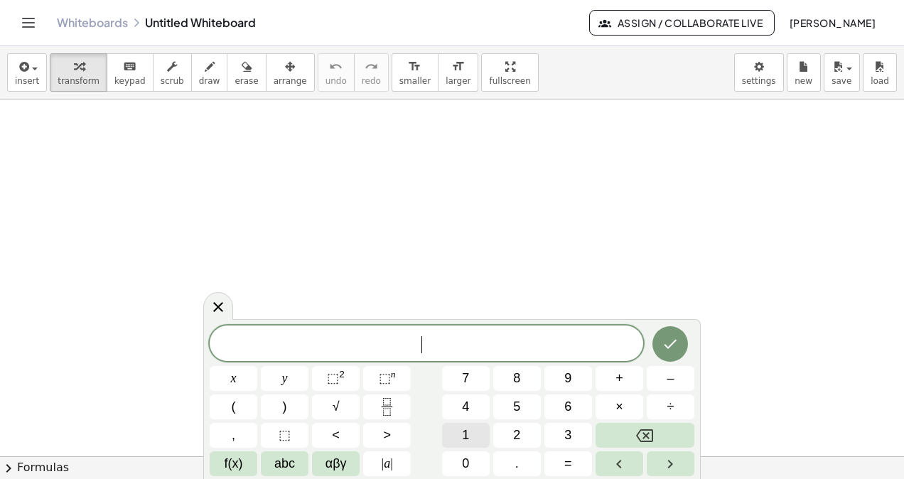
click at [467, 437] on span "1" at bounding box center [465, 435] width 7 height 19
click at [466, 459] on span "0" at bounding box center [465, 463] width 7 height 19
click at [231, 378] on span "x" at bounding box center [234, 378] width 6 height 19
click at [677, 377] on button "–" at bounding box center [671, 378] width 48 height 25
click at [519, 409] on span "5" at bounding box center [516, 406] width 7 height 19
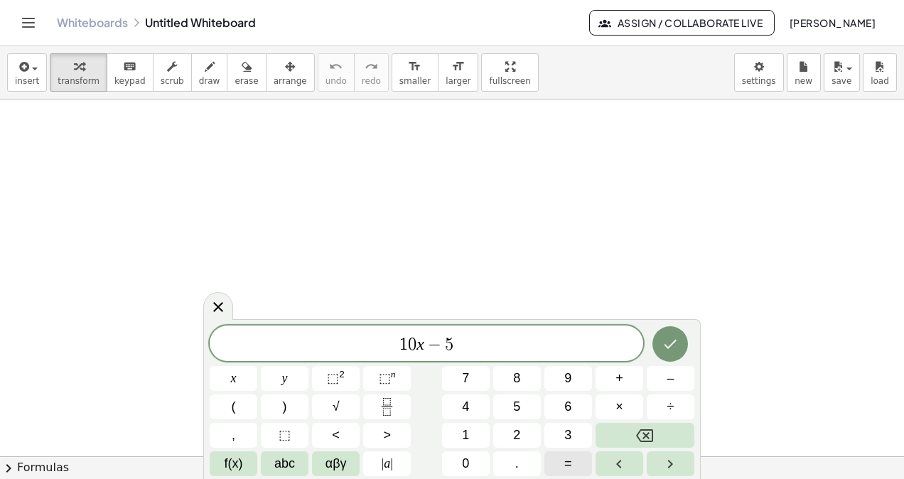
click at [569, 463] on span "=" at bounding box center [568, 463] width 8 height 19
click at [466, 435] on span "1" at bounding box center [465, 435] width 7 height 19
click at [520, 407] on span "5" at bounding box center [516, 406] width 7 height 19
click at [669, 347] on icon "Done" at bounding box center [671, 344] width 13 height 9
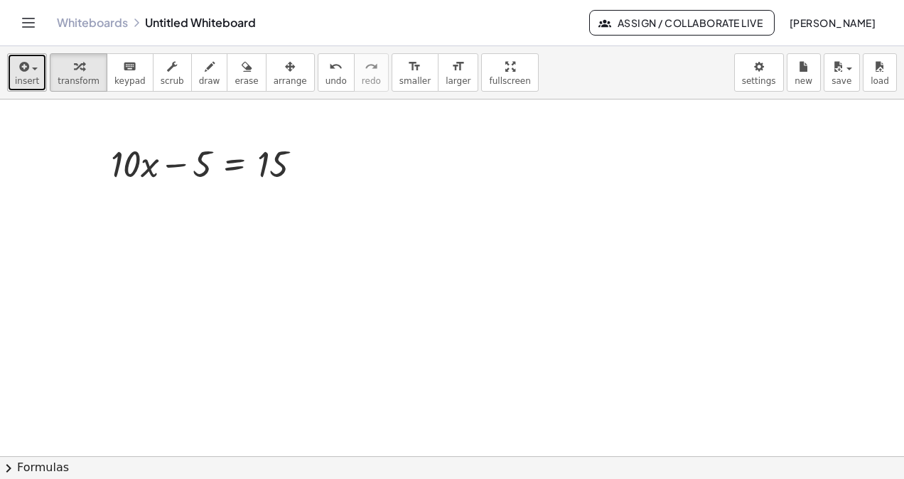
click at [32, 72] on div "button" at bounding box center [27, 66] width 24 height 17
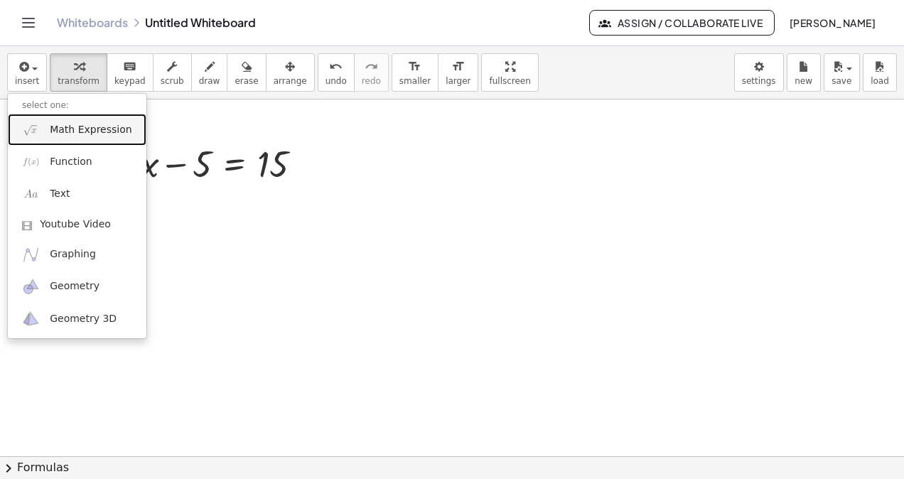
click at [68, 126] on span "Math Expression" at bounding box center [91, 130] width 82 height 14
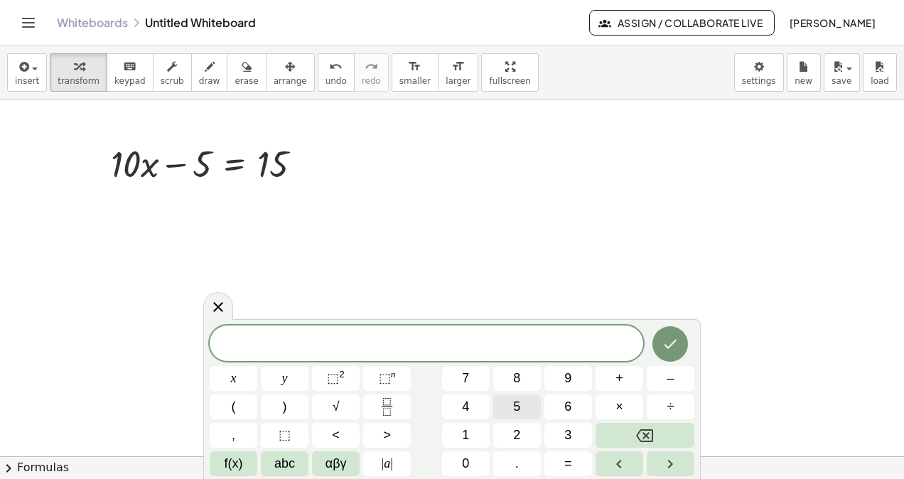
click at [519, 407] on span "5" at bounding box center [516, 406] width 7 height 19
click at [646, 434] on icon "Backspace" at bounding box center [644, 435] width 17 height 13
click at [476, 429] on button "1" at bounding box center [466, 435] width 48 height 25
click at [245, 380] on button "x" at bounding box center [234, 378] width 48 height 25
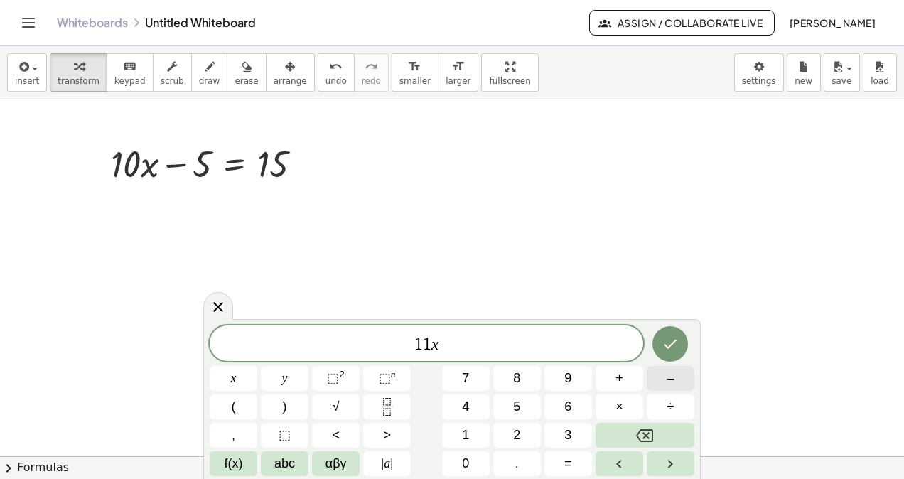
click at [675, 378] on button "–" at bounding box center [671, 378] width 48 height 25
click at [518, 435] on span "2" at bounding box center [516, 435] width 7 height 19
click at [567, 463] on span "=" at bounding box center [568, 463] width 8 height 19
click at [511, 436] on button "2" at bounding box center [517, 435] width 48 height 25
click at [468, 461] on span "0" at bounding box center [465, 463] width 7 height 19
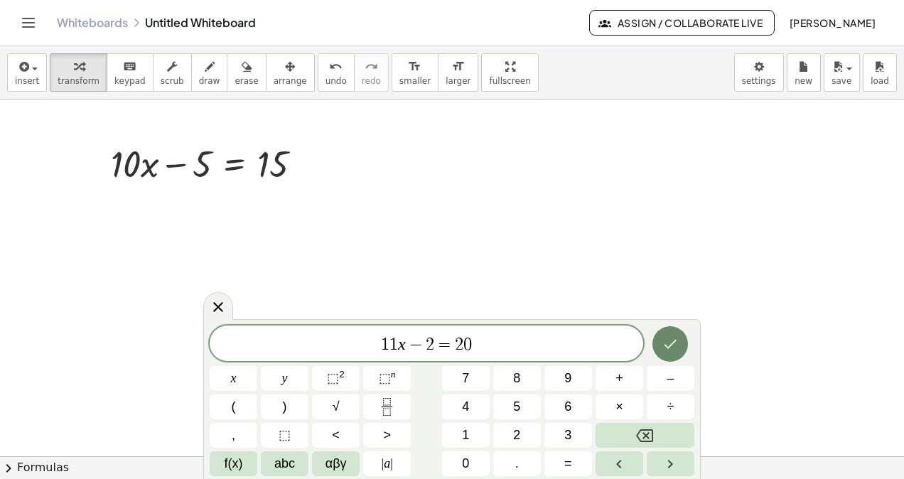
click at [655, 348] on button "Done" at bounding box center [671, 344] width 36 height 36
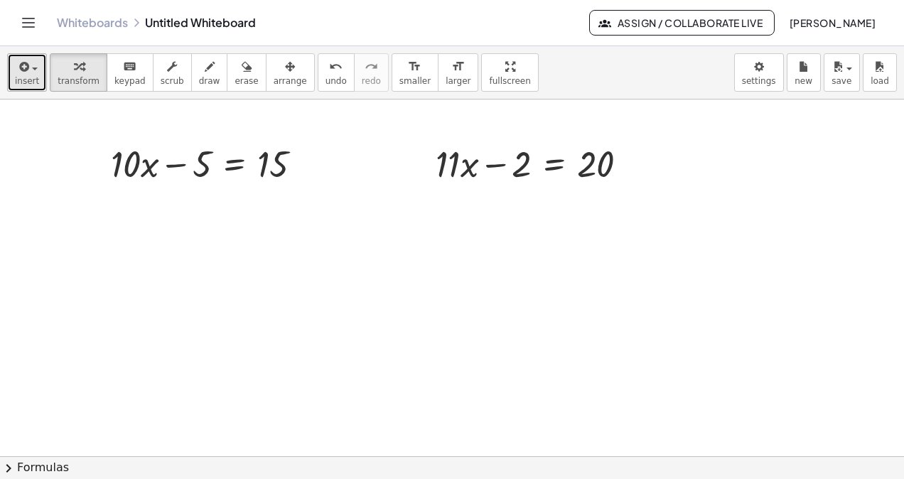
click at [26, 75] on icon "button" at bounding box center [22, 66] width 13 height 17
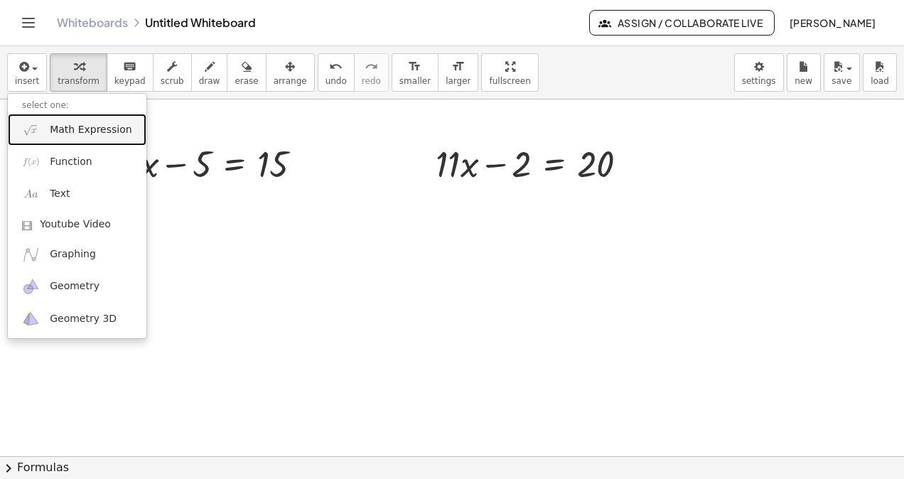
click at [73, 133] on span "Math Expression" at bounding box center [91, 130] width 82 height 14
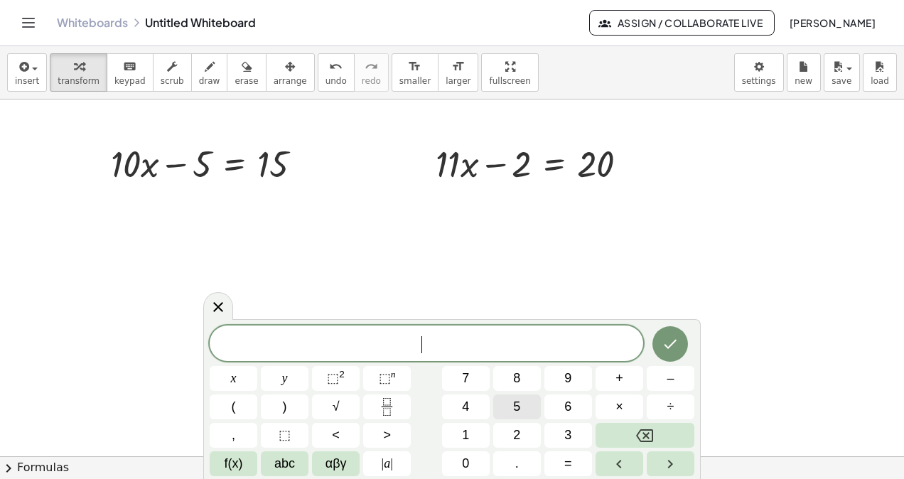
click at [522, 404] on button "5" at bounding box center [517, 407] width 48 height 25
click at [227, 381] on button "x" at bounding box center [234, 378] width 48 height 25
click at [669, 380] on span "–" at bounding box center [670, 378] width 7 height 19
click at [519, 404] on span "5" at bounding box center [516, 406] width 7 height 19
click at [567, 456] on span "=" at bounding box center [568, 463] width 8 height 19
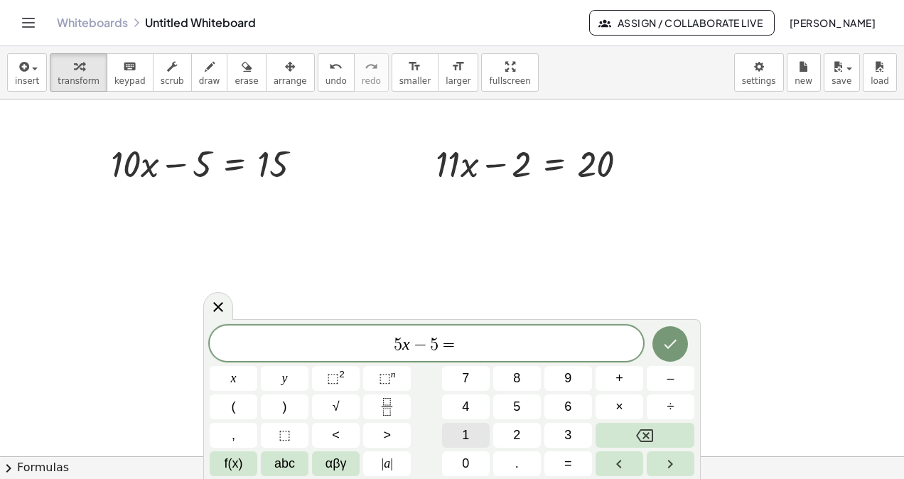
click at [468, 435] on span "1" at bounding box center [465, 435] width 7 height 19
click at [519, 404] on span "5" at bounding box center [516, 406] width 7 height 19
click at [675, 339] on icon "Done" at bounding box center [670, 344] width 17 height 17
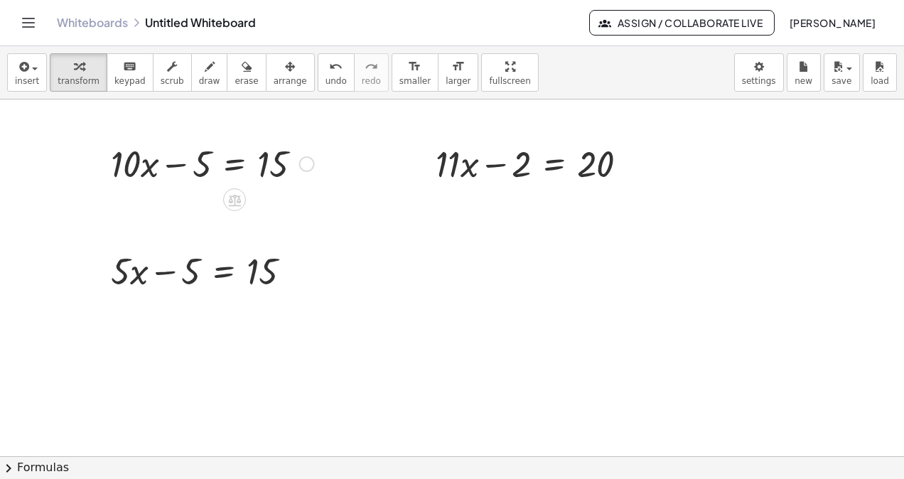
click at [213, 164] on div at bounding box center [213, 163] width 218 height 48
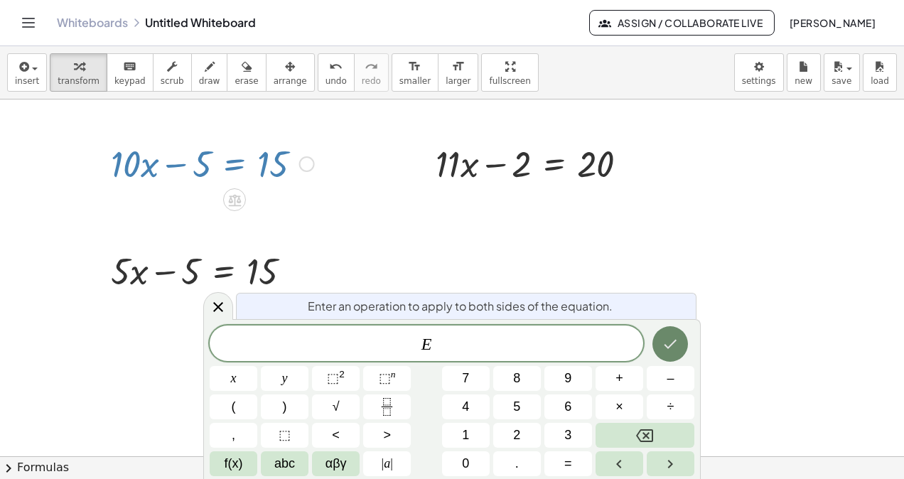
click at [665, 347] on icon "Done" at bounding box center [670, 344] width 17 height 17
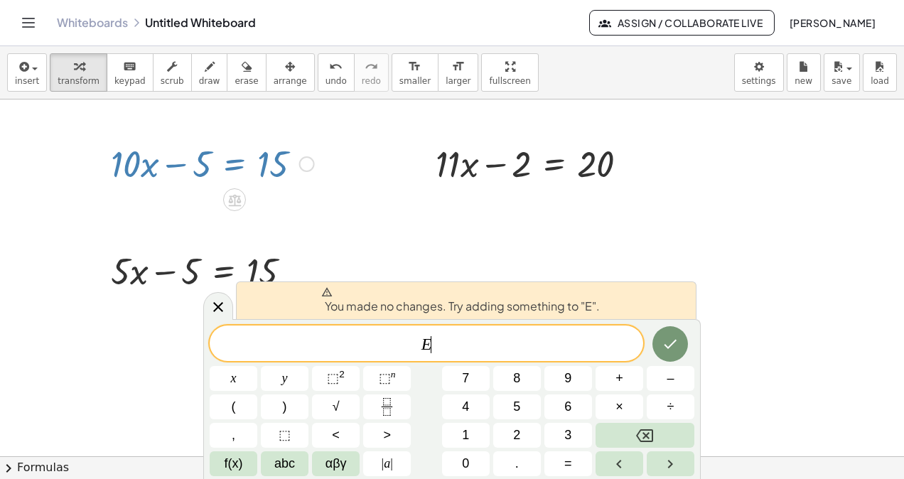
click at [627, 225] on div at bounding box center [452, 457] width 904 height 714
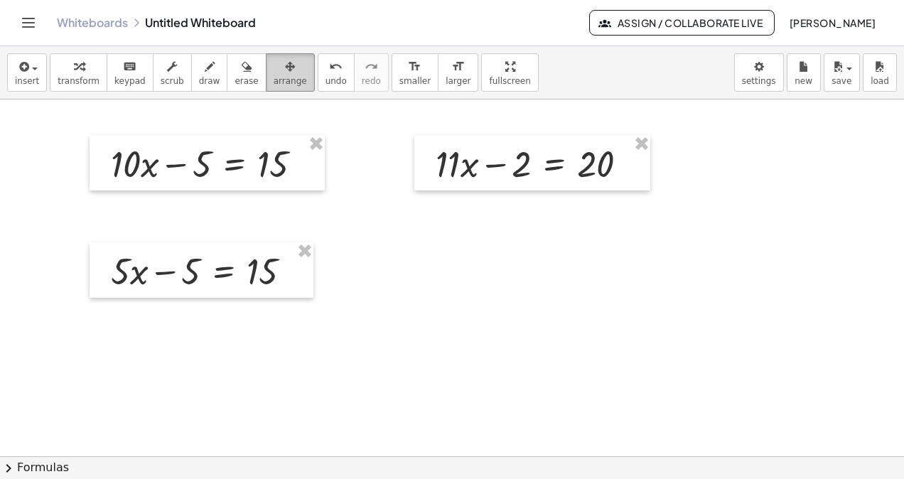
click at [274, 79] on span "arrange" at bounding box center [290, 81] width 33 height 10
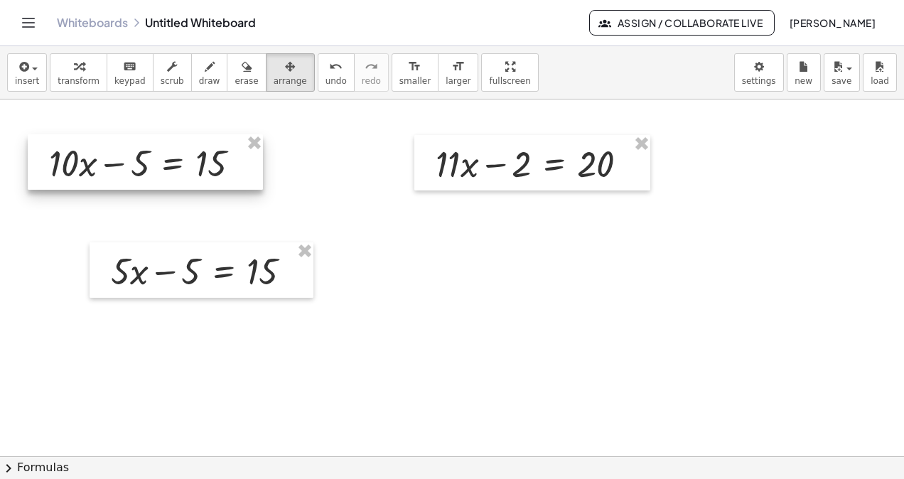
drag, startPoint x: 239, startPoint y: 168, endPoint x: 187, endPoint y: 168, distance: 51.9
click at [187, 168] on div at bounding box center [145, 161] width 235 height 55
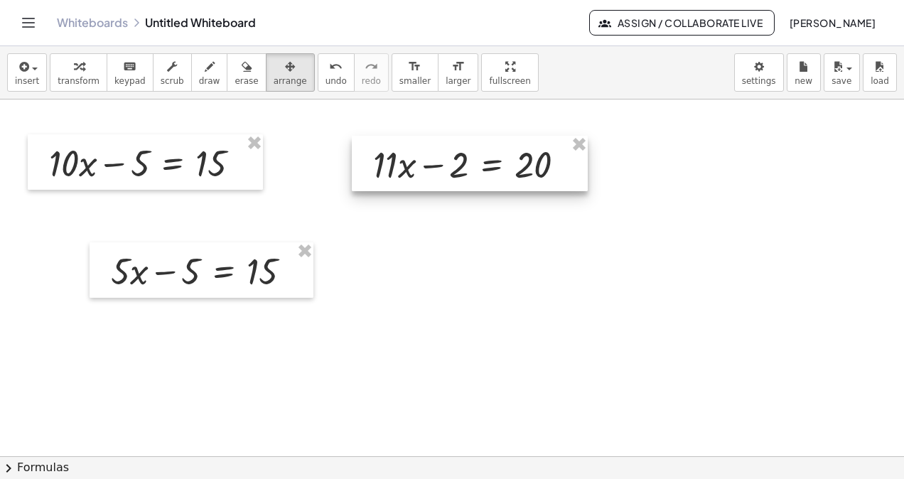
drag, startPoint x: 519, startPoint y: 169, endPoint x: 456, endPoint y: 170, distance: 62.6
click at [456, 170] on div at bounding box center [470, 163] width 236 height 55
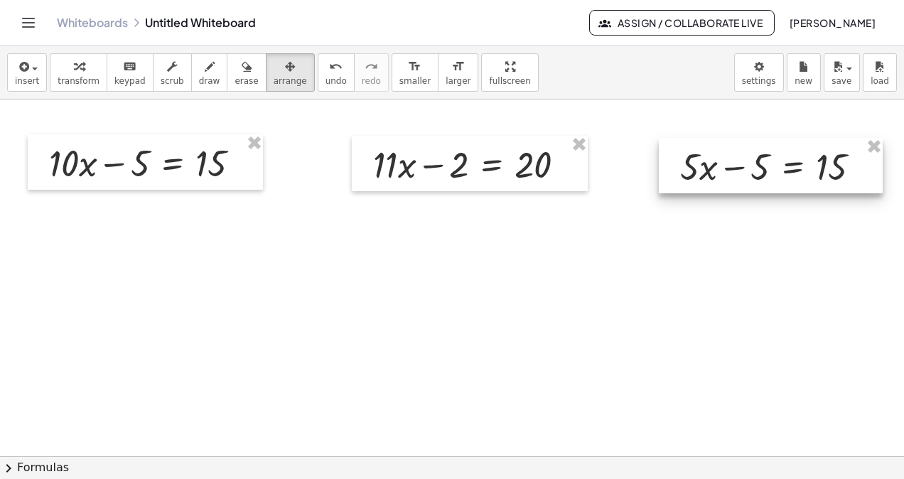
drag, startPoint x: 247, startPoint y: 282, endPoint x: 818, endPoint y: 176, distance: 580.4
click at [818, 176] on div at bounding box center [771, 165] width 224 height 55
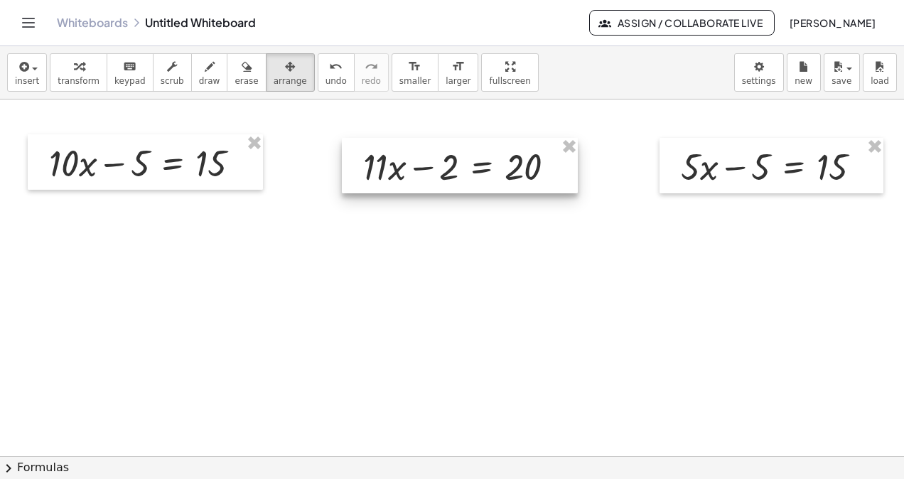
drag, startPoint x: 527, startPoint y: 173, endPoint x: 518, endPoint y: 176, distance: 10.2
click at [518, 176] on div at bounding box center [460, 165] width 236 height 55
click at [745, 328] on div at bounding box center [452, 457] width 904 height 714
click at [471, 175] on div at bounding box center [461, 163] width 236 height 55
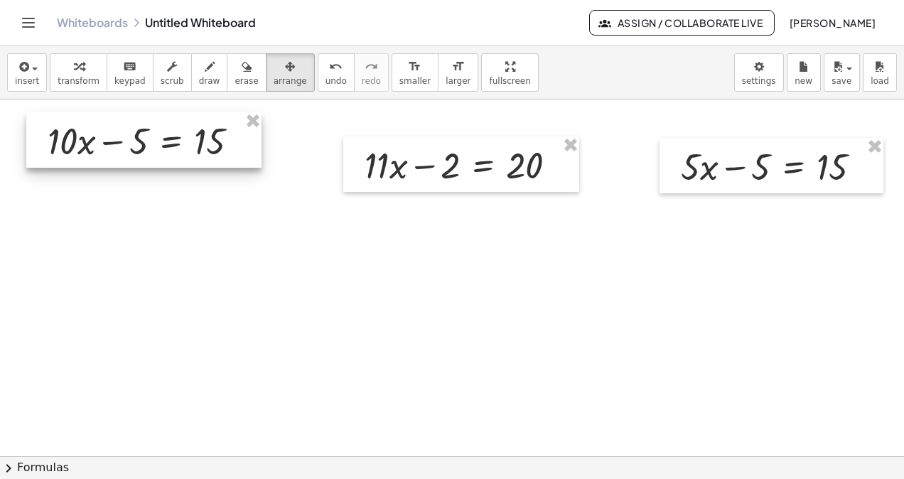
drag, startPoint x: 125, startPoint y: 160, endPoint x: 124, endPoint y: 138, distance: 22.1
click at [124, 138] on div at bounding box center [143, 139] width 235 height 55
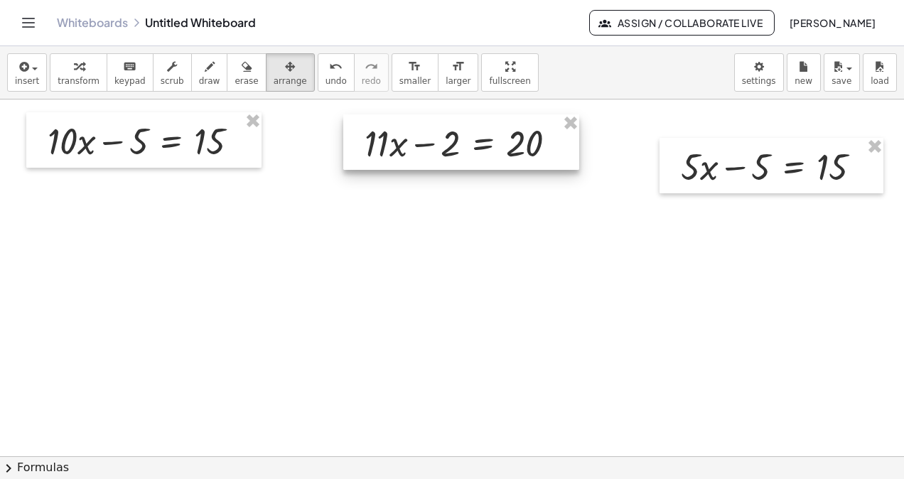
drag, startPoint x: 446, startPoint y: 161, endPoint x: 445, endPoint y: 145, distance: 15.7
click at [445, 145] on div at bounding box center [461, 141] width 236 height 55
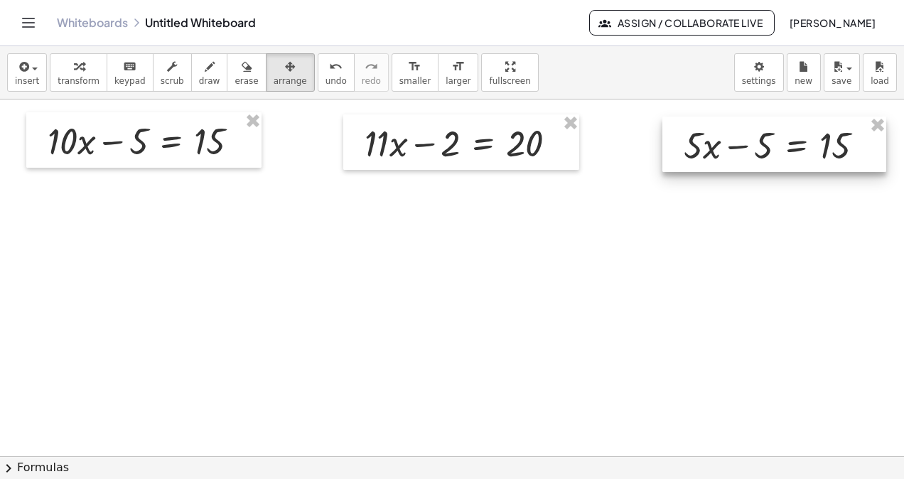
drag, startPoint x: 765, startPoint y: 170, endPoint x: 768, endPoint y: 149, distance: 21.5
click at [768, 149] on div at bounding box center [775, 144] width 224 height 55
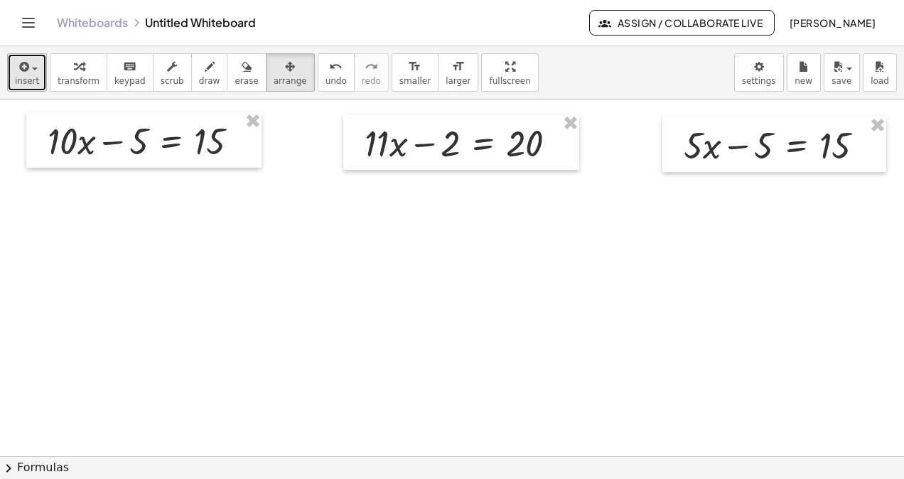
click at [16, 77] on span "insert" at bounding box center [27, 81] width 24 height 10
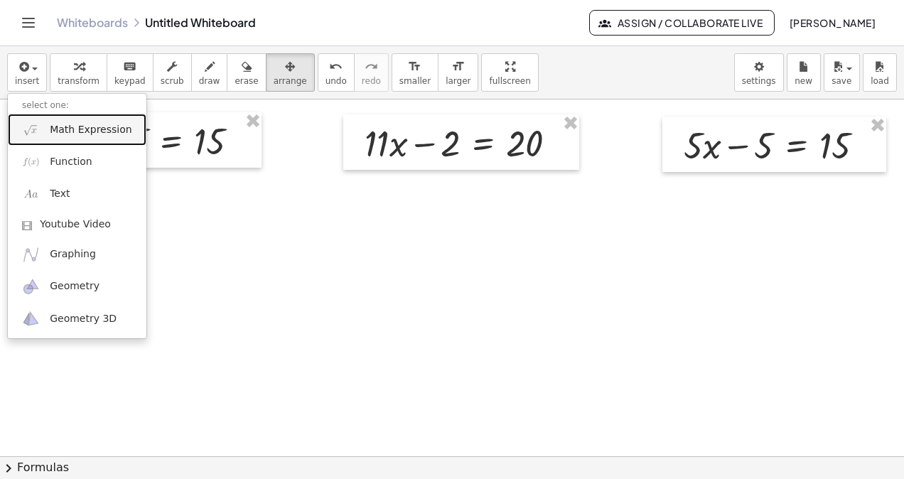
click at [90, 136] on span "Math Expression" at bounding box center [91, 130] width 82 height 14
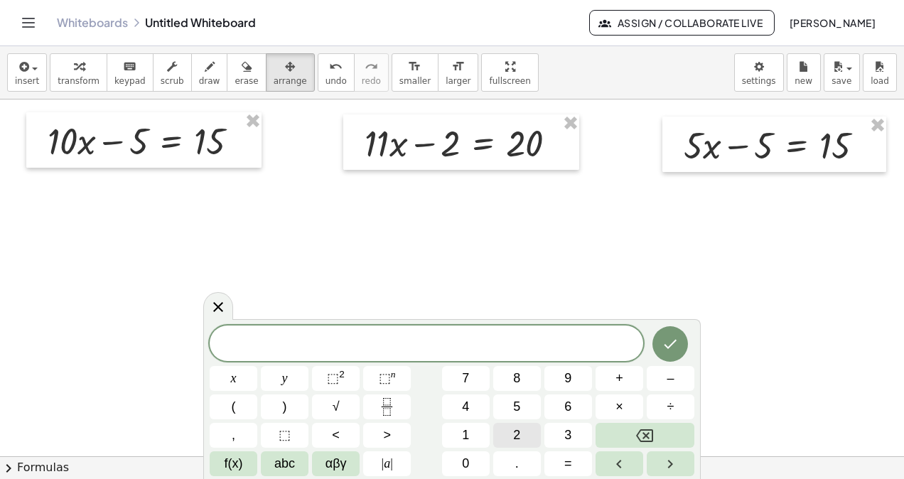
click at [519, 437] on span "2" at bounding box center [516, 435] width 7 height 19
click at [235, 382] on span "x" at bounding box center [234, 378] width 6 height 19
click at [669, 380] on span "–" at bounding box center [670, 378] width 7 height 19
click at [569, 437] on span "3" at bounding box center [567, 435] width 7 height 19
click at [574, 464] on button "=" at bounding box center [569, 463] width 48 height 25
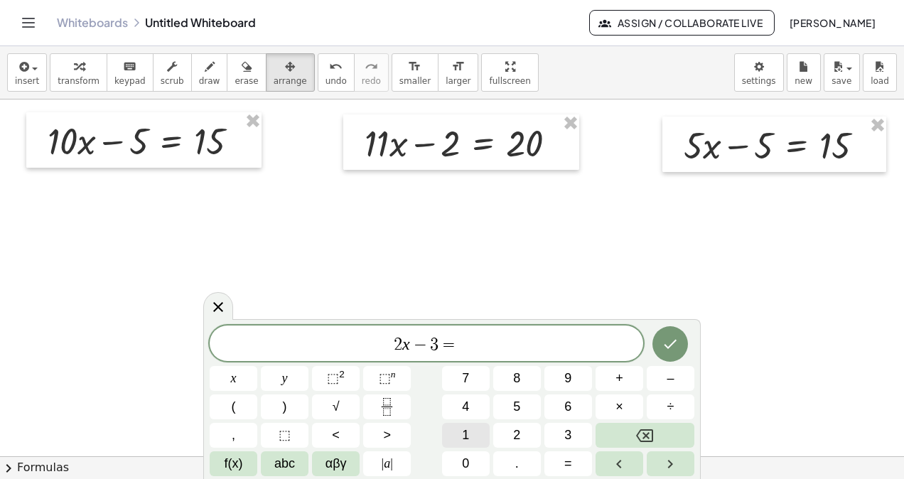
click at [473, 435] on button "1" at bounding box center [466, 435] width 48 height 25
click at [469, 380] on span "7" at bounding box center [465, 378] width 7 height 19
click at [661, 348] on button "Done" at bounding box center [671, 344] width 36 height 36
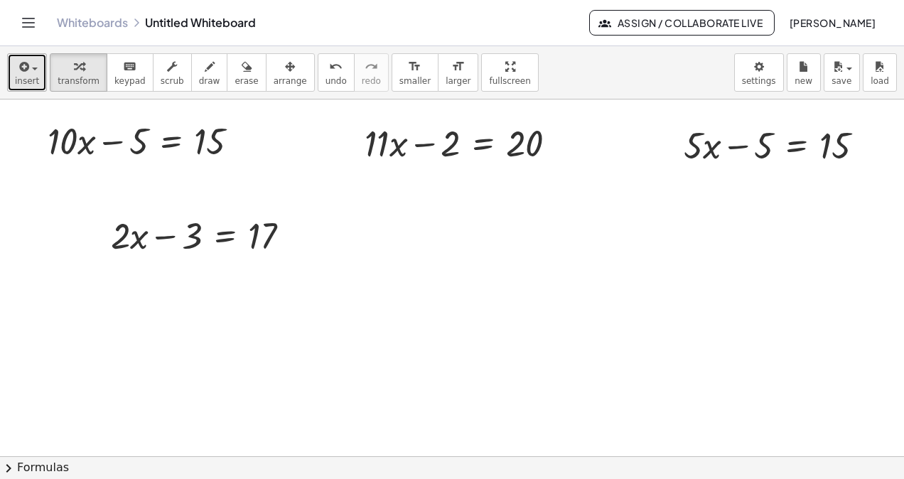
click at [24, 77] on span "insert" at bounding box center [27, 81] width 24 height 10
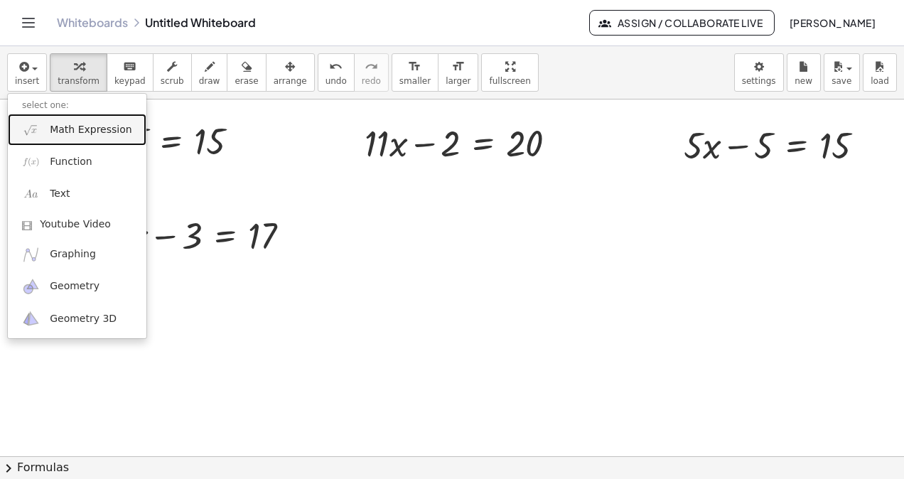
click at [74, 132] on span "Math Expression" at bounding box center [91, 130] width 82 height 14
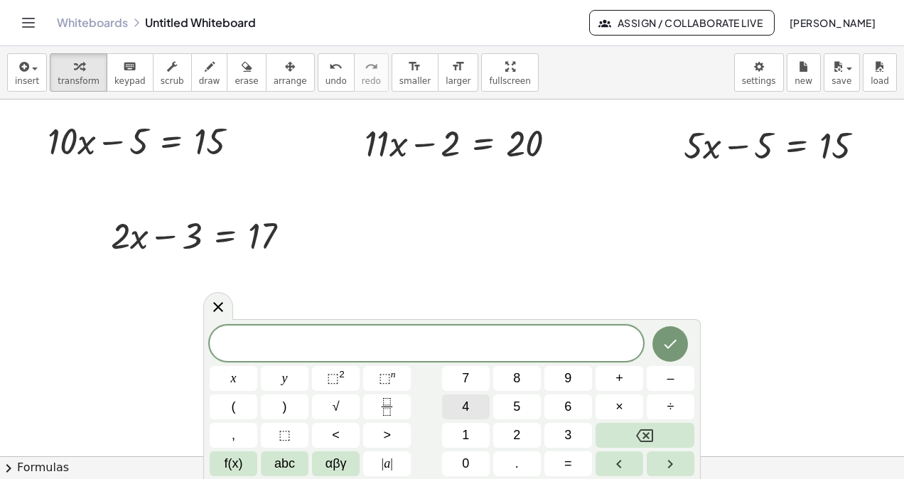
click at [466, 408] on span "4" at bounding box center [465, 406] width 7 height 19
click at [235, 377] on span "x" at bounding box center [234, 378] width 6 height 19
click at [675, 378] on button "–" at bounding box center [671, 378] width 48 height 25
click at [521, 433] on button "2" at bounding box center [517, 435] width 48 height 25
click at [571, 463] on span "=" at bounding box center [568, 463] width 8 height 19
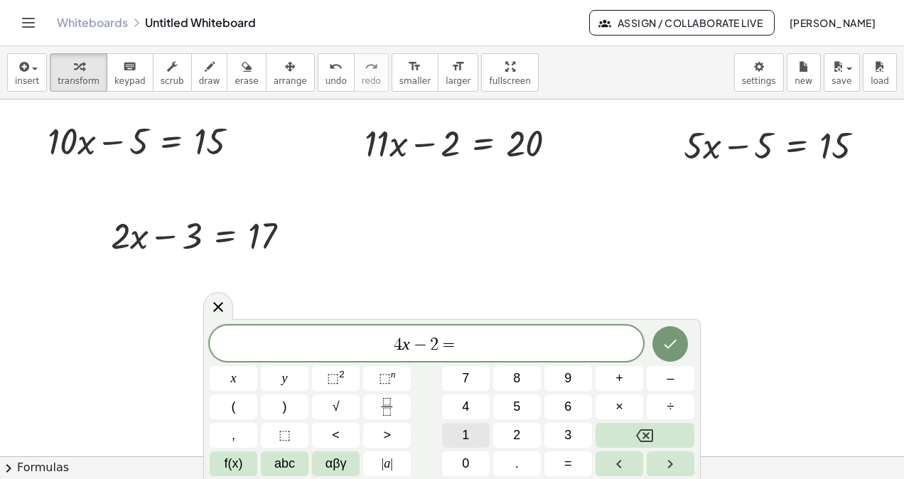
click at [476, 439] on button "1" at bounding box center [466, 435] width 48 height 25
click at [519, 380] on span "8" at bounding box center [516, 378] width 7 height 19
click at [671, 350] on icon "Done" at bounding box center [670, 344] width 17 height 17
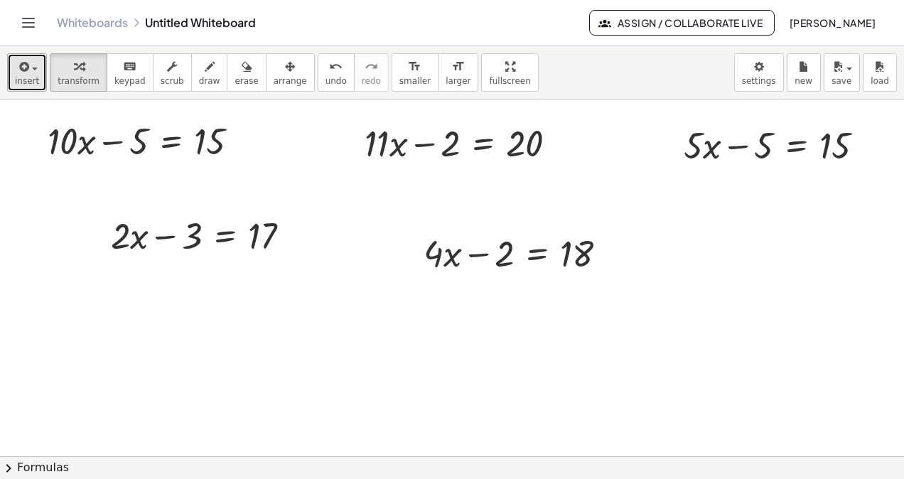
click at [16, 77] on span "insert" at bounding box center [27, 81] width 24 height 10
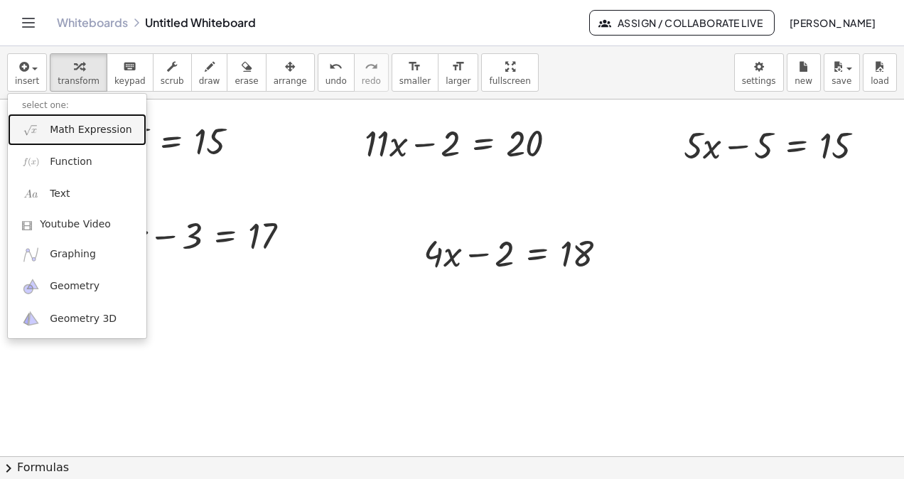
click at [84, 134] on span "Math Expression" at bounding box center [91, 130] width 82 height 14
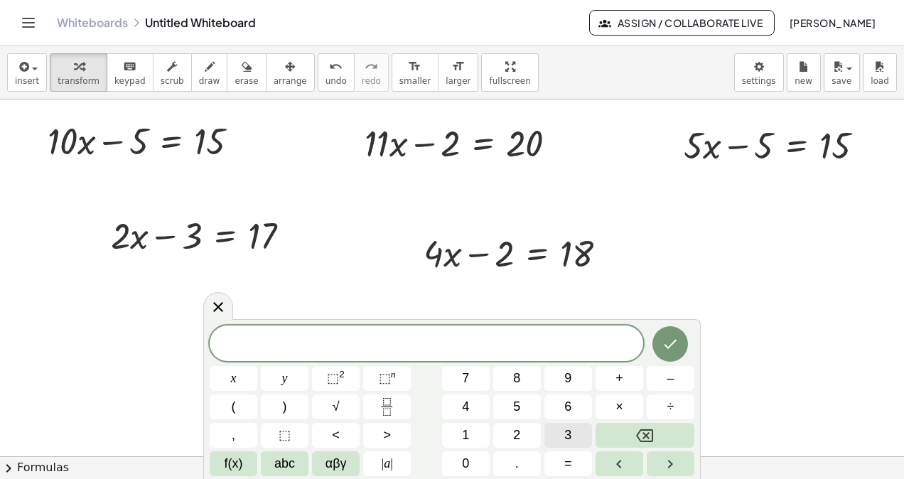
click at [564, 433] on button "3" at bounding box center [569, 435] width 48 height 25
click at [231, 381] on span "x" at bounding box center [234, 378] width 6 height 19
click at [672, 379] on span "–" at bounding box center [670, 378] width 7 height 19
click at [467, 407] on span "4" at bounding box center [465, 406] width 7 height 19
click at [564, 463] on span "=" at bounding box center [568, 463] width 8 height 19
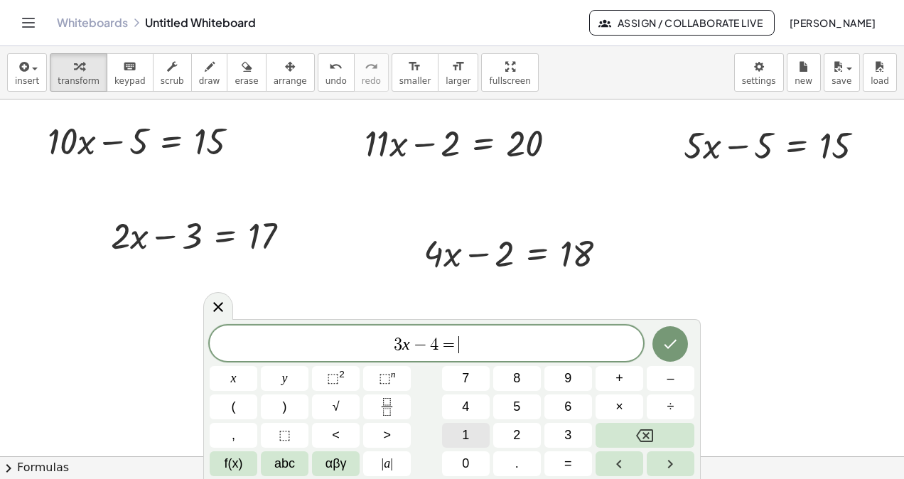
click at [471, 437] on button "1" at bounding box center [466, 435] width 48 height 25
click at [662, 345] on icon "Done" at bounding box center [670, 344] width 17 height 17
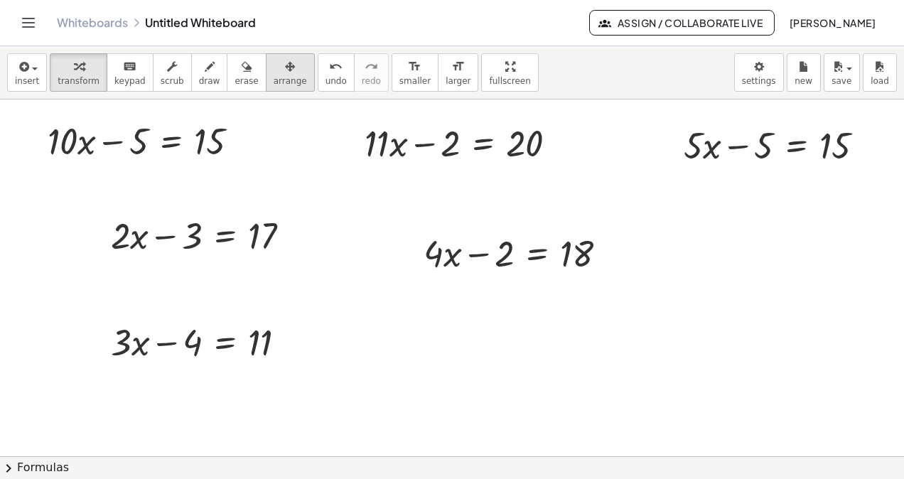
click at [274, 76] on span "arrange" at bounding box center [290, 81] width 33 height 10
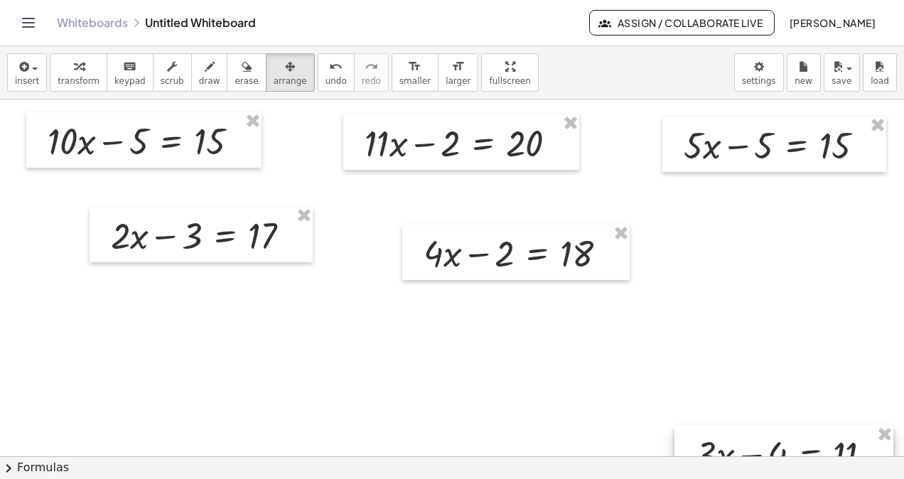
drag, startPoint x: 163, startPoint y: 354, endPoint x: 748, endPoint y: 466, distance: 595.7
click at [748, 466] on div "insert select one: Math Expression Function Text Youtube Video Graphing Geometr…" at bounding box center [452, 262] width 904 height 433
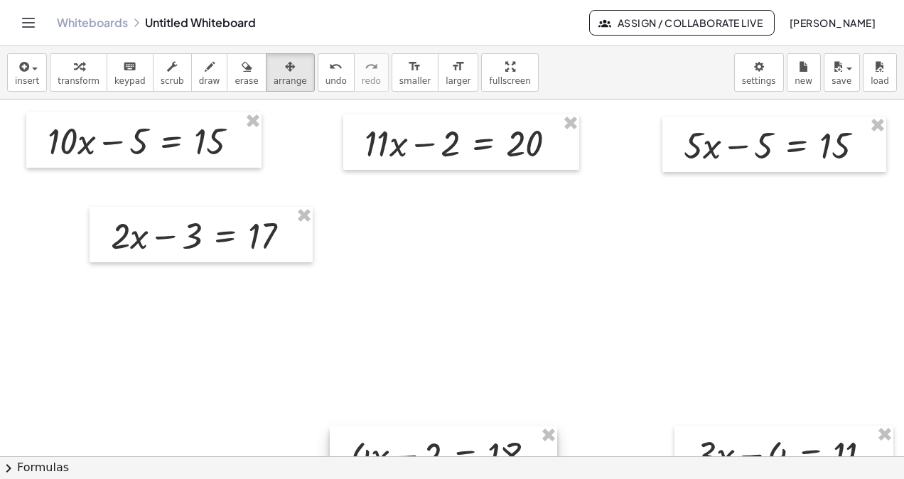
drag, startPoint x: 516, startPoint y: 262, endPoint x: 444, endPoint y: 463, distance: 214.5
click at [444, 463] on div "insert select one: Math Expression Function Text Youtube Video Graphing Geometr…" at bounding box center [452, 262] width 904 height 433
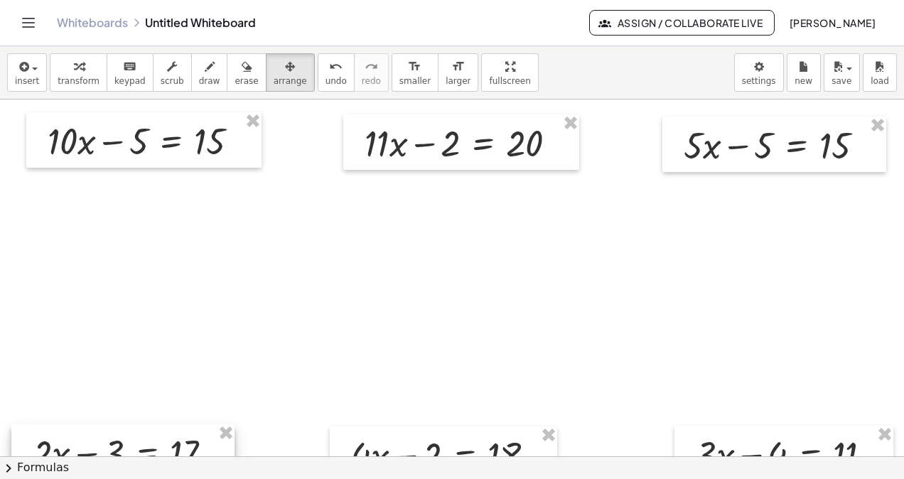
drag, startPoint x: 173, startPoint y: 245, endPoint x: 94, endPoint y: 463, distance: 232.3
click at [94, 463] on div "insert select one: Math Expression Function Text Youtube Video Graphing Geometr…" at bounding box center [452, 262] width 904 height 433
click at [254, 343] on div at bounding box center [452, 457] width 904 height 714
click at [845, 65] on span "button" at bounding box center [845, 68] width 3 height 10
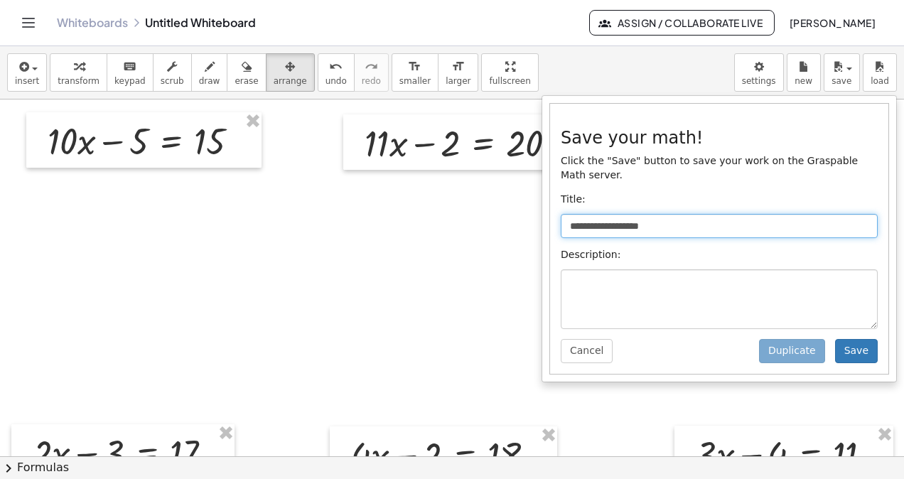
click at [618, 214] on input "**********" at bounding box center [719, 226] width 317 height 24
click at [619, 214] on input "**********" at bounding box center [719, 226] width 317 height 24
click at [620, 214] on input "**********" at bounding box center [719, 226] width 317 height 24
click at [677, 217] on input "***" at bounding box center [719, 226] width 317 height 24
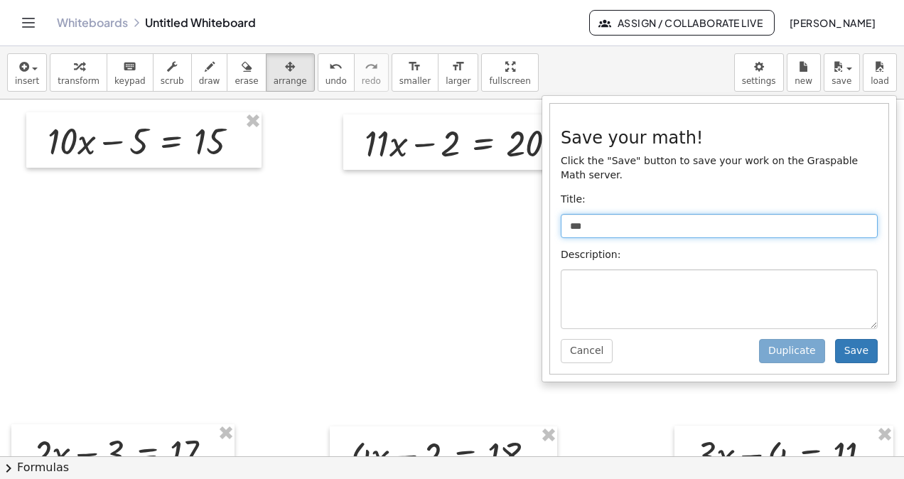
click at [621, 214] on input "***" at bounding box center [719, 226] width 317 height 24
type input "**********"
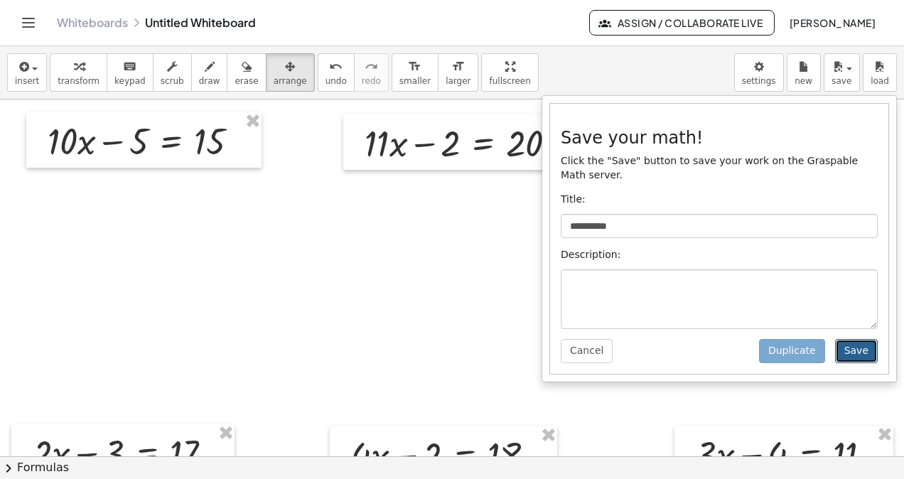
click at [863, 339] on button "Save" at bounding box center [856, 351] width 43 height 24
